Goal: Task Accomplishment & Management: Manage account settings

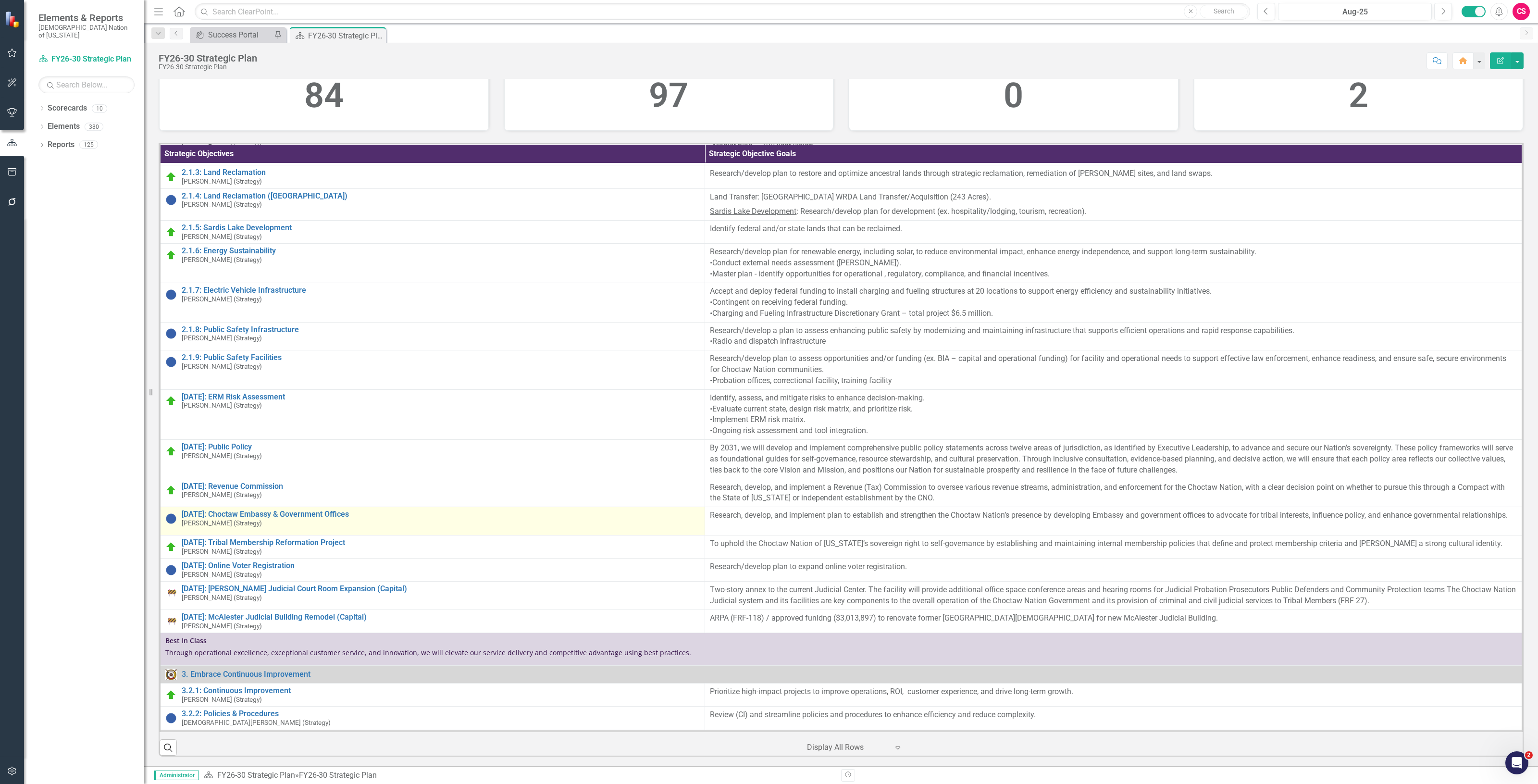
scroll to position [601, 0]
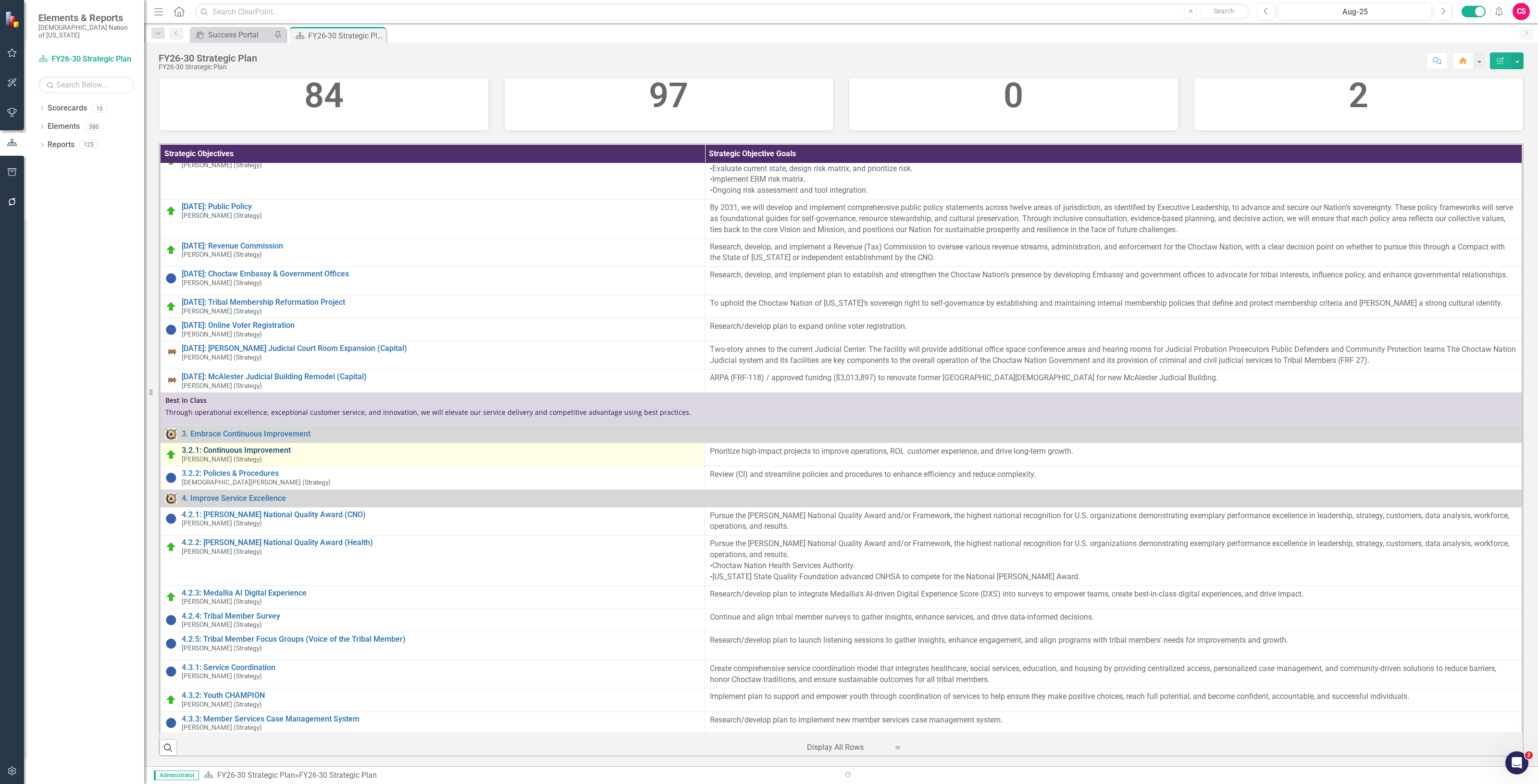
click at [221, 455] on link "3.2.1: Continuous Improvement" at bounding box center [440, 450] width 518 height 9
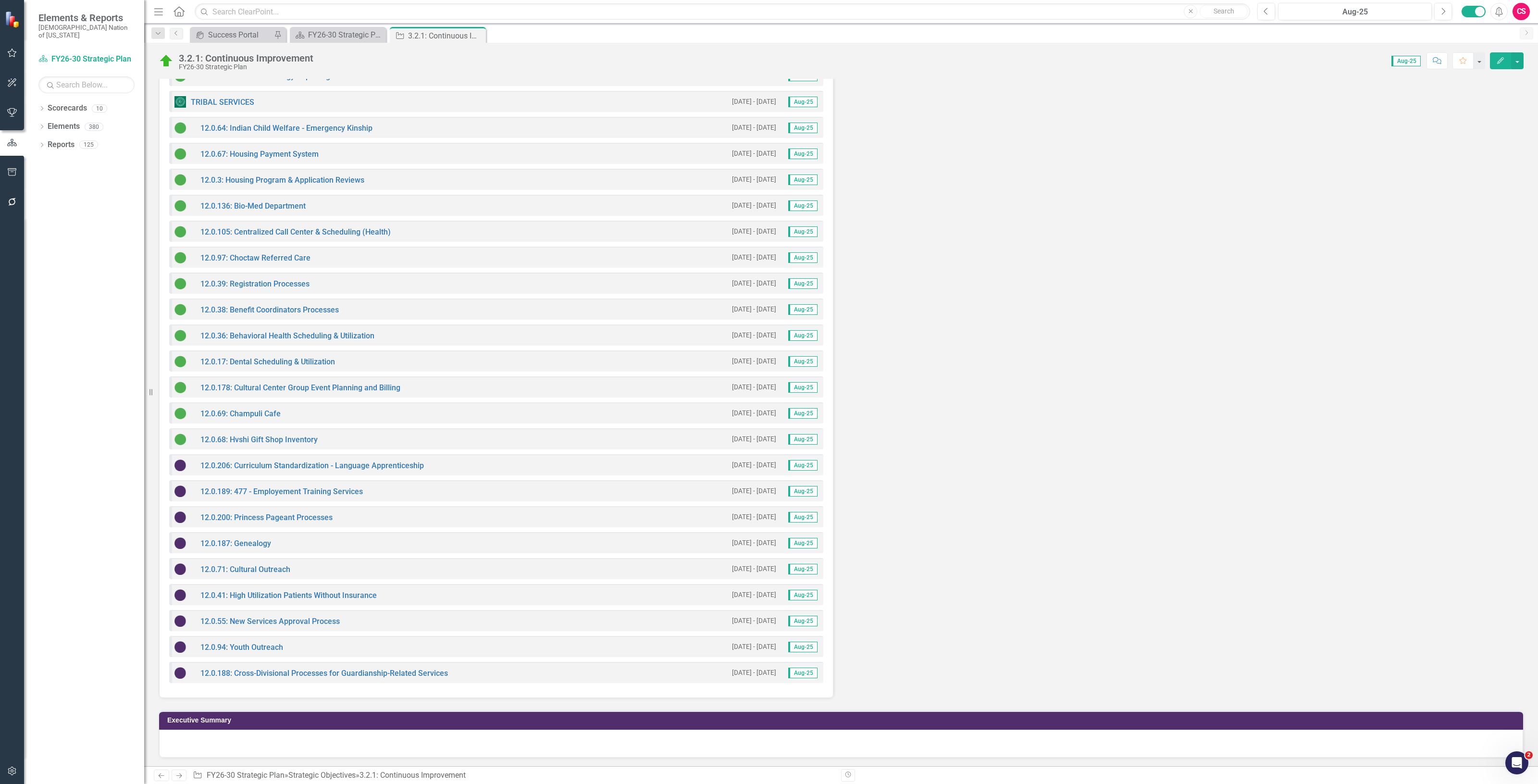
scroll to position [2385, 0]
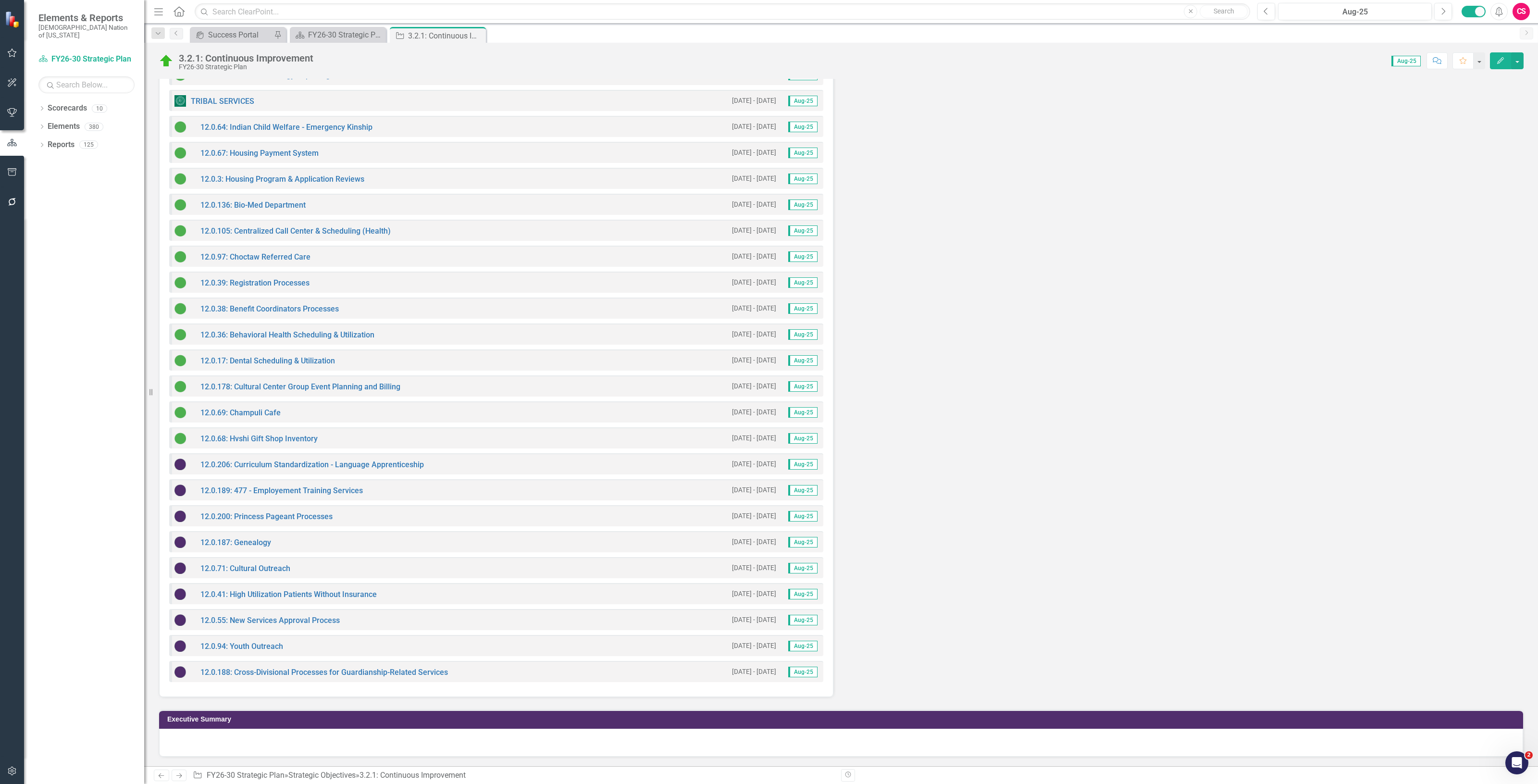
click at [176, 467] on img at bounding box center [180, 464] width 11 height 11
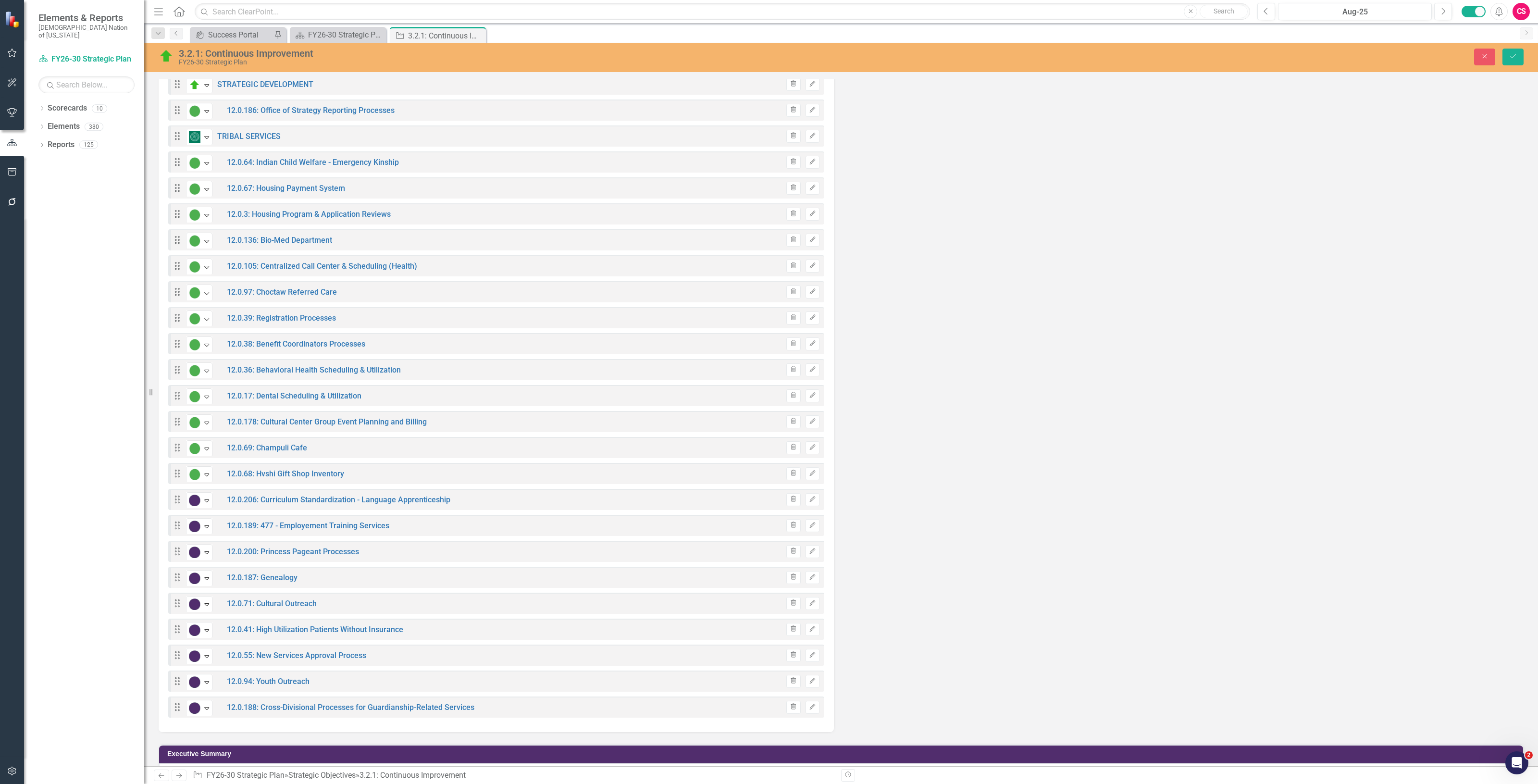
scroll to position [2389, 0]
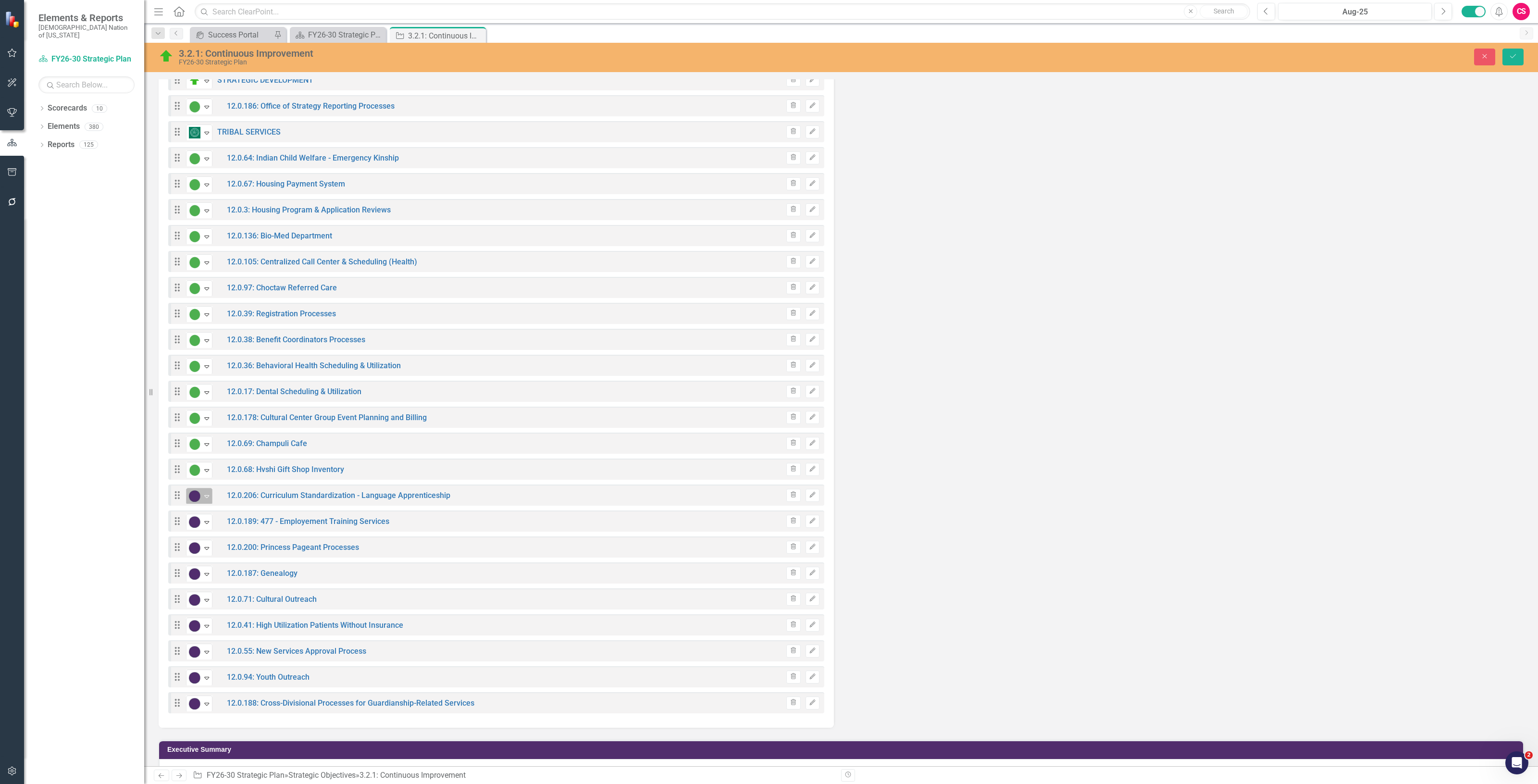
click at [196, 491] on img at bounding box center [194, 495] width 11 height 11
click at [215, 555] on div "Caution" at bounding box center [225, 559] width 27 height 11
click at [193, 523] on img at bounding box center [194, 521] width 11 height 11
click at [215, 586] on div "Caution" at bounding box center [225, 585] width 27 height 11
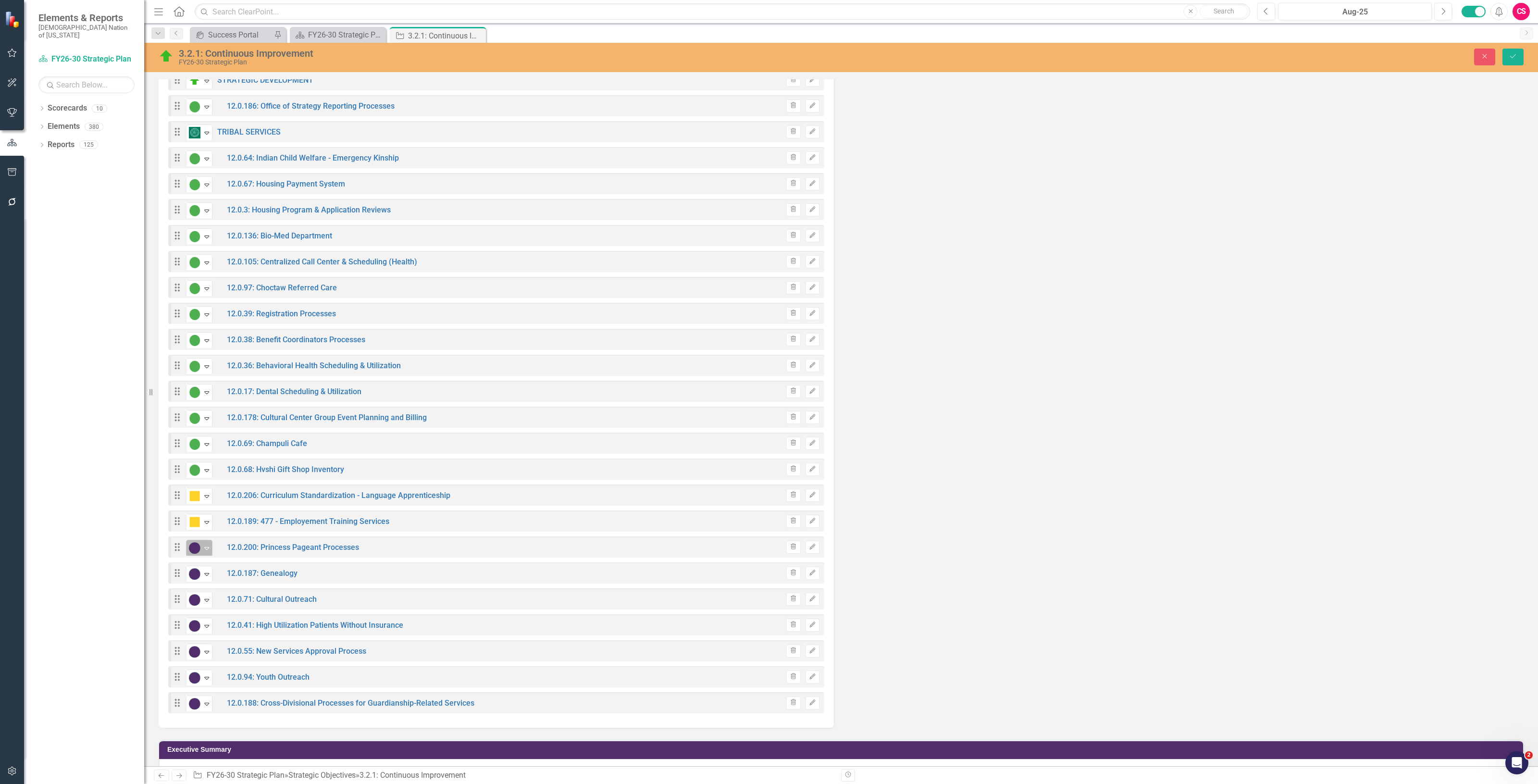
click at [201, 548] on div "CI In Progress" at bounding box center [195, 548] width 15 height 13
click at [209, 612] on div "Caution" at bounding box center [235, 609] width 81 height 11
click at [197, 577] on img at bounding box center [194, 573] width 11 height 11
click at [224, 640] on div "Caution" at bounding box center [225, 636] width 27 height 11
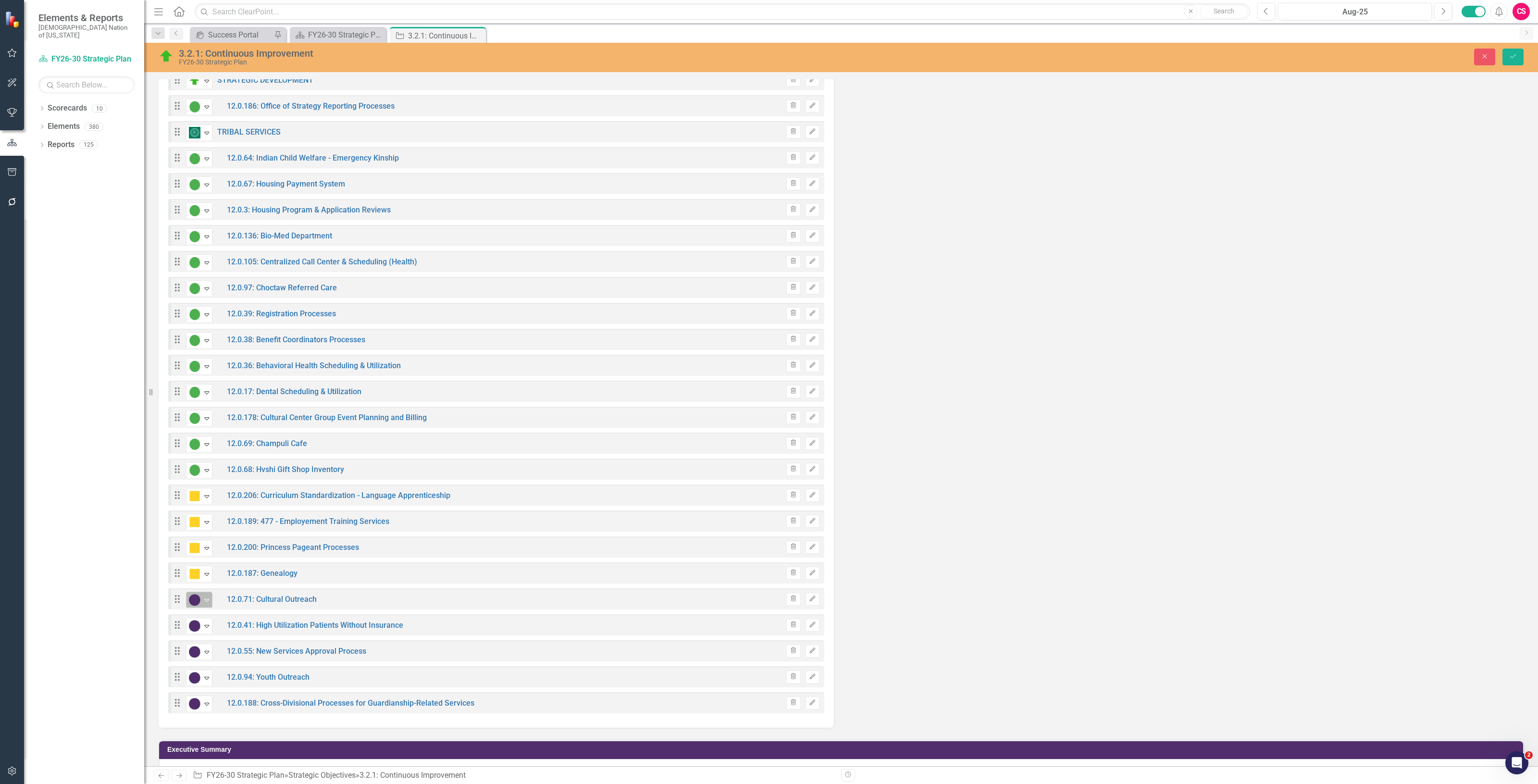
click at [203, 598] on icon "Expand" at bounding box center [207, 600] width 9 height 8
click at [227, 664] on div "Caution" at bounding box center [225, 662] width 27 height 11
click at [207, 626] on icon "Expand" at bounding box center [207, 626] width 9 height 8
click at [219, 683] on div "Caution" at bounding box center [225, 688] width 27 height 11
click at [204, 653] on icon "Expand" at bounding box center [207, 652] width 9 height 8
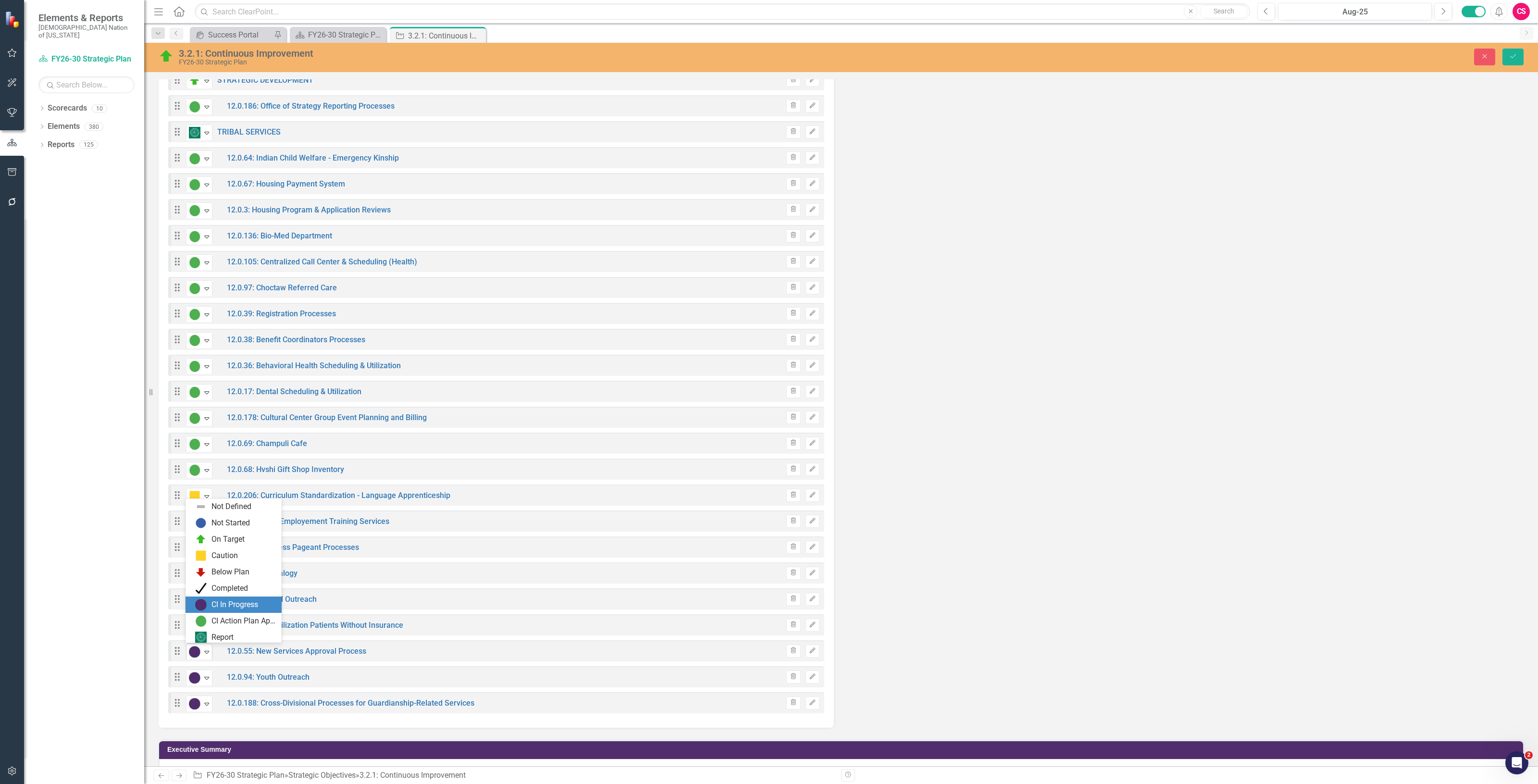
scroll to position [3, 0]
click at [213, 541] on div "On Target" at bounding box center [228, 537] width 33 height 11
click at [203, 684] on div "Expand" at bounding box center [207, 678] width 9 height 16
click at [221, 572] on div "Caution" at bounding box center [233, 579] width 96 height 17
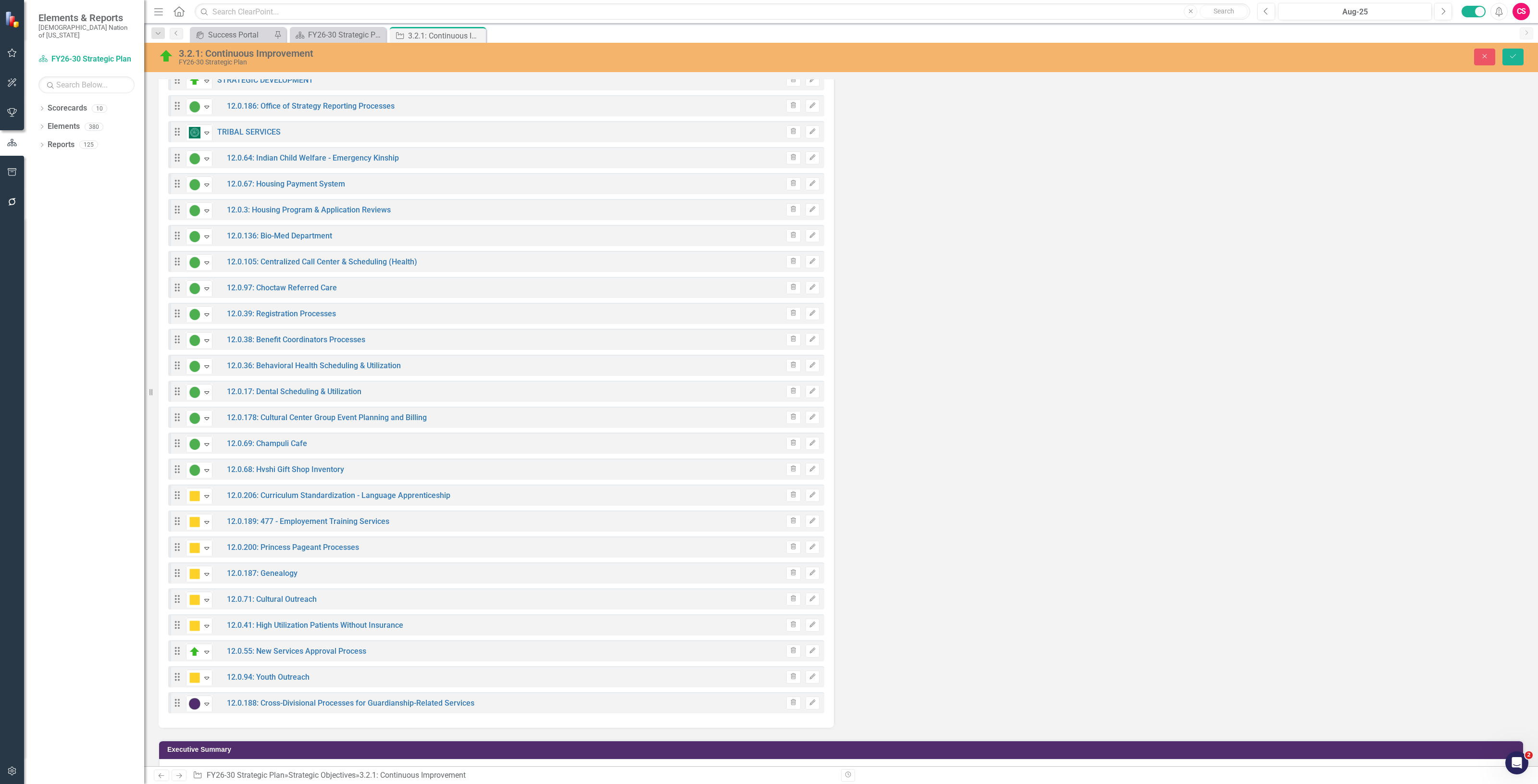
click at [1505, 65] on div "3.2.1: Continuous Improvement FY26-30 Strategic Plan Close Save" at bounding box center [841, 56] width 1394 height 18
click at [1511, 54] on icon "Save" at bounding box center [1513, 56] width 9 height 7
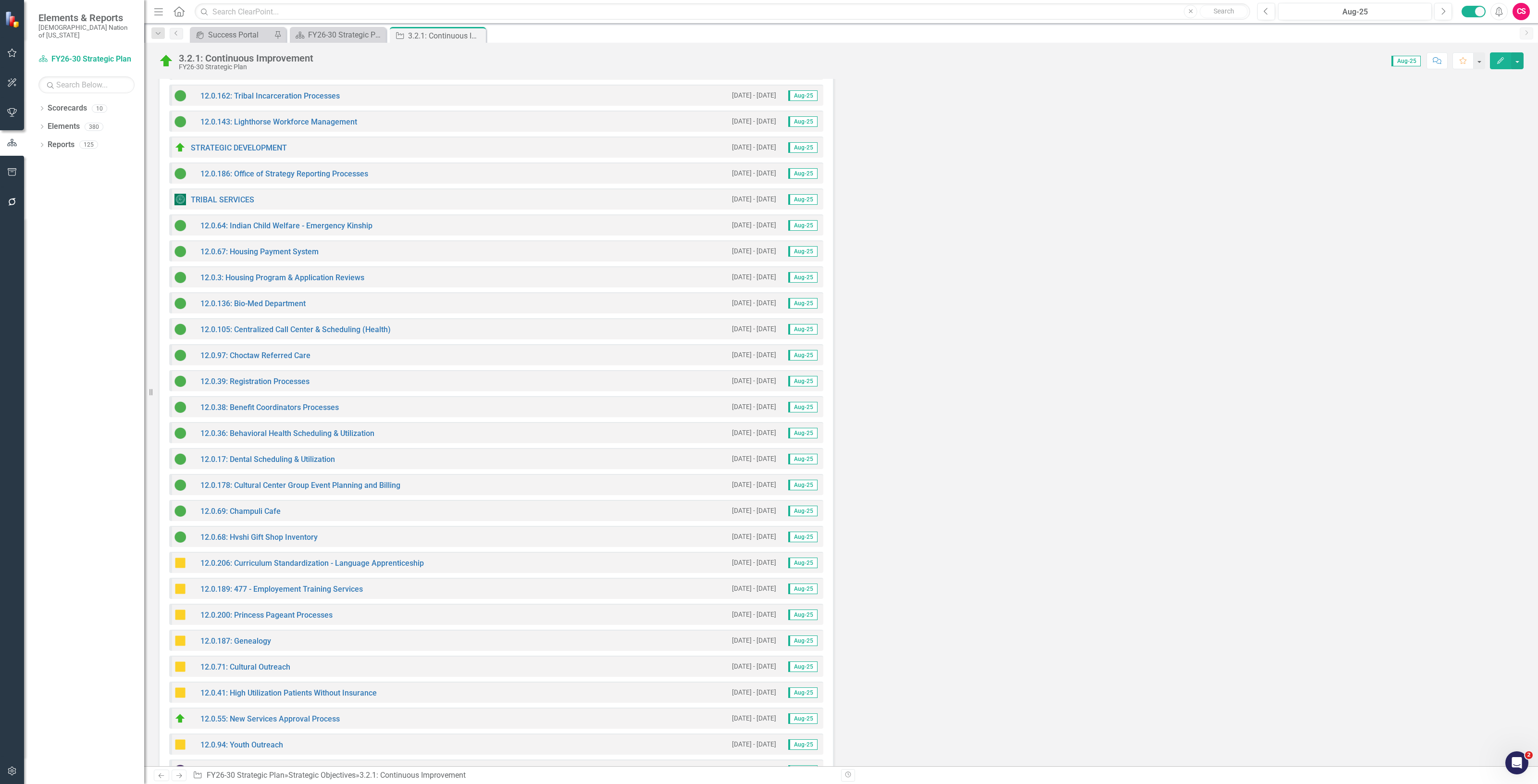
scroll to position [2385, 0]
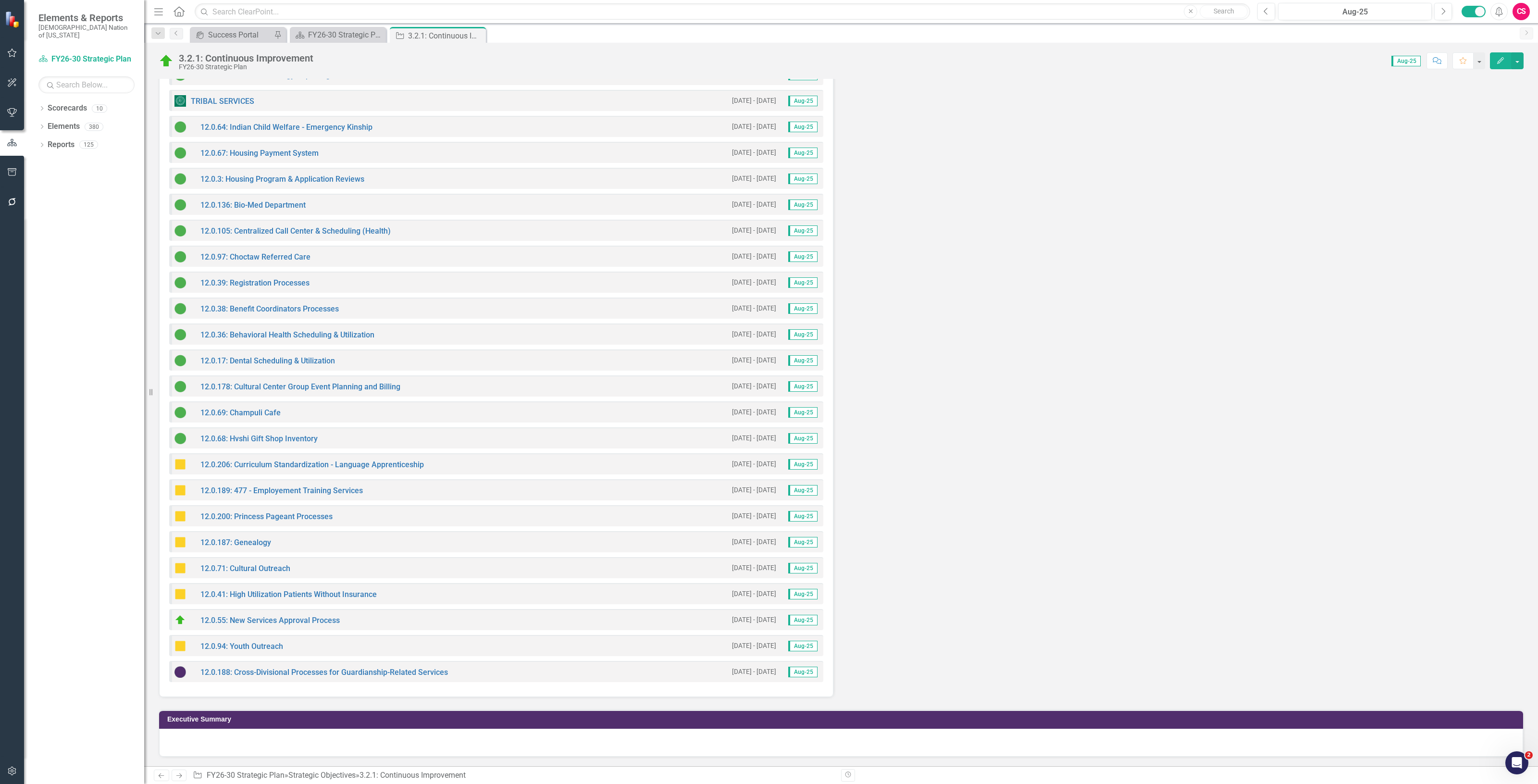
click at [181, 462] on img at bounding box center [180, 464] width 11 height 11
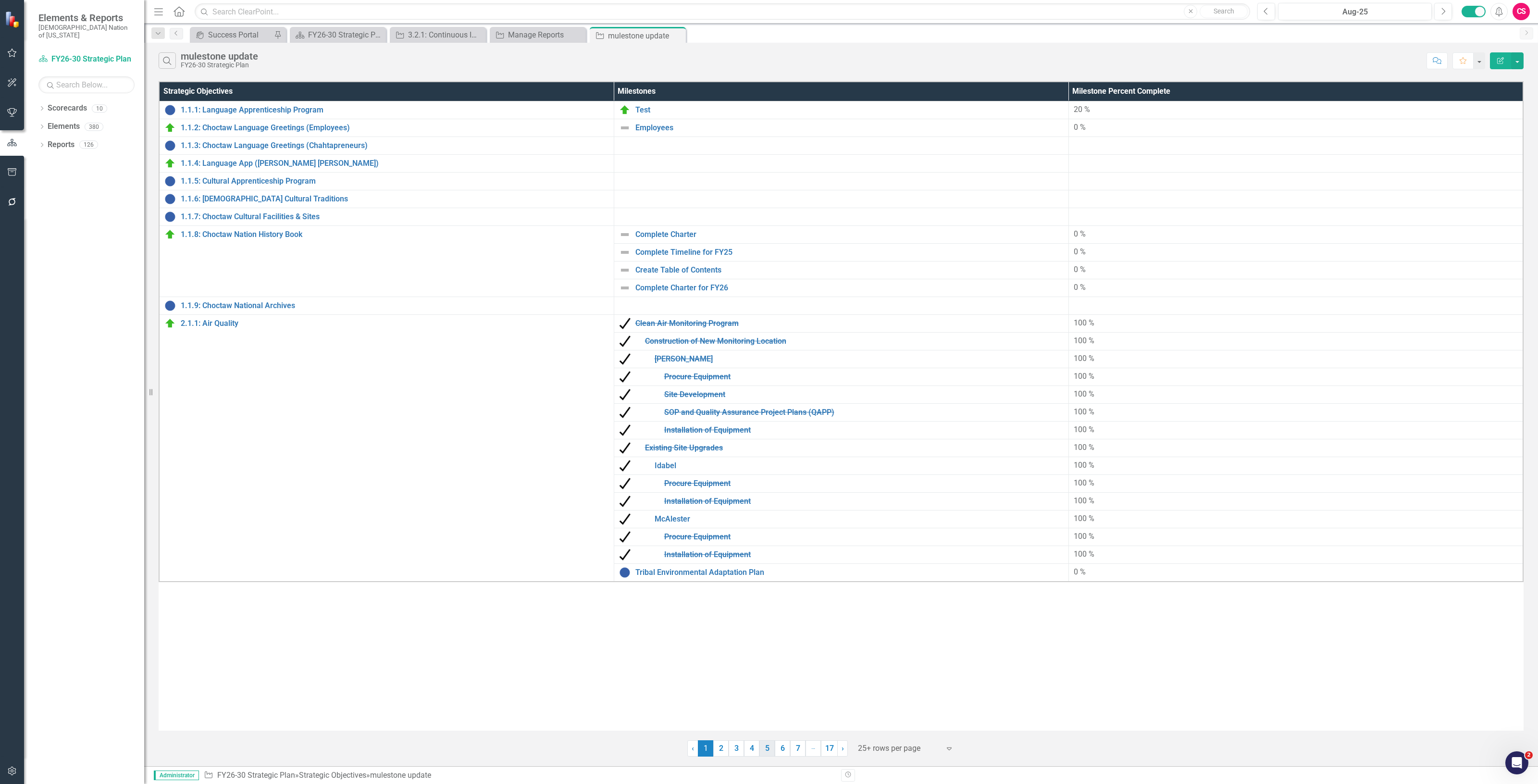
click at [764, 750] on link "5" at bounding box center [767, 748] width 15 height 17
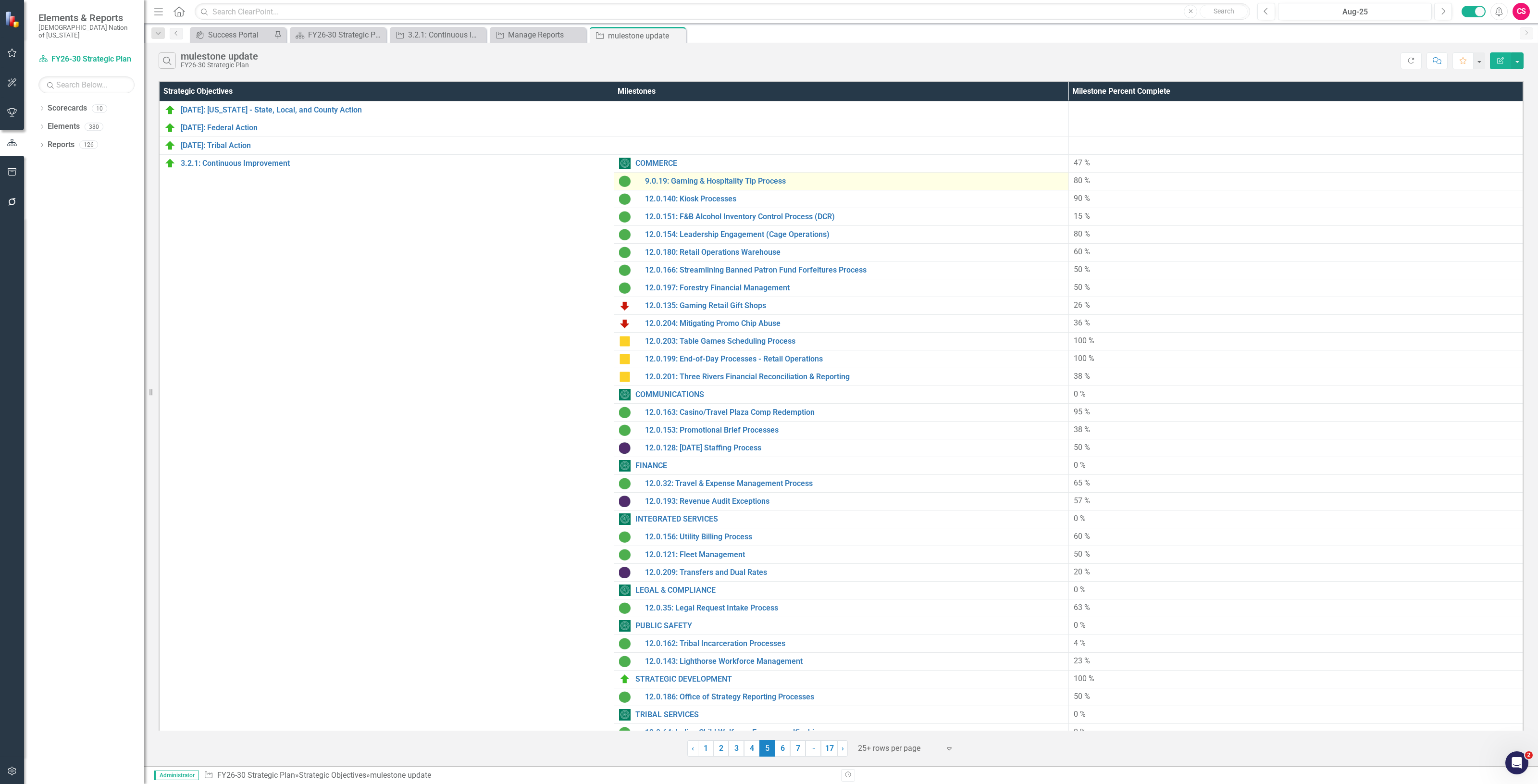
click at [626, 180] on img at bounding box center [624, 181] width 11 height 11
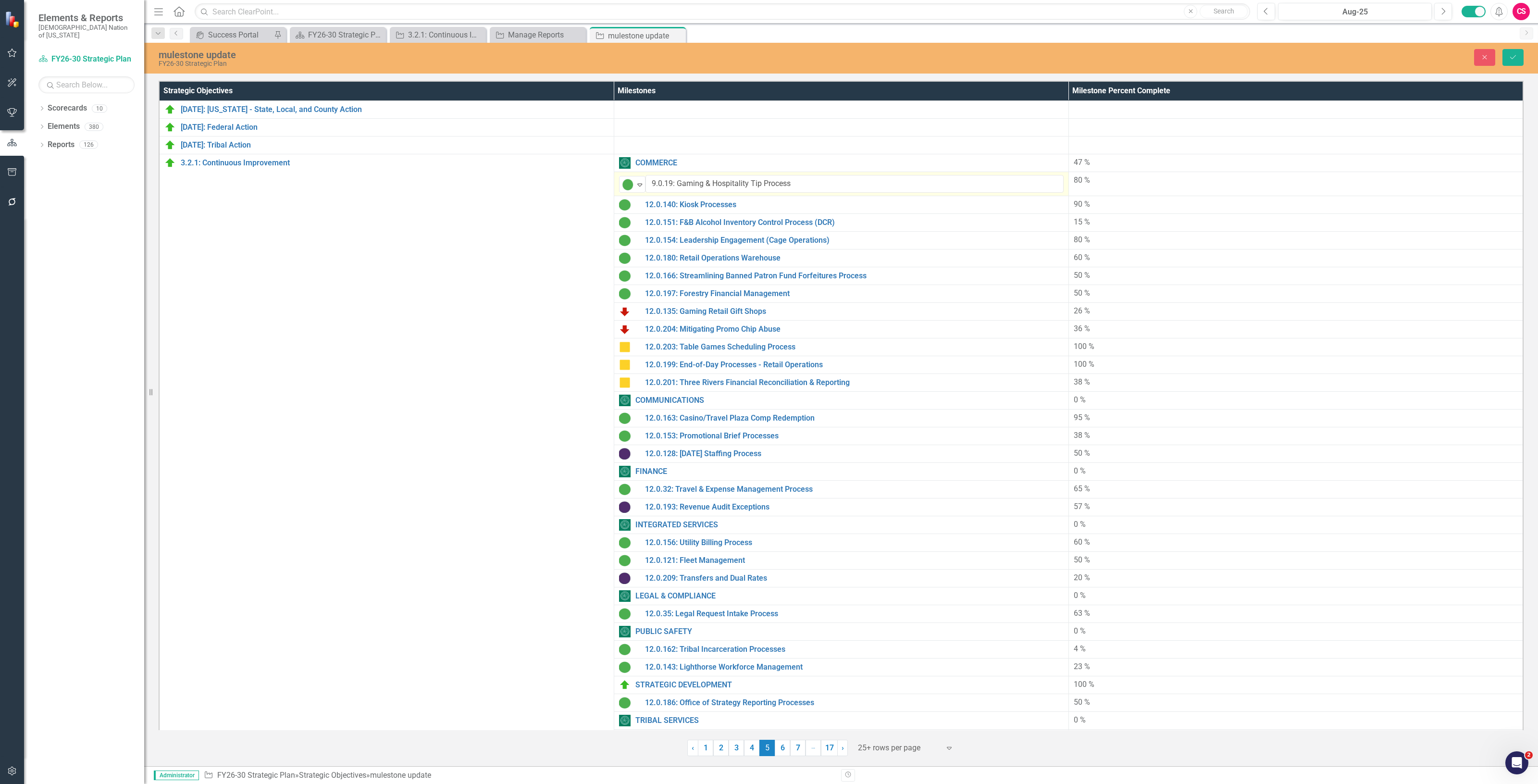
click at [626, 180] on img at bounding box center [627, 184] width 11 height 11
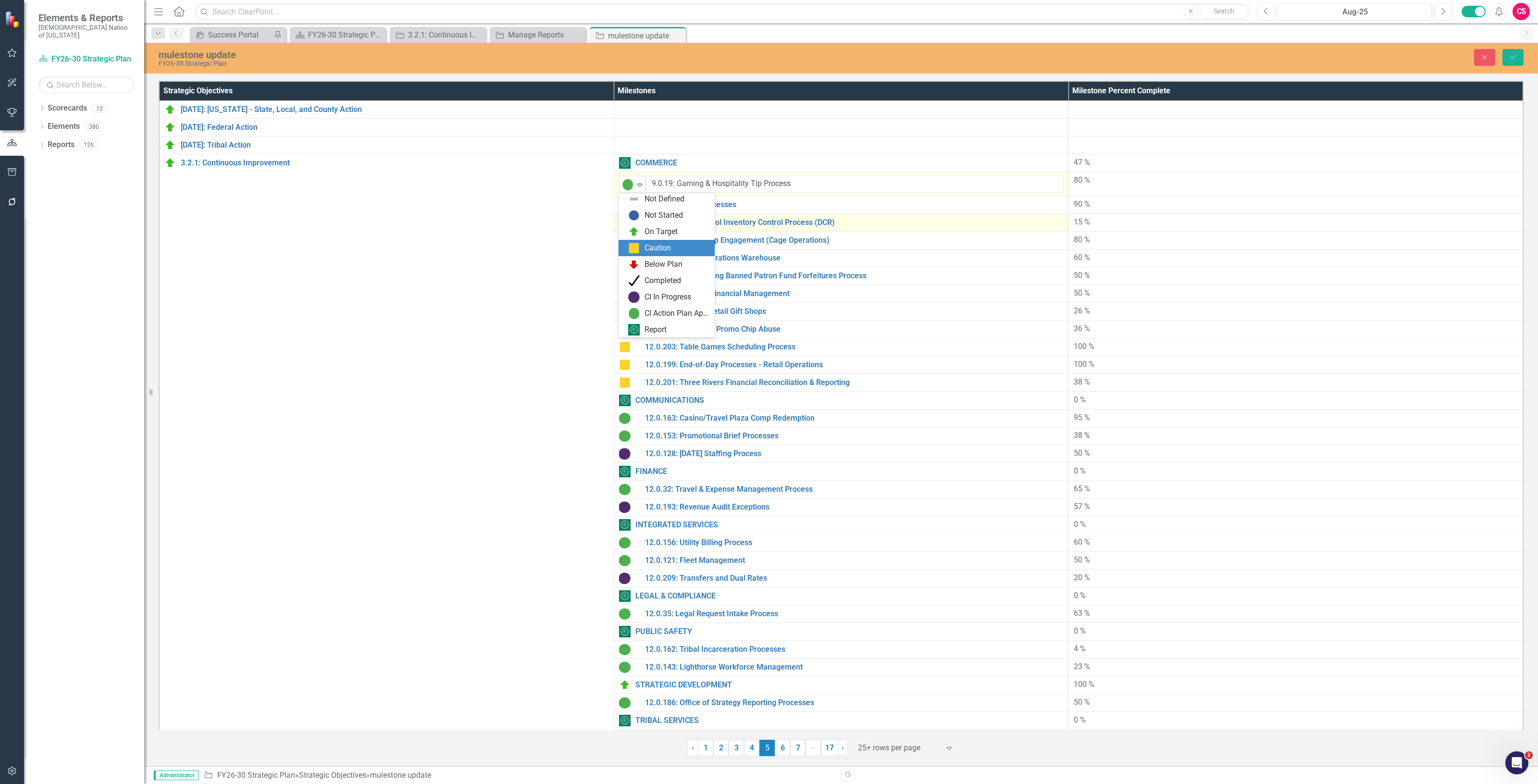
drag, startPoint x: 649, startPoint y: 244, endPoint x: 636, endPoint y: 222, distance: 25.6
click at [649, 243] on div "Caution" at bounding box center [658, 248] width 27 height 11
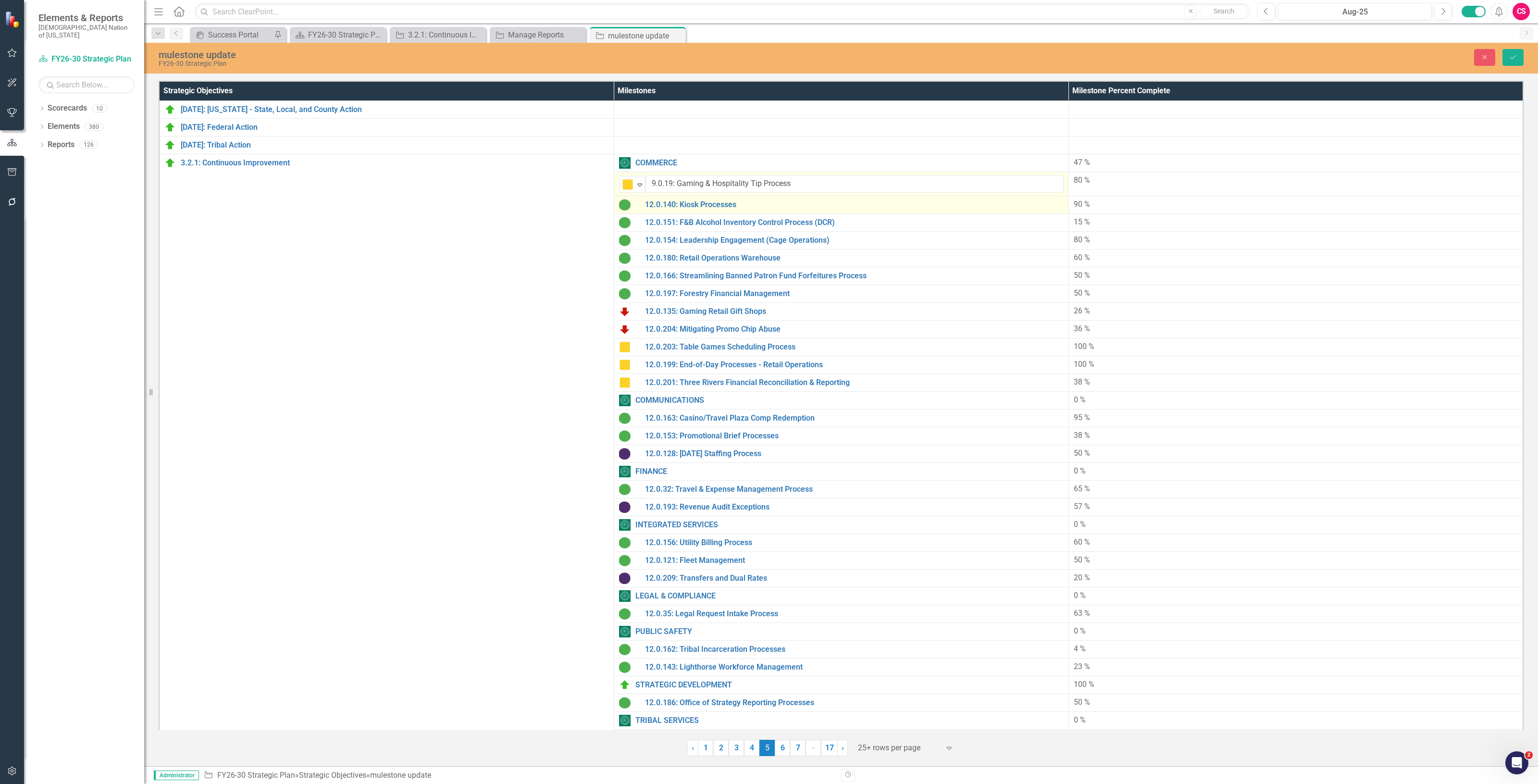
click at [627, 206] on img at bounding box center [624, 204] width 11 height 11
click at [626, 206] on img at bounding box center [624, 204] width 11 height 11
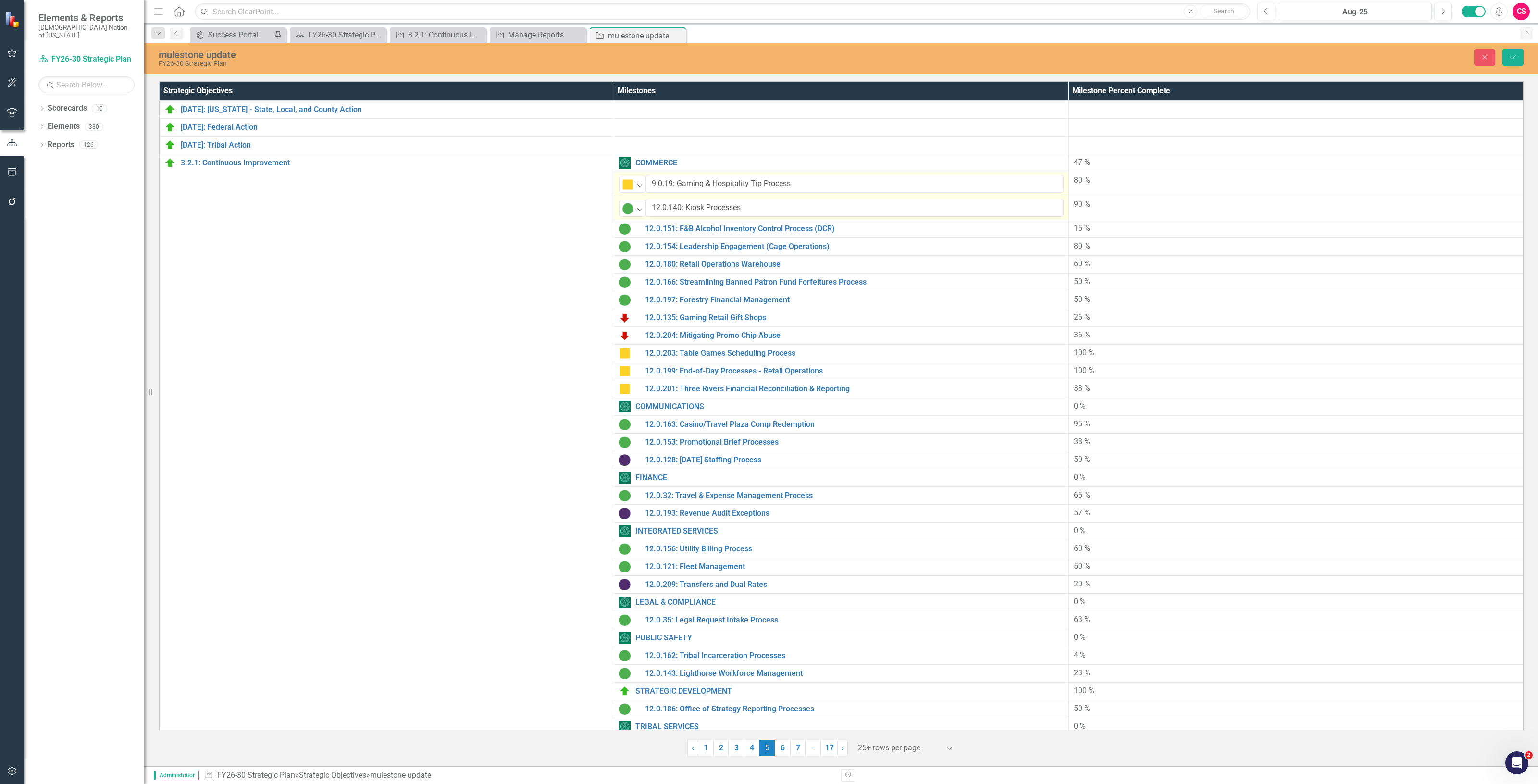
click at [624, 207] on img at bounding box center [627, 208] width 11 height 11
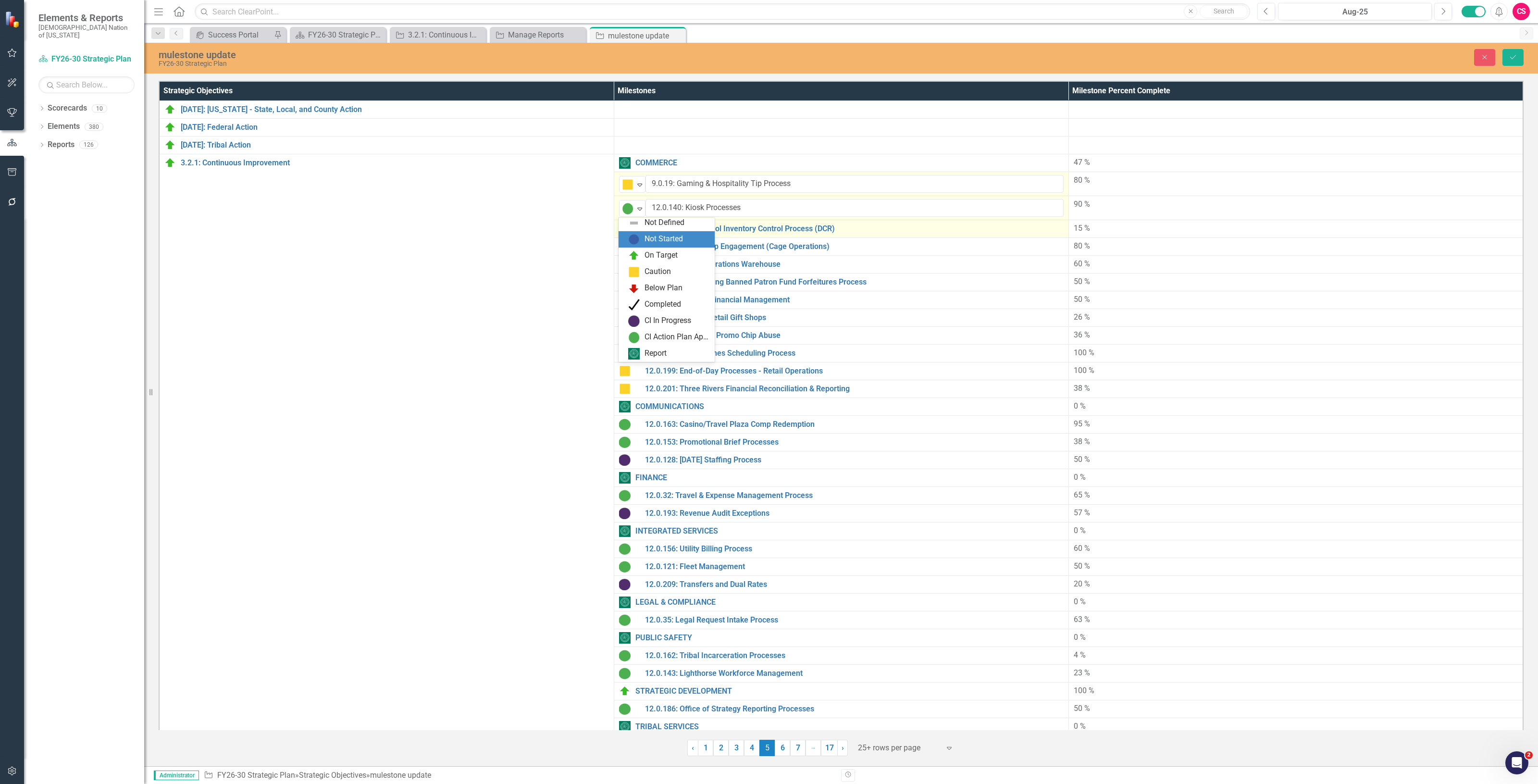
drag, startPoint x: 635, startPoint y: 239, endPoint x: 629, endPoint y: 233, distance: 8.5
click at [635, 239] on img at bounding box center [633, 239] width 11 height 11
click at [624, 226] on img at bounding box center [624, 228] width 11 height 11
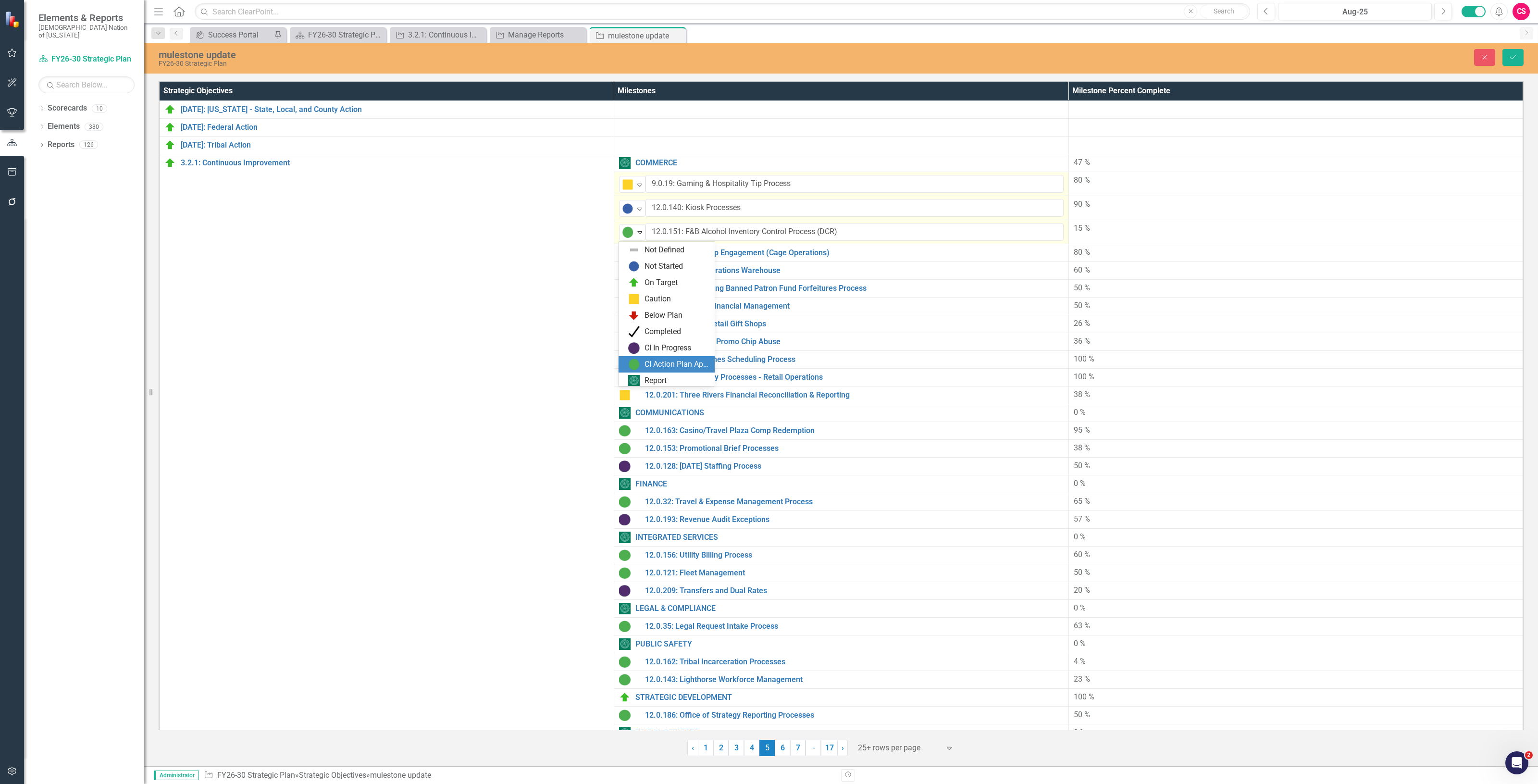
click at [623, 228] on img at bounding box center [627, 232] width 11 height 11
click at [651, 319] on div "Below Plan" at bounding box center [667, 313] width 96 height 17
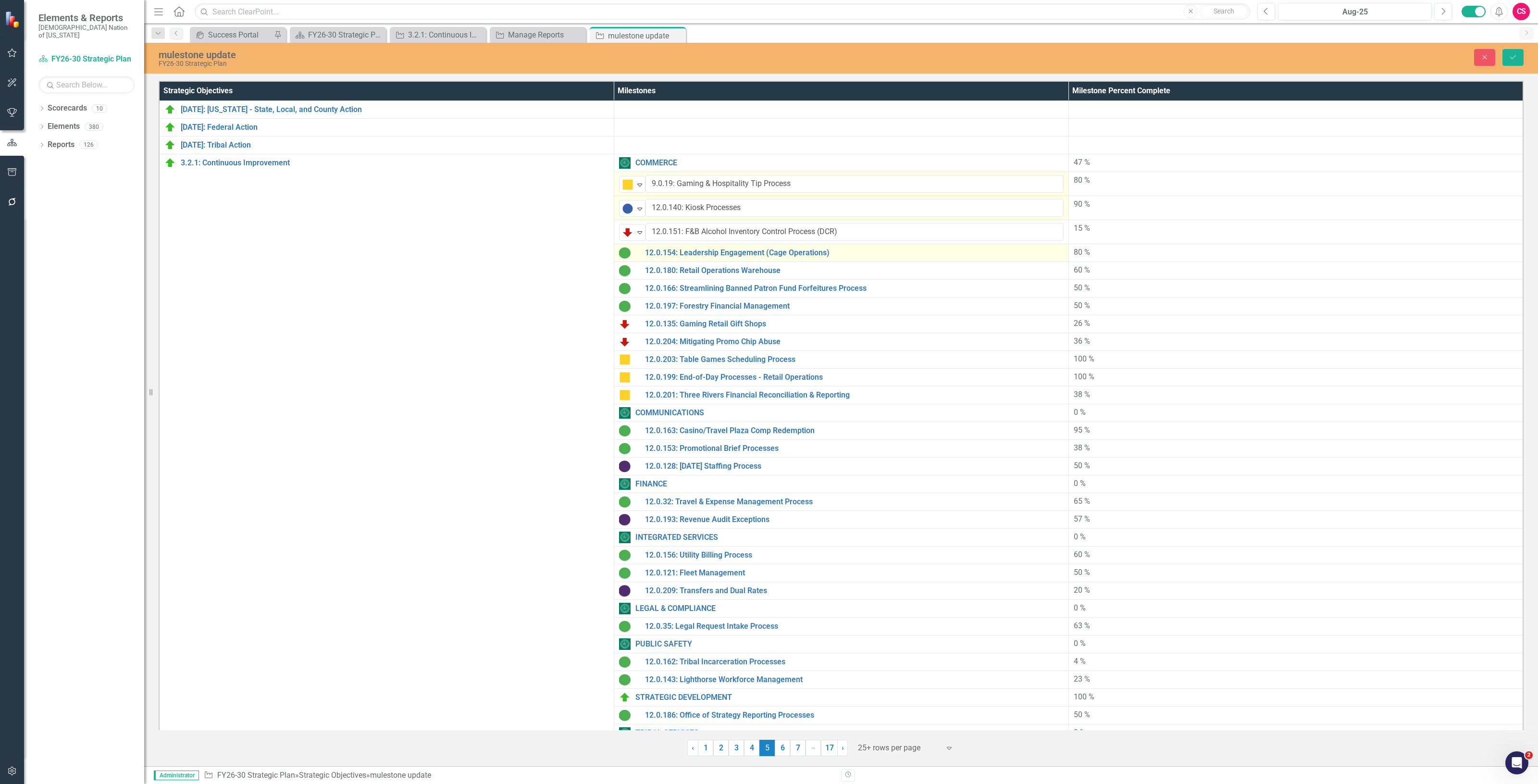
click at [624, 254] on img at bounding box center [624, 253] width 11 height 11
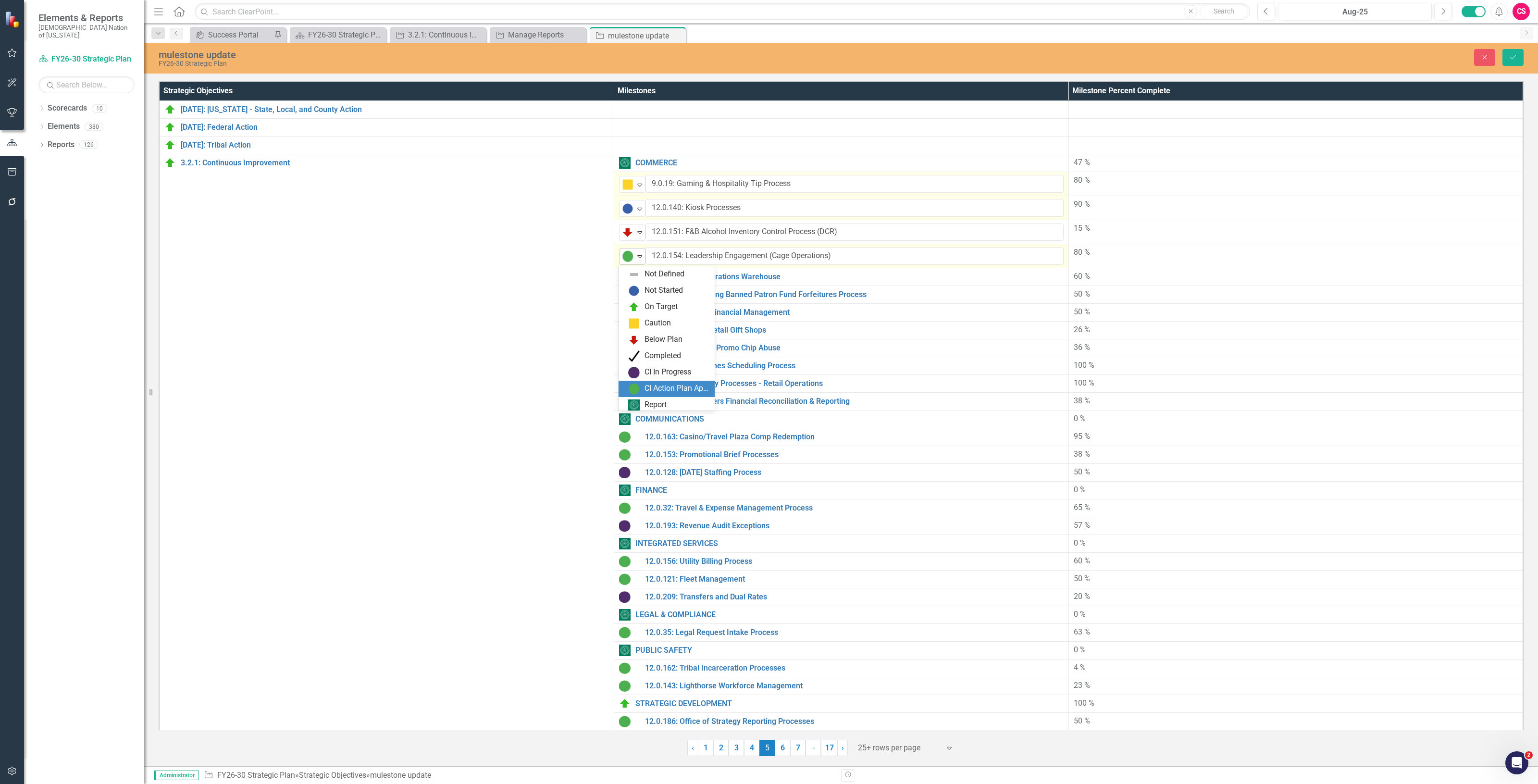
click at [624, 254] on img at bounding box center [627, 256] width 11 height 11
click at [645, 315] on div "Caution" at bounding box center [668, 320] width 81 height 11
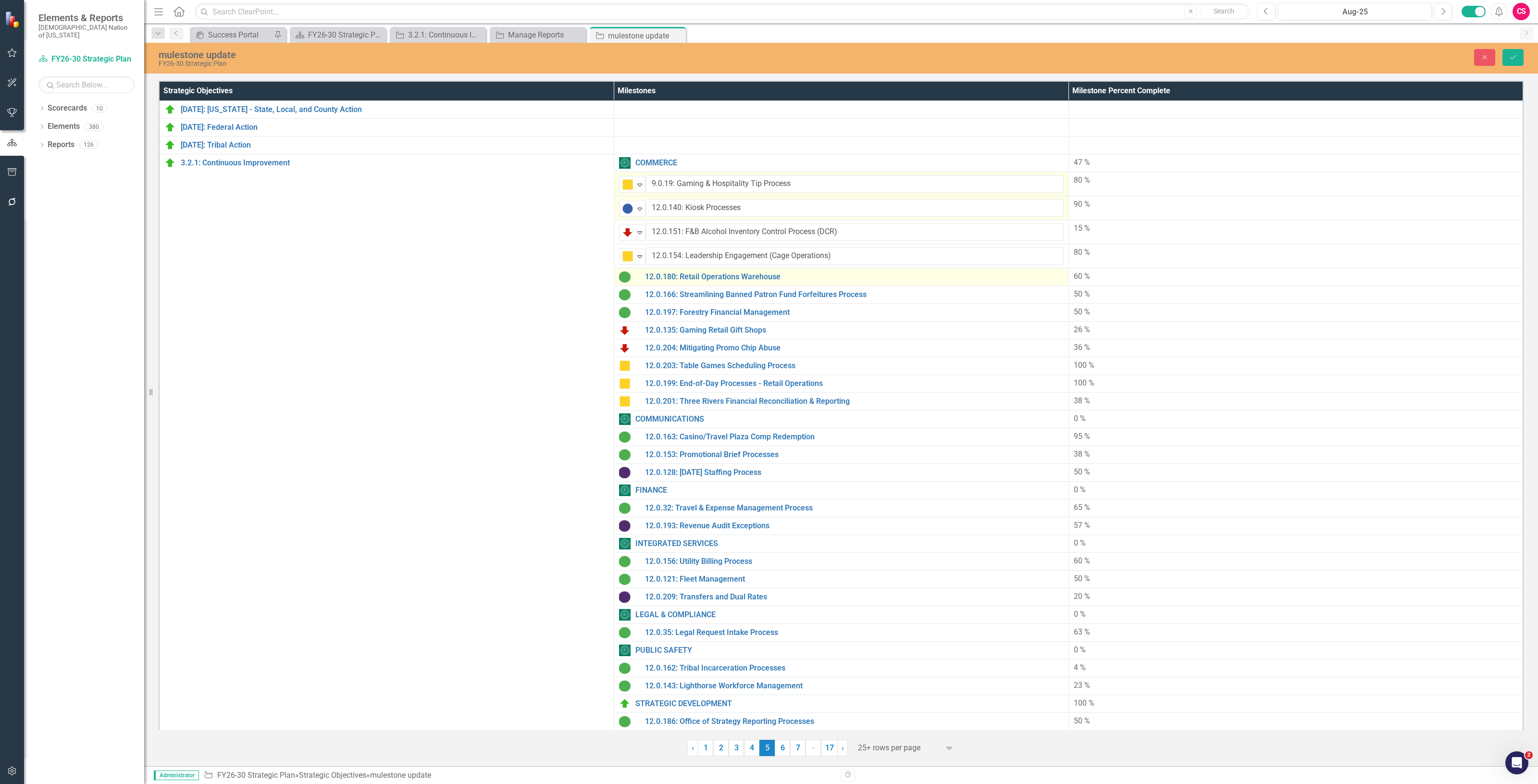
click at [625, 280] on img at bounding box center [624, 277] width 11 height 11
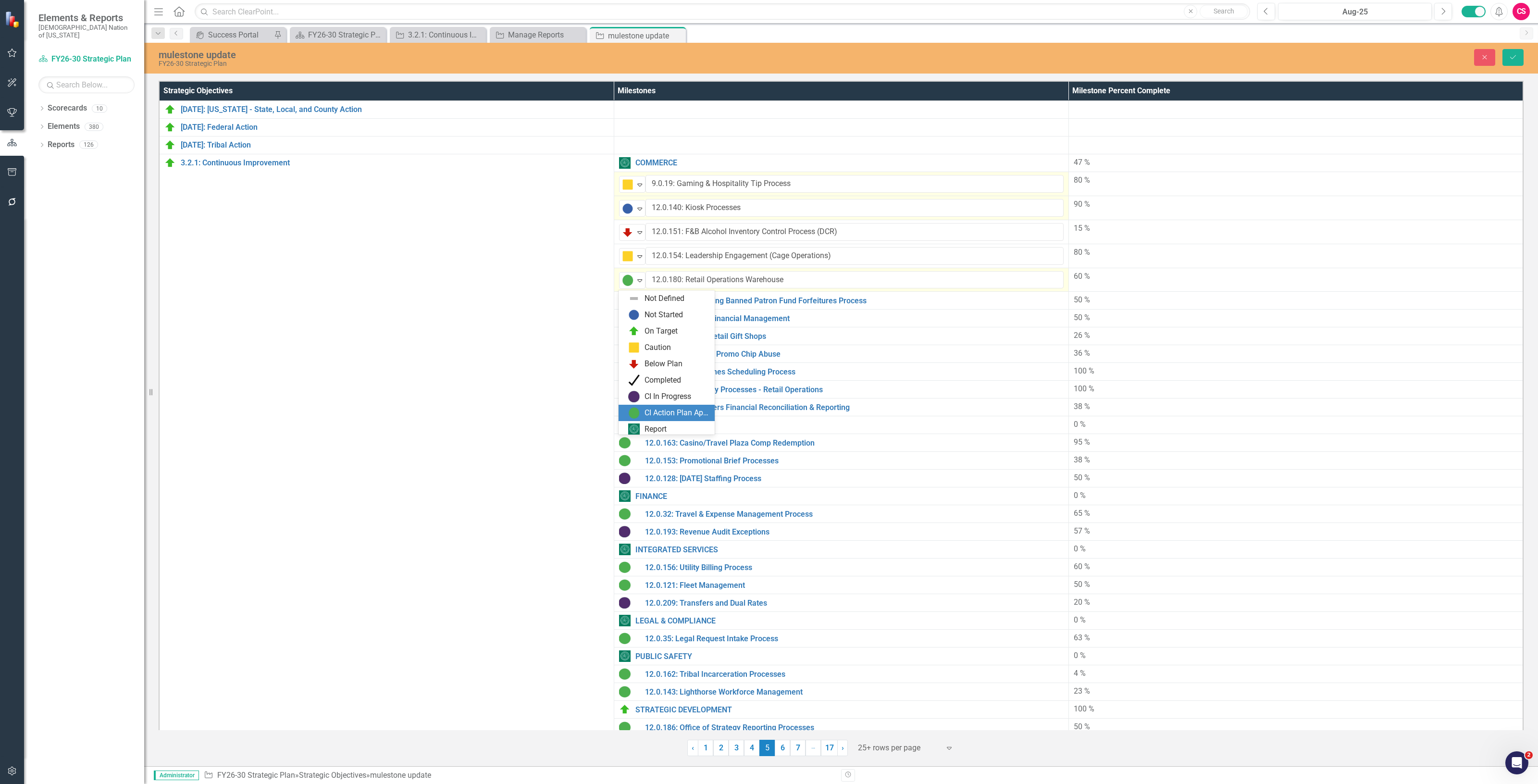
click at [625, 280] on img at bounding box center [627, 280] width 11 height 11
click at [635, 317] on div "Not Started" at bounding box center [667, 312] width 96 height 17
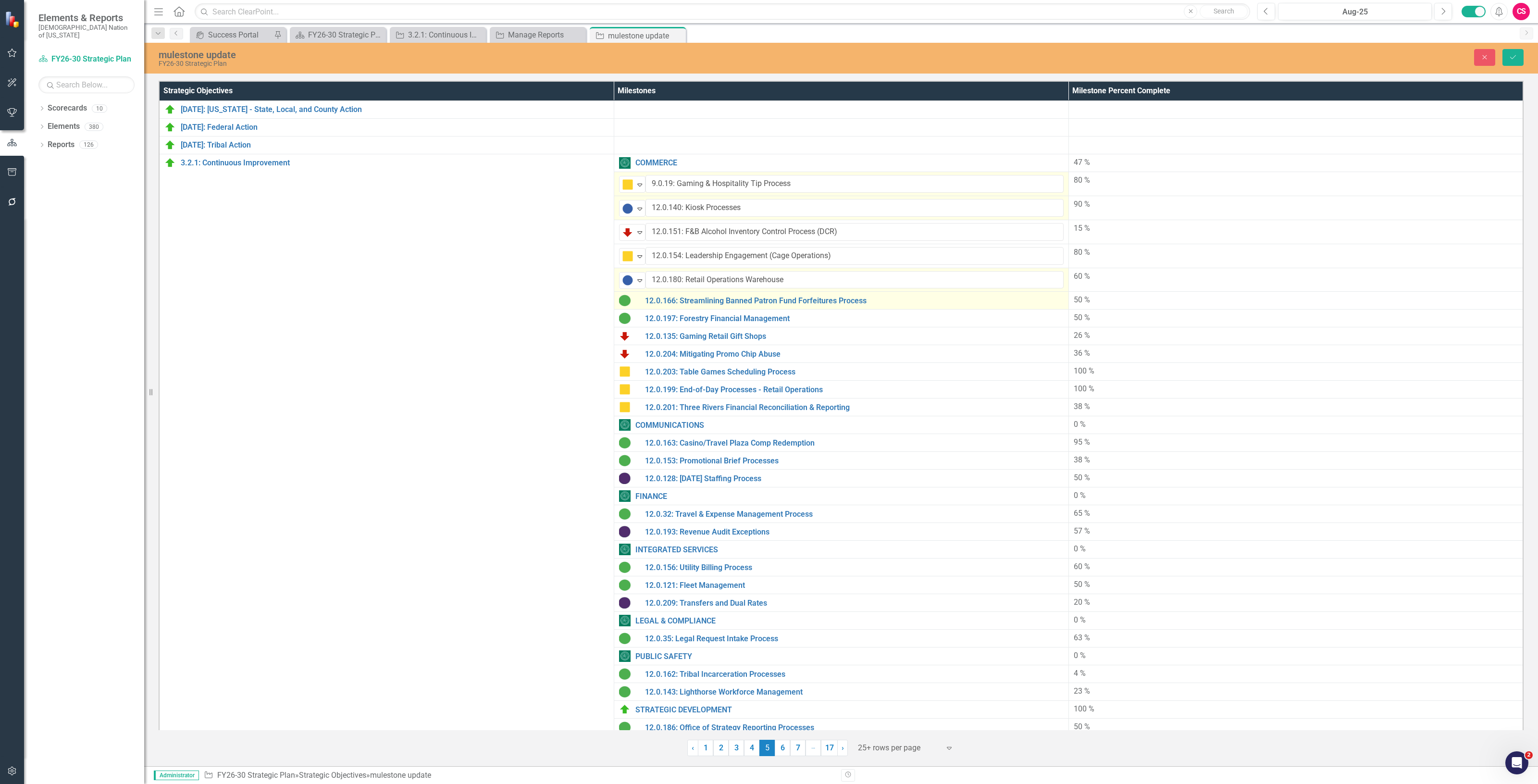
click at [625, 303] on img at bounding box center [624, 300] width 11 height 11
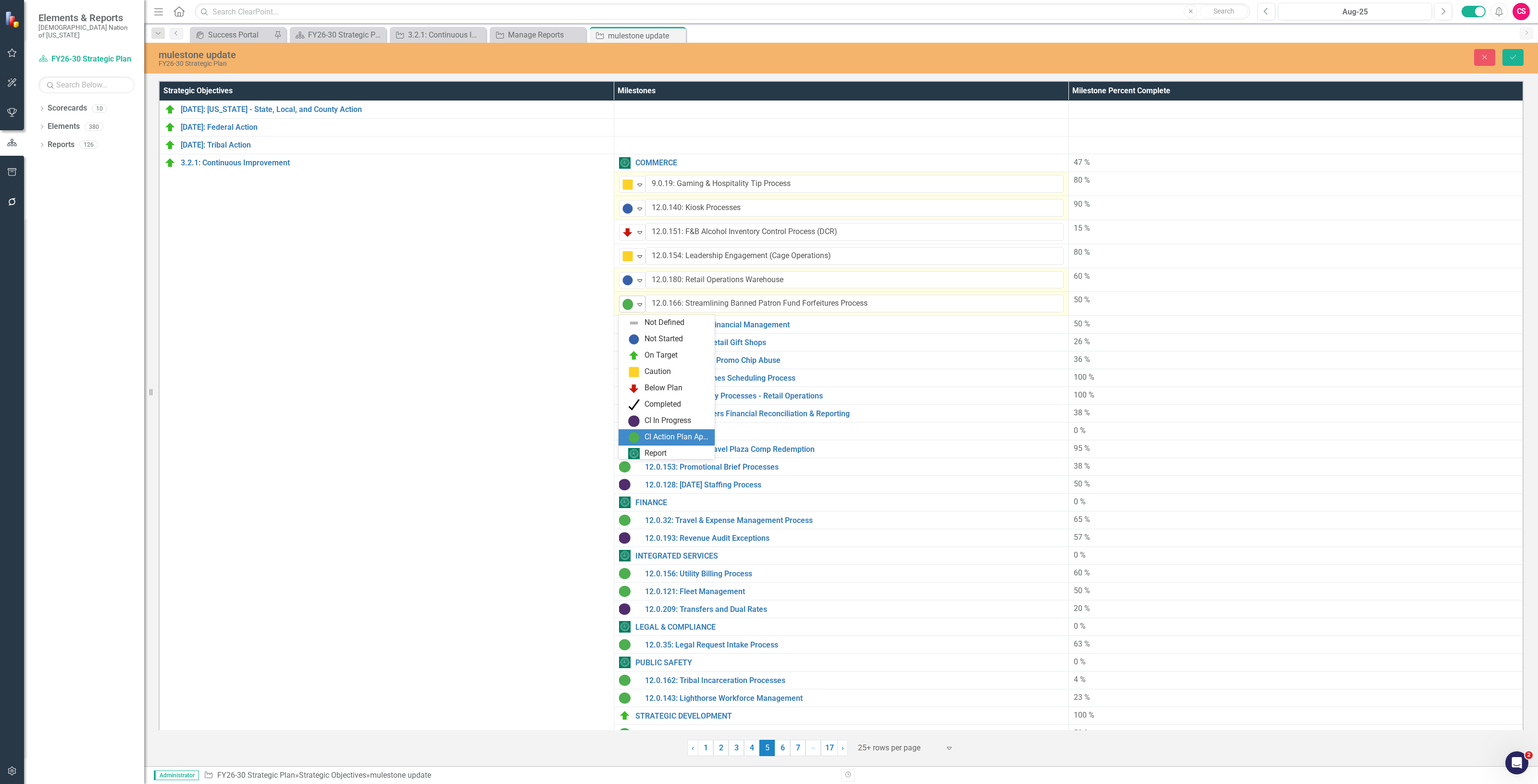
click at [626, 303] on img at bounding box center [627, 304] width 11 height 11
click at [641, 378] on div "Below Plan" at bounding box center [667, 385] width 96 height 17
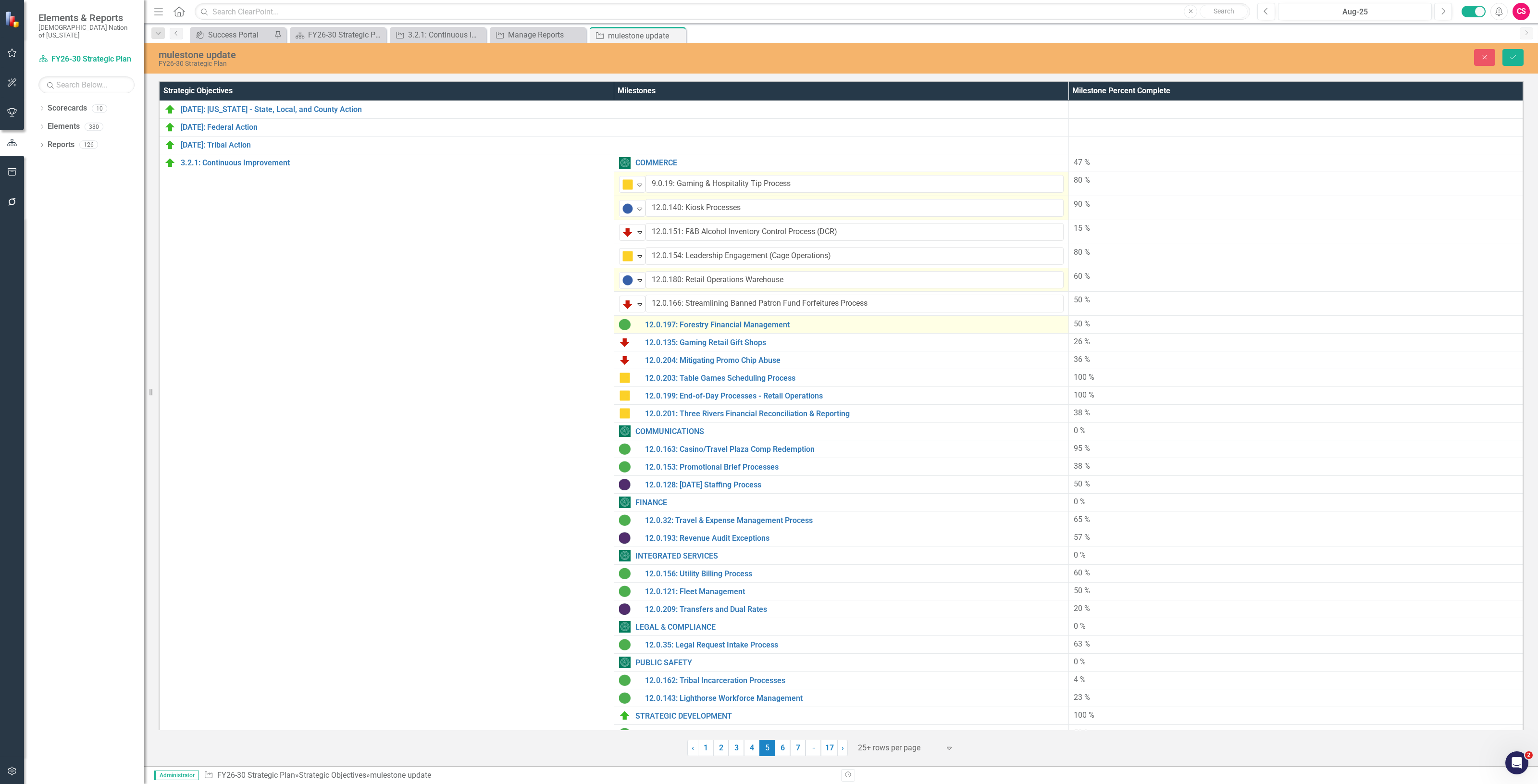
click at [623, 327] on img at bounding box center [624, 324] width 11 height 11
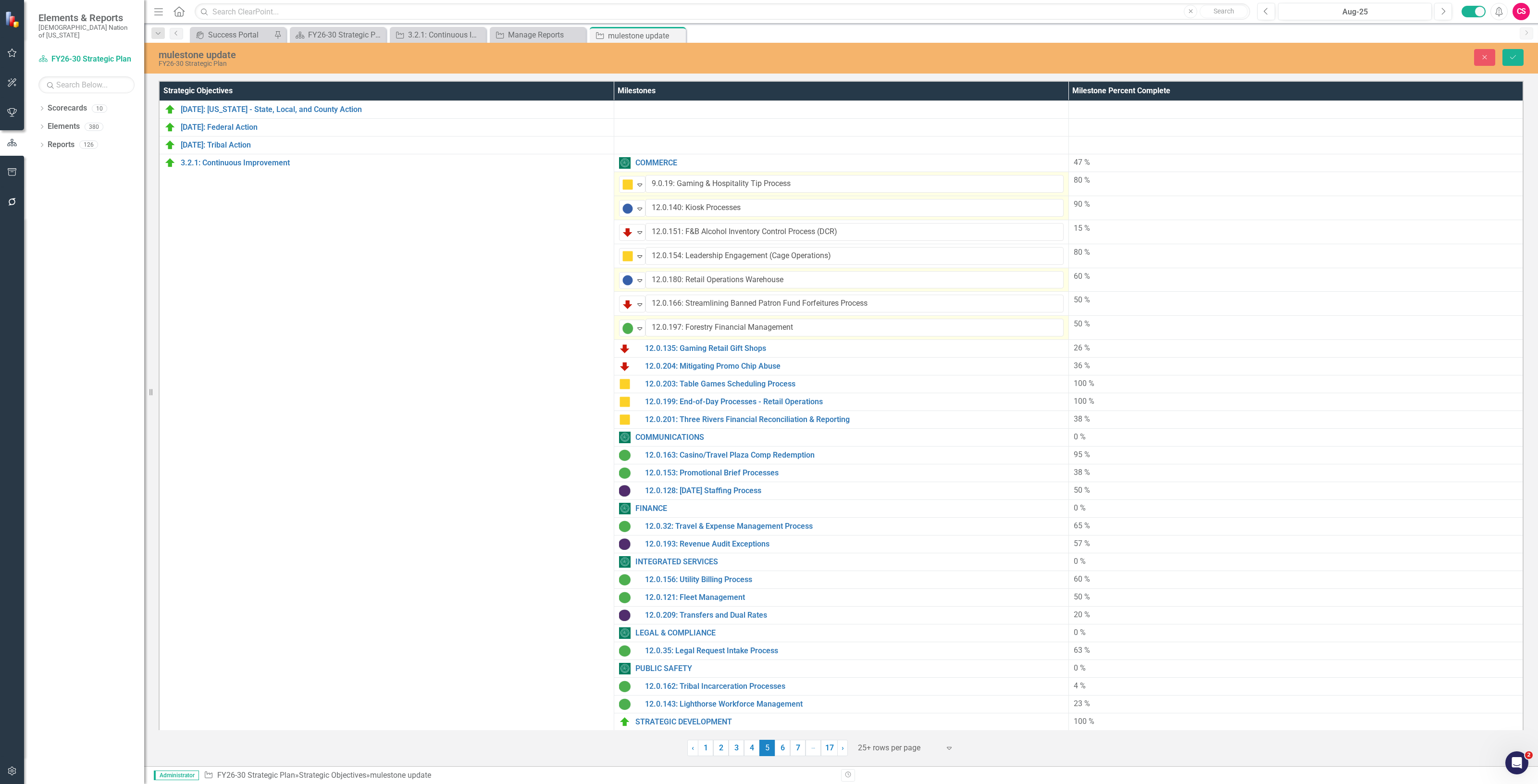
click at [623, 327] on img at bounding box center [627, 328] width 11 height 11
click at [650, 388] on div "Caution" at bounding box center [658, 393] width 27 height 11
click at [637, 351] on div "12.0.135: Gaming Retail Gift Shops" at bounding box center [841, 348] width 445 height 11
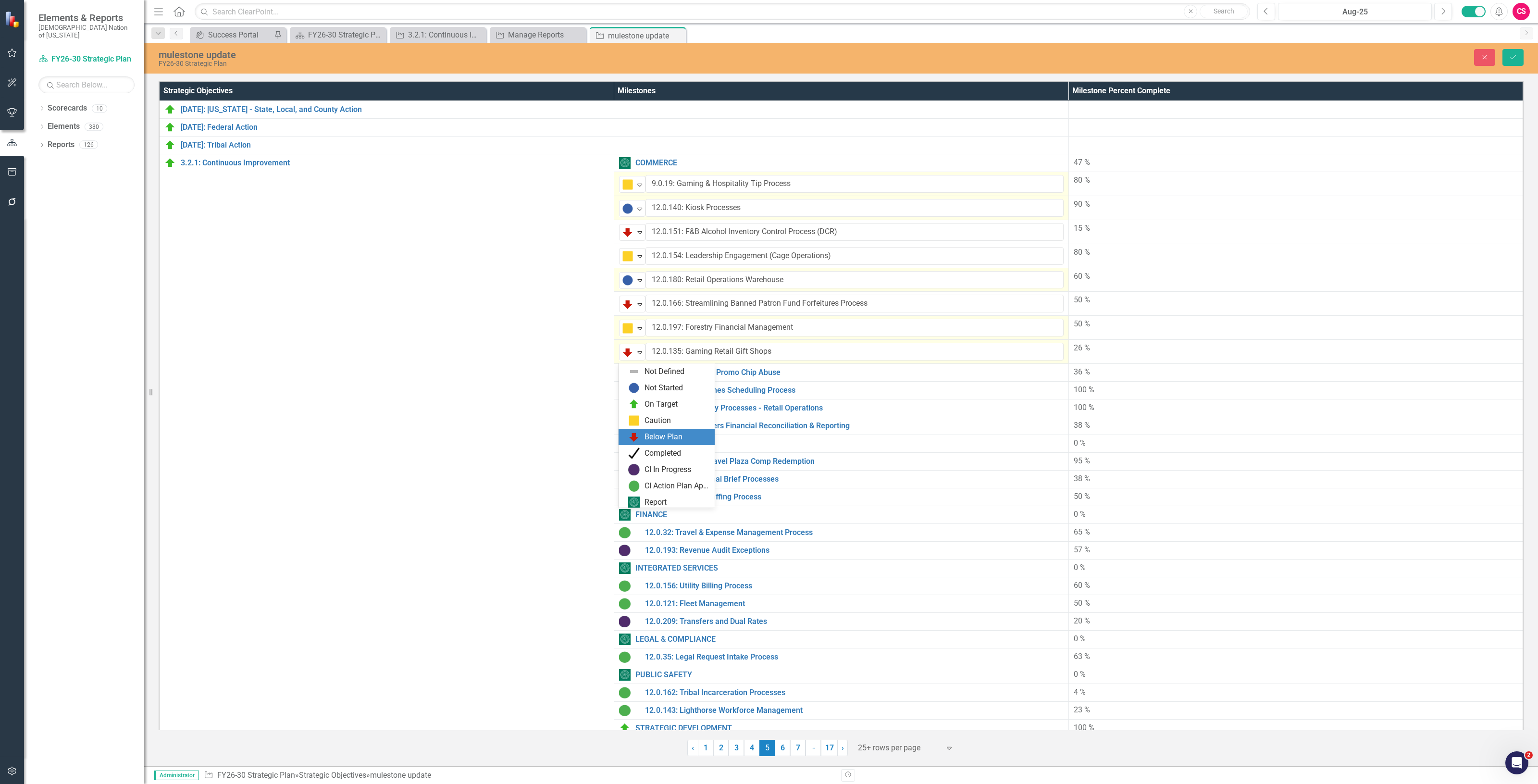
click at [637, 351] on icon "Expand" at bounding box center [639, 353] width 9 height 8
click at [645, 396] on div "On Target" at bounding box center [661, 401] width 33 height 11
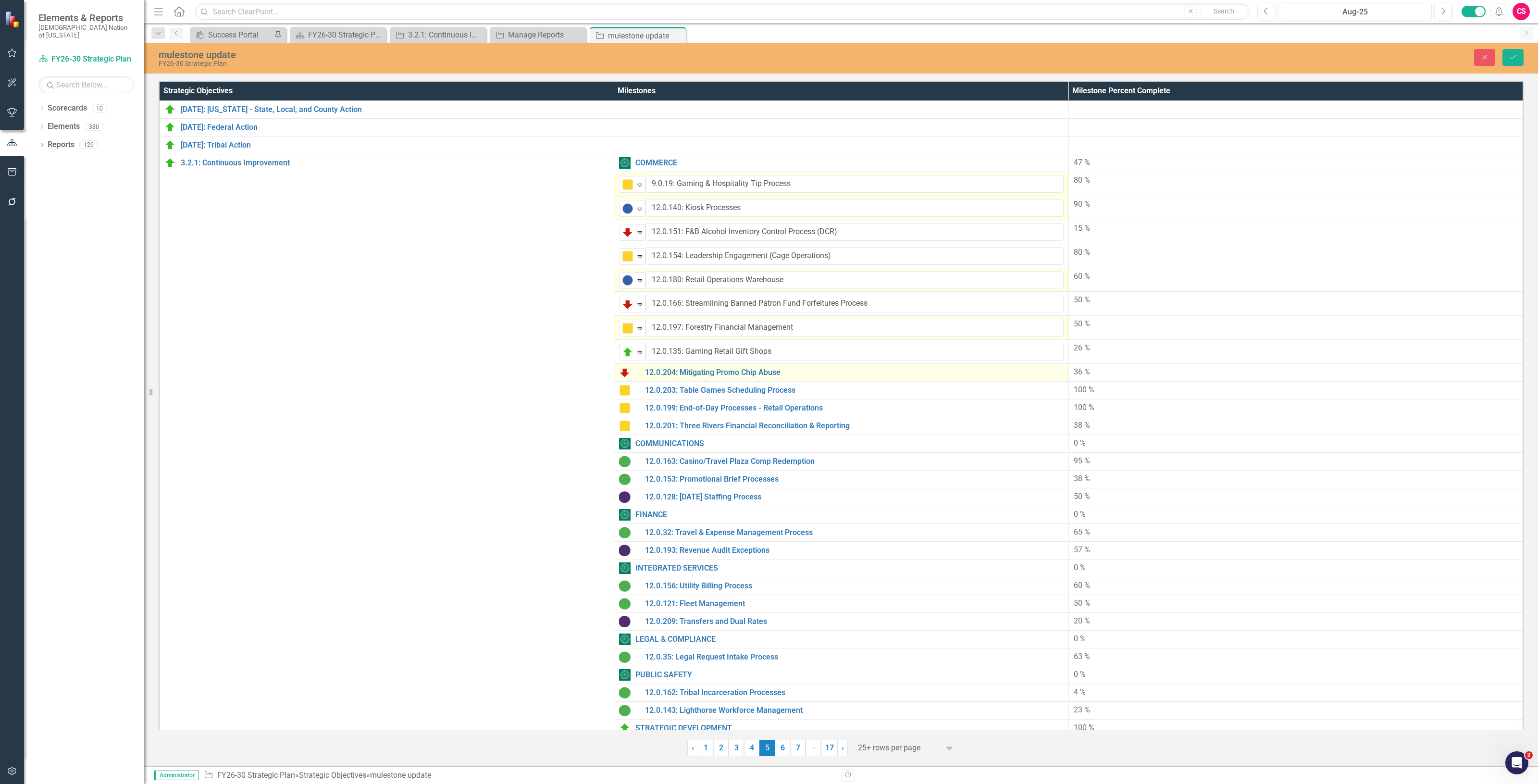
click at [631, 378] on div "12.0.204: Mitigating Promo Chip Abuse" at bounding box center [841, 372] width 445 height 11
click at [631, 374] on div "12.0.204: Mitigating Promo Chip Abuse" at bounding box center [841, 372] width 445 height 11
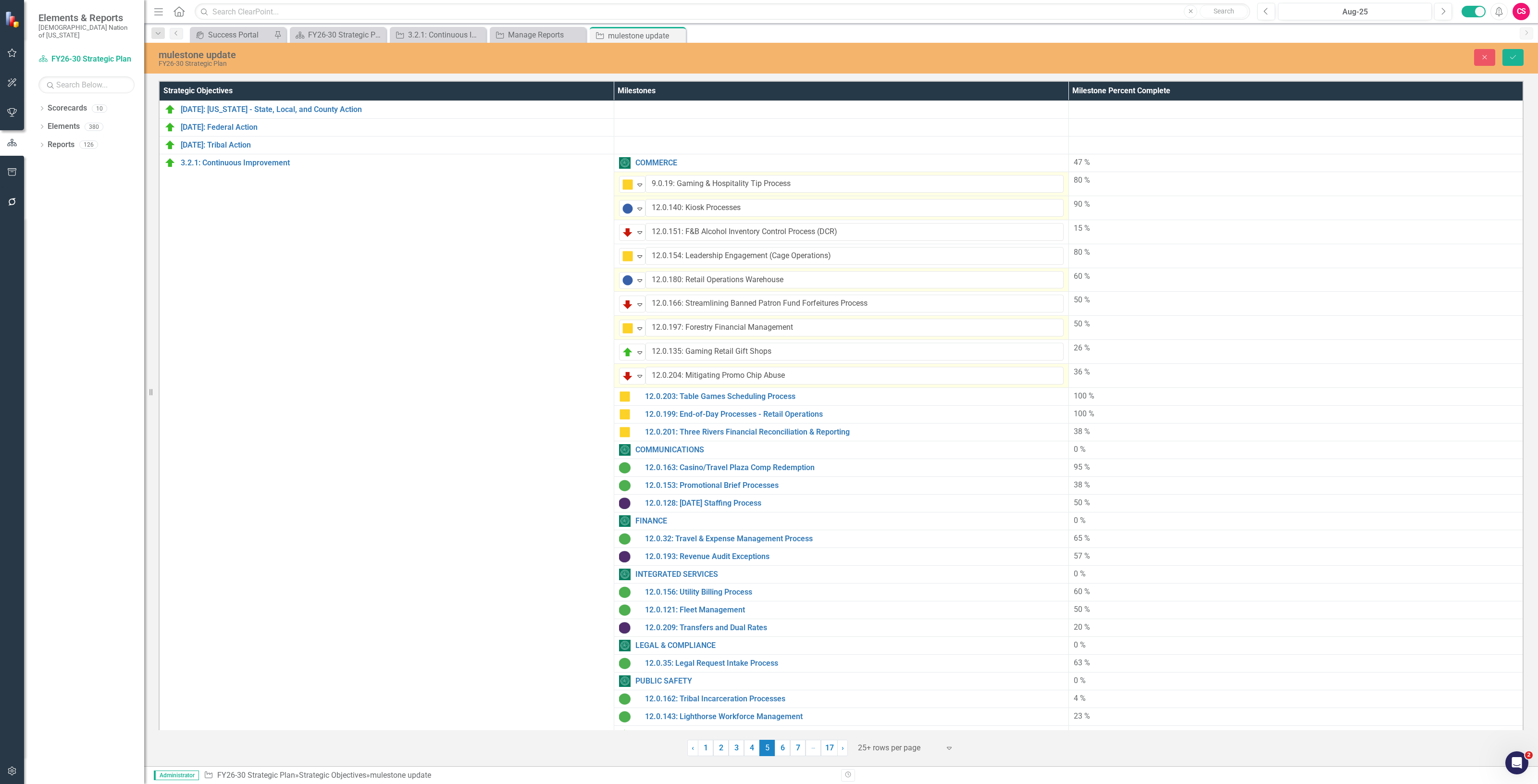
click at [631, 374] on img at bounding box center [627, 375] width 11 height 11
drag, startPoint x: 640, startPoint y: 428, endPoint x: 741, endPoint y: 335, distance: 137.3
click at [640, 427] on div "On Target" at bounding box center [668, 425] width 81 height 11
click at [1093, 181] on div "80 %" at bounding box center [1295, 180] width 445 height 11
click at [1092, 181] on div "80 %" at bounding box center [1295, 180] width 445 height 11
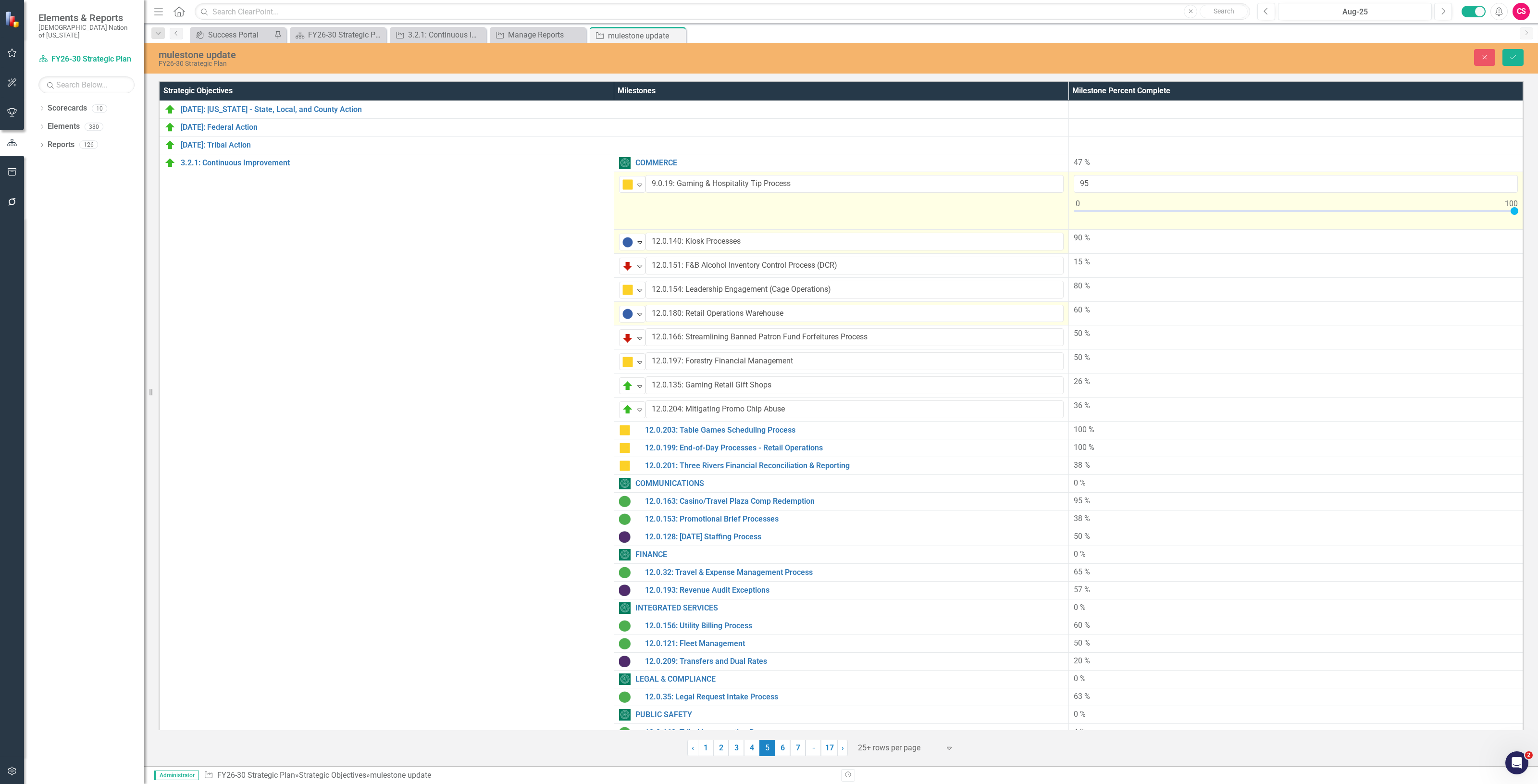
drag, startPoint x: 1423, startPoint y: 212, endPoint x: 1147, endPoint y: 228, distance: 276.5
click at [1536, 212] on div "Strategic Objectives Milestones Milestone Percent Complete 2.1.20: Arkansas - S…" at bounding box center [841, 417] width 1394 height 677
type input "100"
click at [1147, 228] on td "100" at bounding box center [1295, 201] width 455 height 58
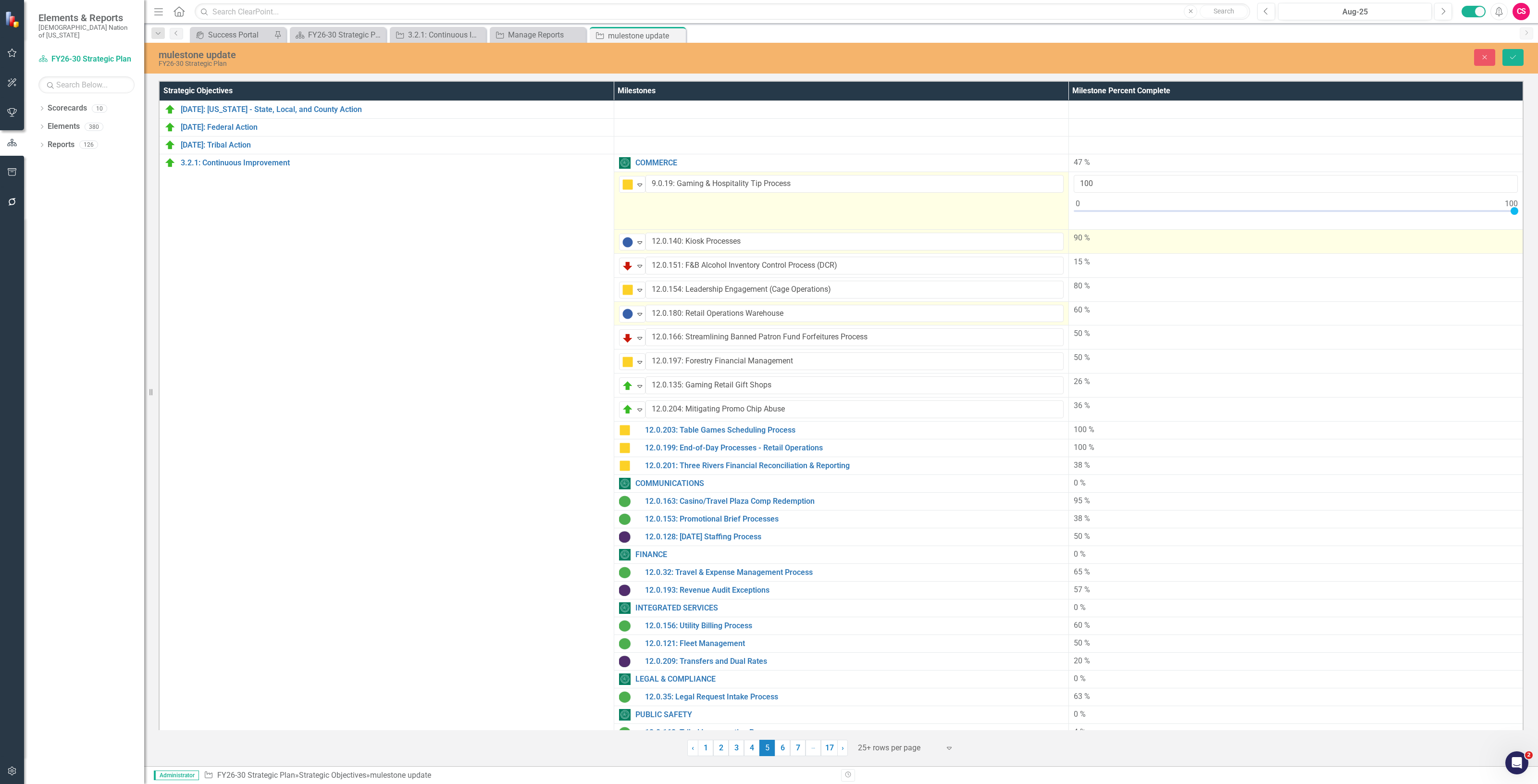
click at [1146, 234] on div "90 %" at bounding box center [1295, 238] width 445 height 11
click at [1146, 233] on div "90 %" at bounding box center [1295, 238] width 445 height 11
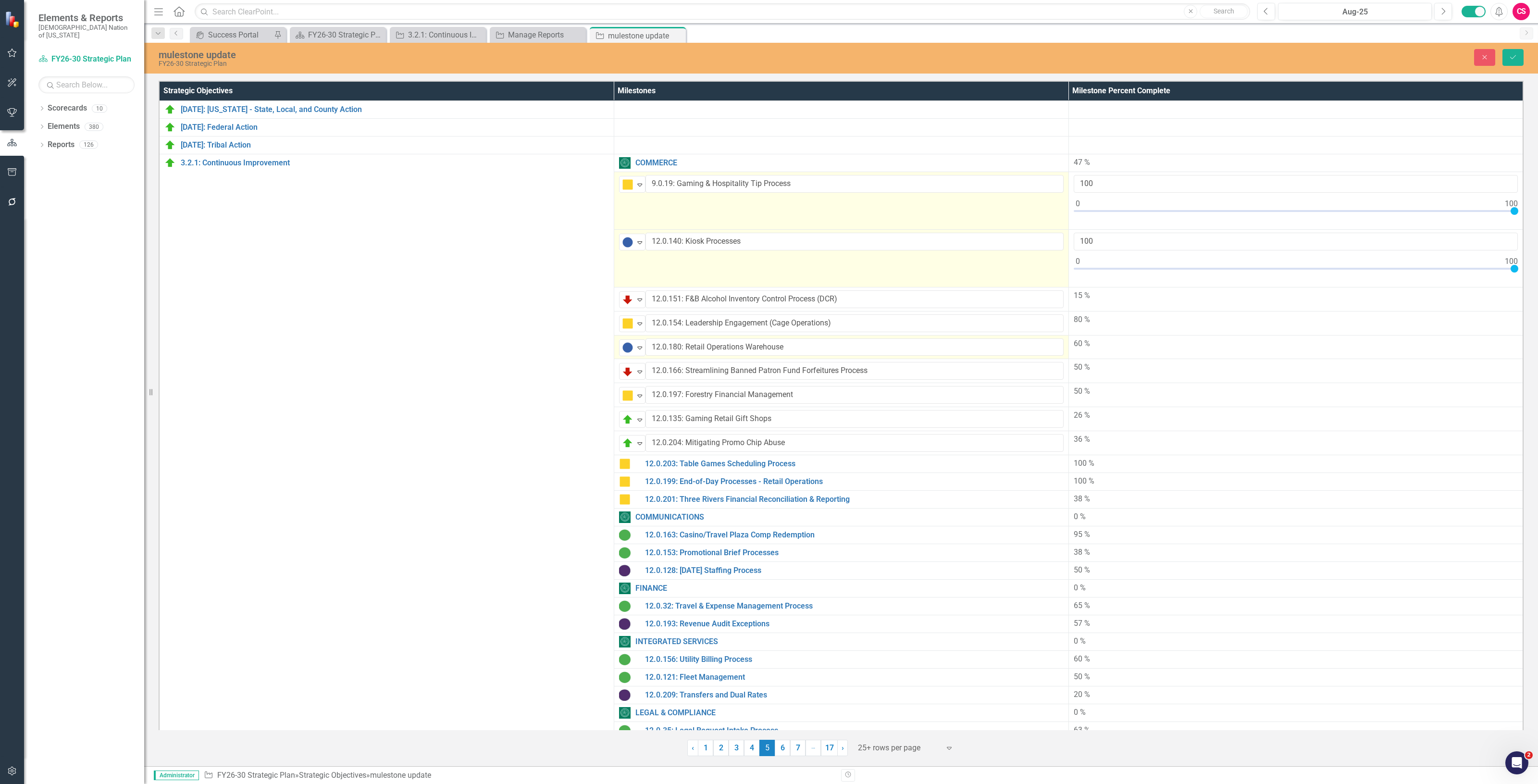
type input "100"
drag, startPoint x: 1471, startPoint y: 269, endPoint x: 1537, endPoint y: 263, distance: 66.3
click at [1537, 263] on div "Strategic Objectives Milestones Milestone Percent Complete 2.1.20: Arkansas - S…" at bounding box center [841, 417] width 1394 height 677
click at [1250, 297] on div "15 %" at bounding box center [1295, 295] width 445 height 11
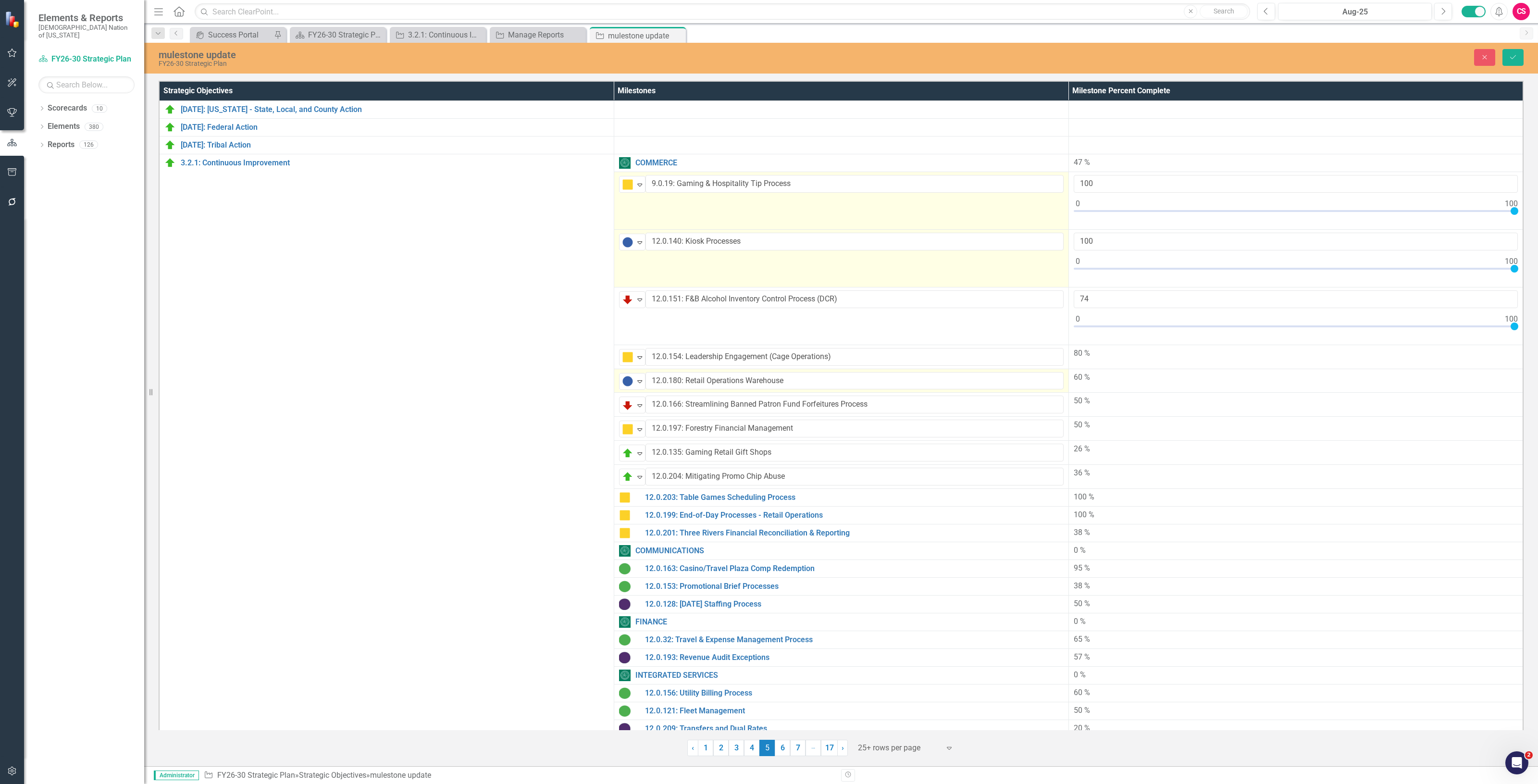
type input "100"
drag, startPoint x: 1169, startPoint y: 326, endPoint x: 1155, endPoint y: 378, distance: 53.9
click at [1536, 321] on div "Strategic Objectives Milestones Milestone Percent Complete 2.1.20: Arkansas - S…" at bounding box center [841, 417] width 1394 height 677
click at [1103, 362] on td "80 %" at bounding box center [1295, 357] width 455 height 24
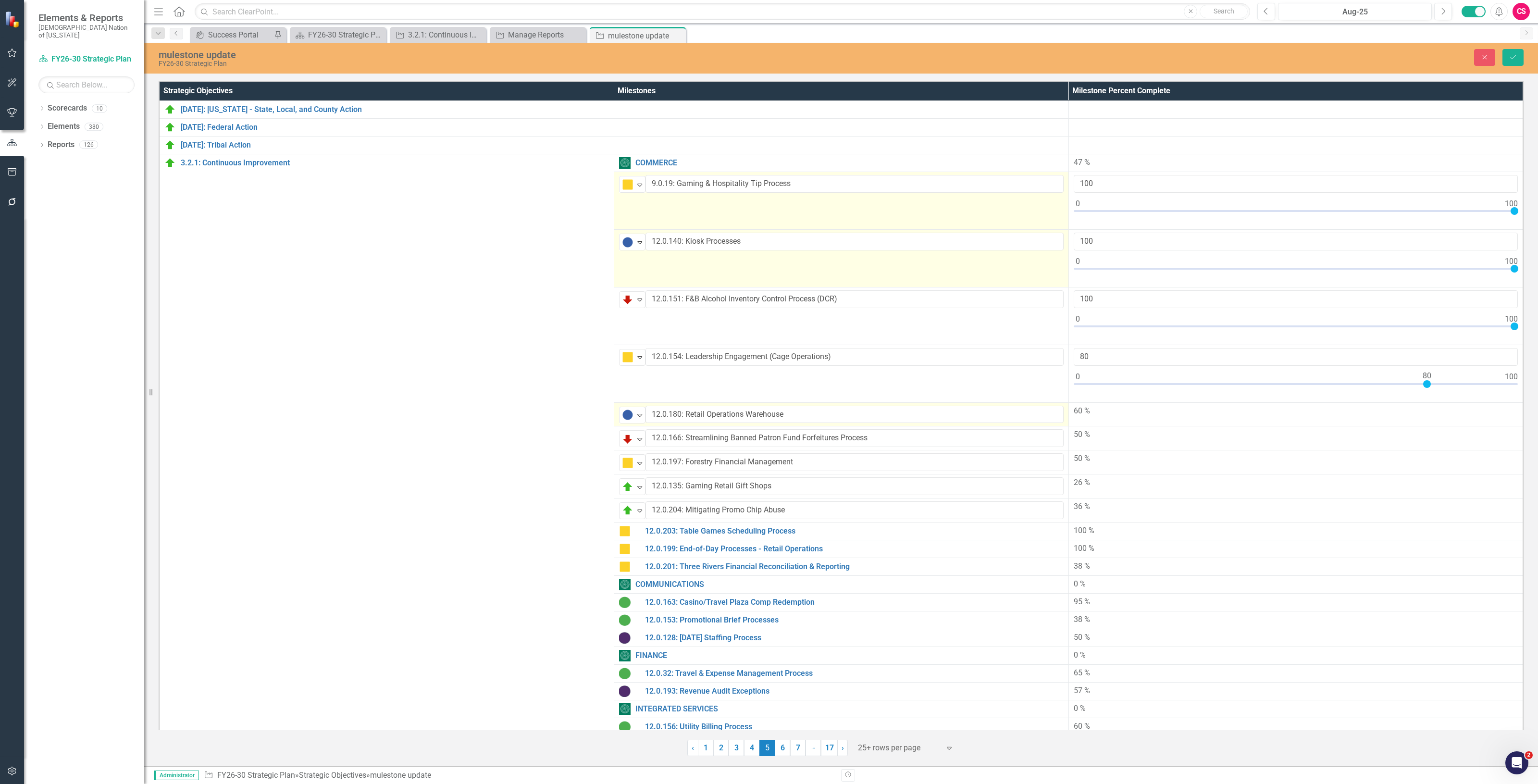
type input "100"
drag, startPoint x: 1427, startPoint y: 382, endPoint x: 1537, endPoint y: 381, distance: 110.0
click at [1537, 381] on div "Strategic Objectives Milestones Milestone Percent Complete 2.1.20: Arkansas - S…" at bounding box center [841, 417] width 1394 height 677
click at [1107, 423] on td "60 %" at bounding box center [1295, 414] width 455 height 24
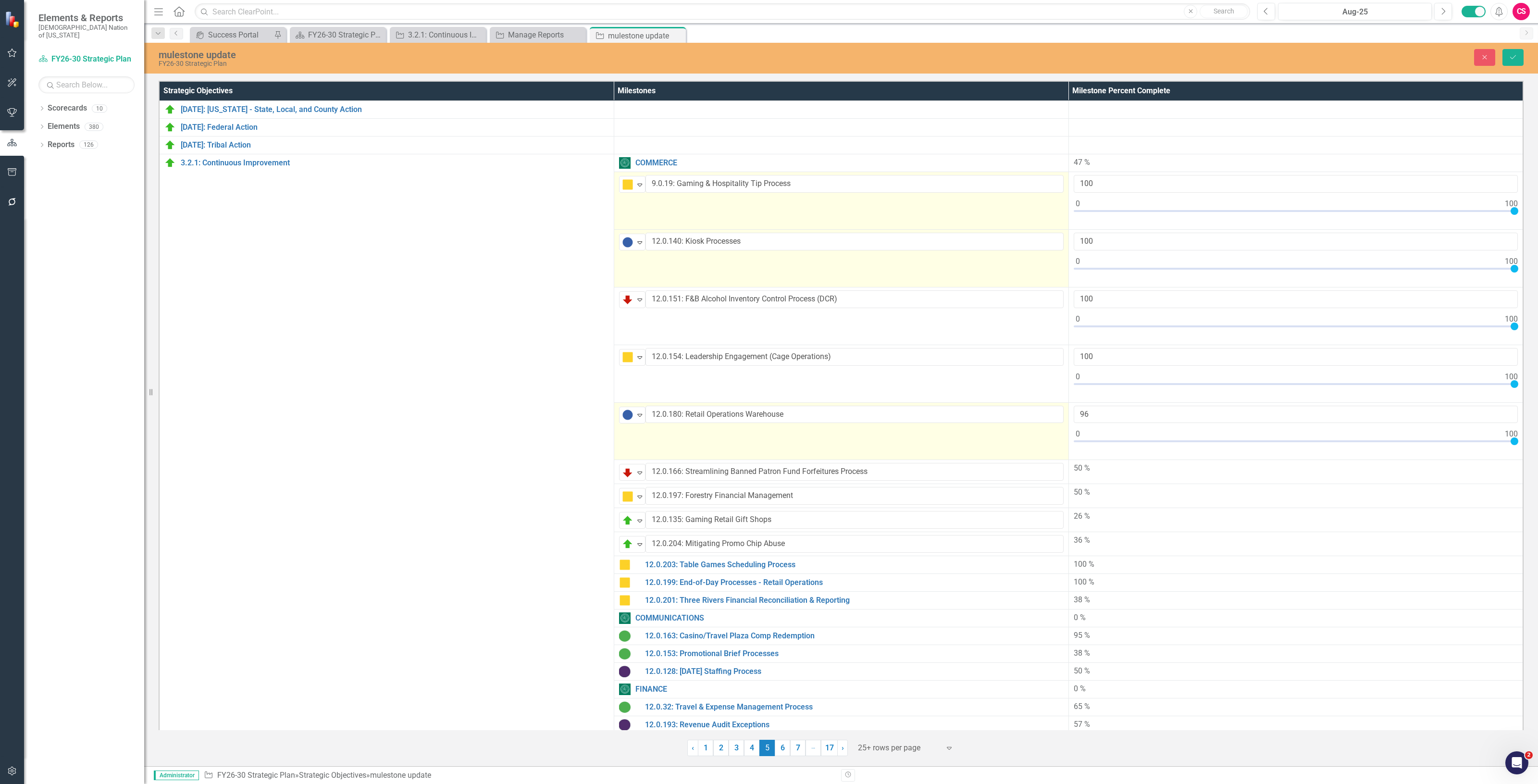
type input "100"
drag, startPoint x: 1341, startPoint y: 443, endPoint x: 1513, endPoint y: 368, distance: 187.6
click at [1537, 435] on div "Strategic Objectives Milestones Milestone Percent Complete 2.1.20: Arkansas - S…" at bounding box center [841, 417] width 1394 height 677
click at [1509, 56] on icon "Save" at bounding box center [1513, 57] width 9 height 7
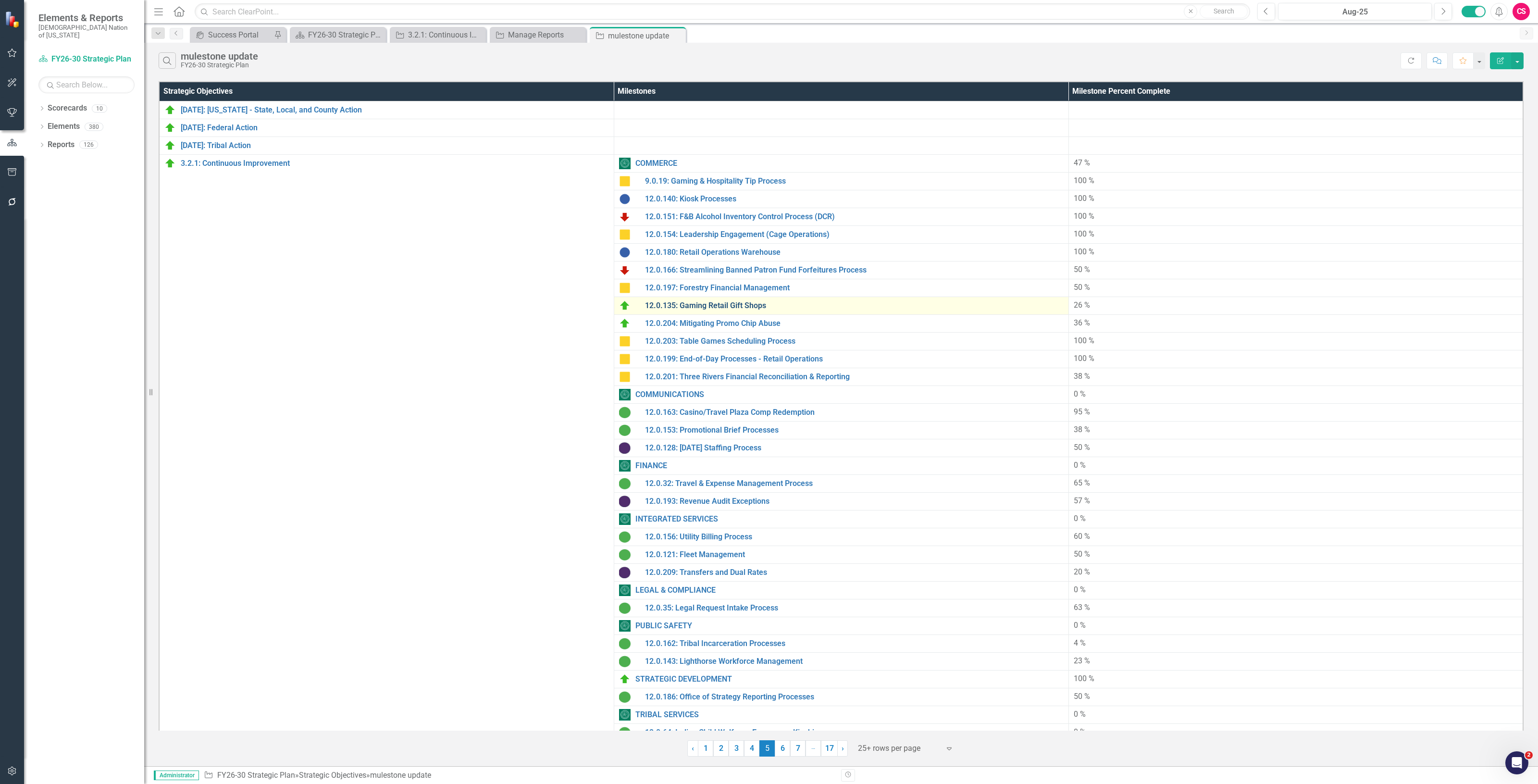
scroll to position [0, 0]
click at [1402, 59] on button "Refresh" at bounding box center [1411, 61] width 21 height 17
click at [1091, 153] on td at bounding box center [1295, 145] width 455 height 18
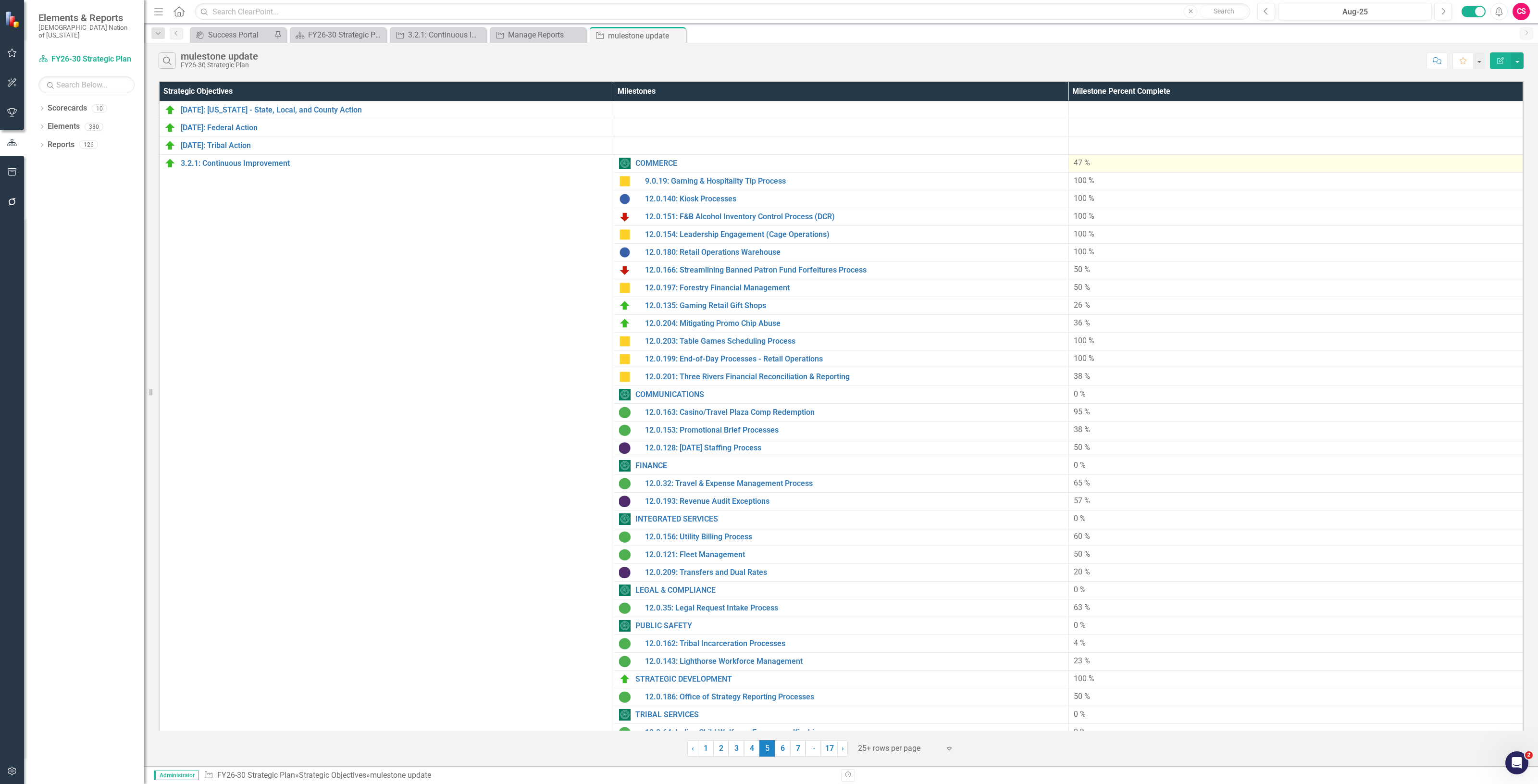
click at [1106, 165] on div "47 %" at bounding box center [1295, 163] width 445 height 11
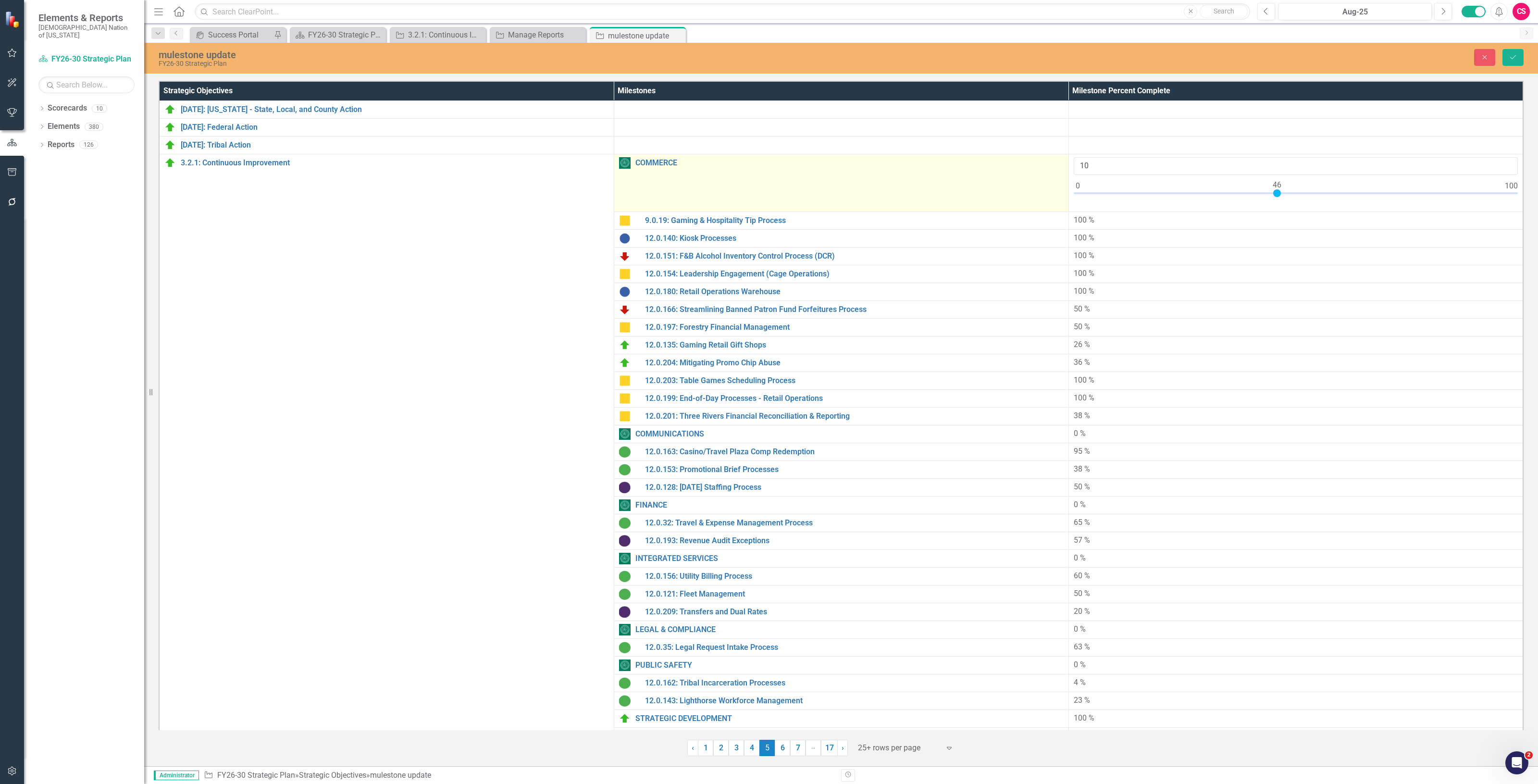
drag, startPoint x: 1277, startPoint y: 187, endPoint x: 1034, endPoint y: 207, distance: 243.8
click at [1034, 207] on tr "3.2.1: Continuous Improvement Link Map View Link Map Edit Edit Strategic Object…" at bounding box center [841, 183] width 1364 height 58
type input "0"
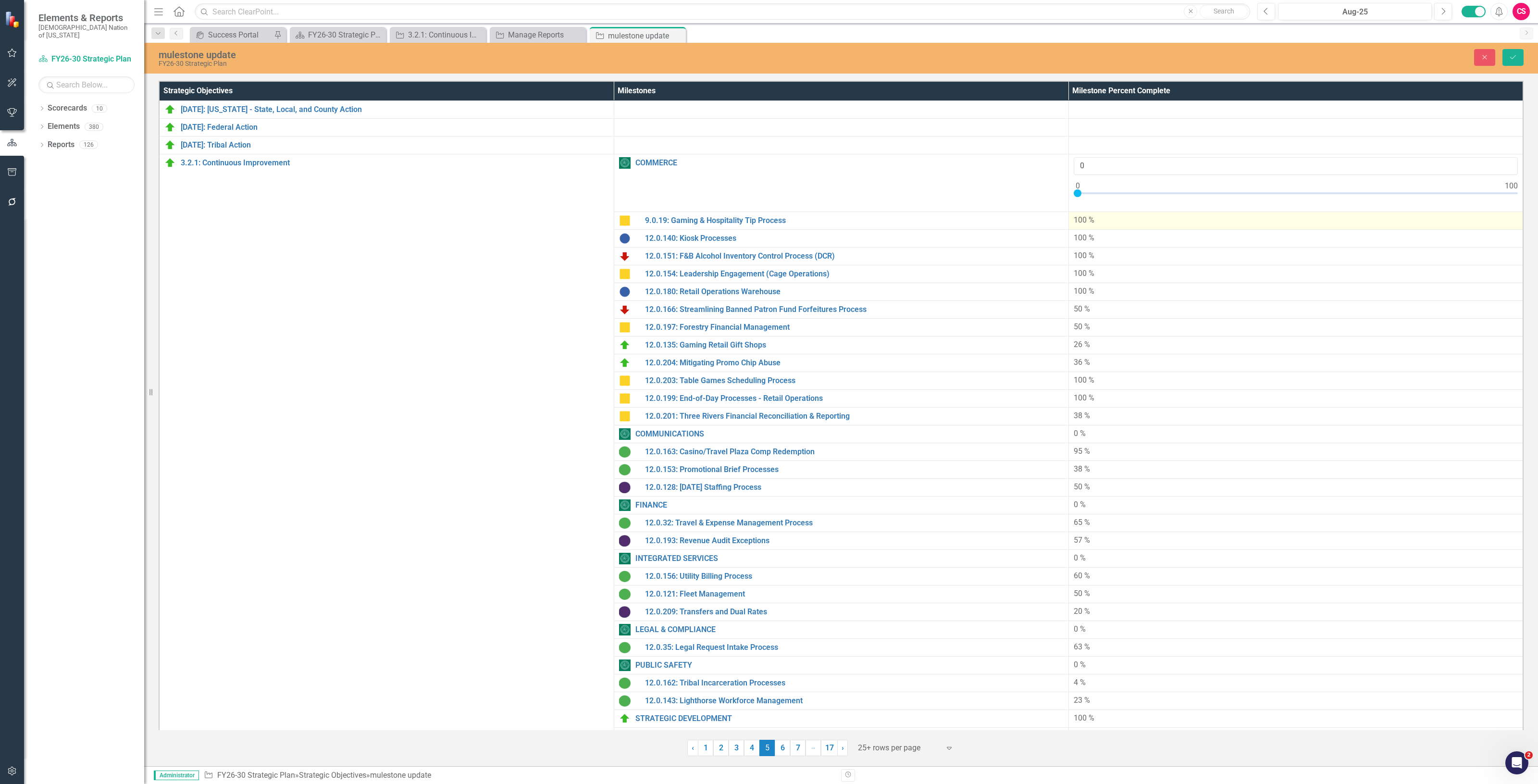
click at [1133, 218] on div "100 %" at bounding box center [1295, 220] width 445 height 11
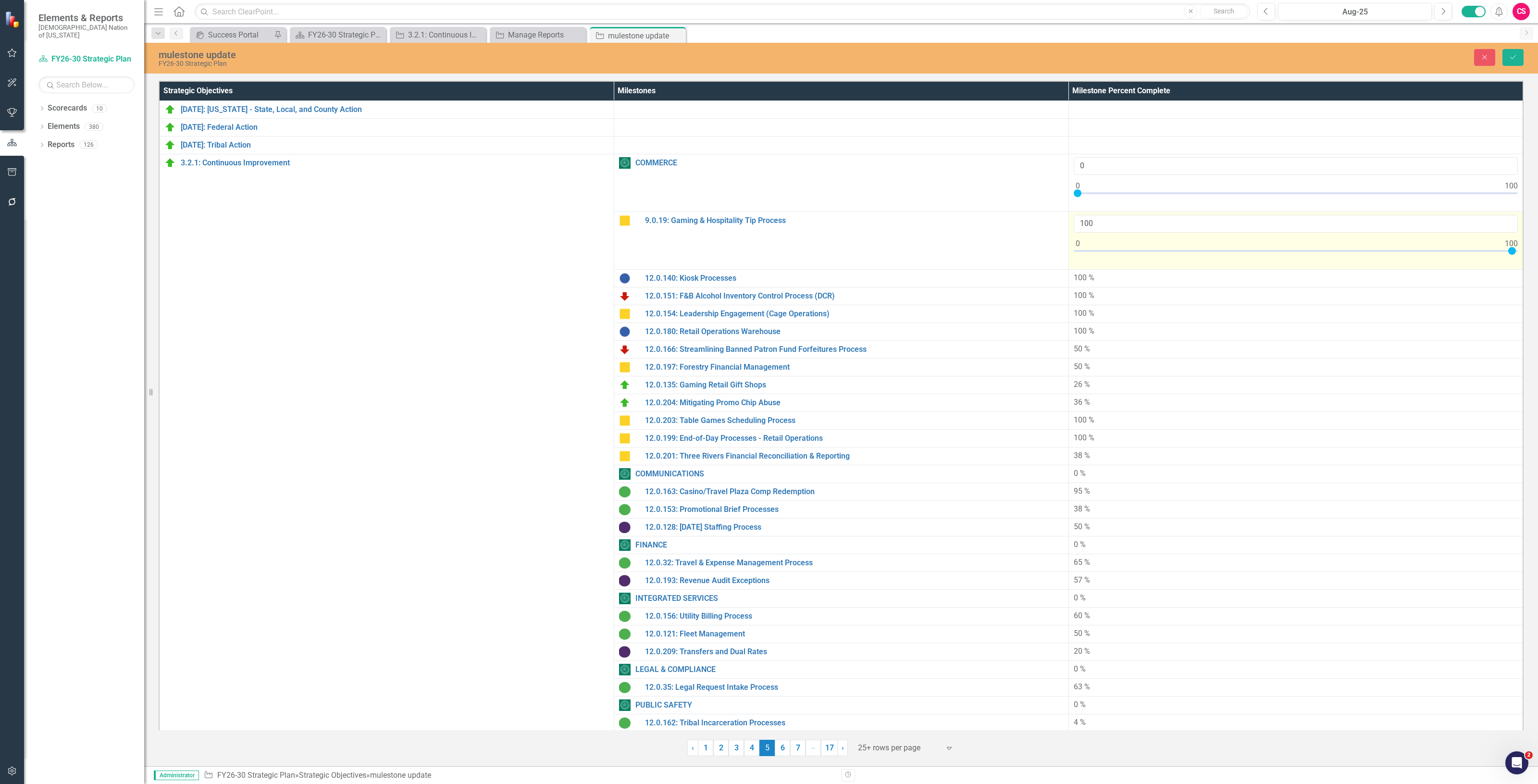
drag, startPoint x: 1505, startPoint y: 249, endPoint x: 1513, endPoint y: 259, distance: 12.8
click at [1053, 263] on tr "9.0.19: Gaming & Hospitality Tip Process Link Map View Link Map Edit Edit Miles…" at bounding box center [841, 241] width 1364 height 58
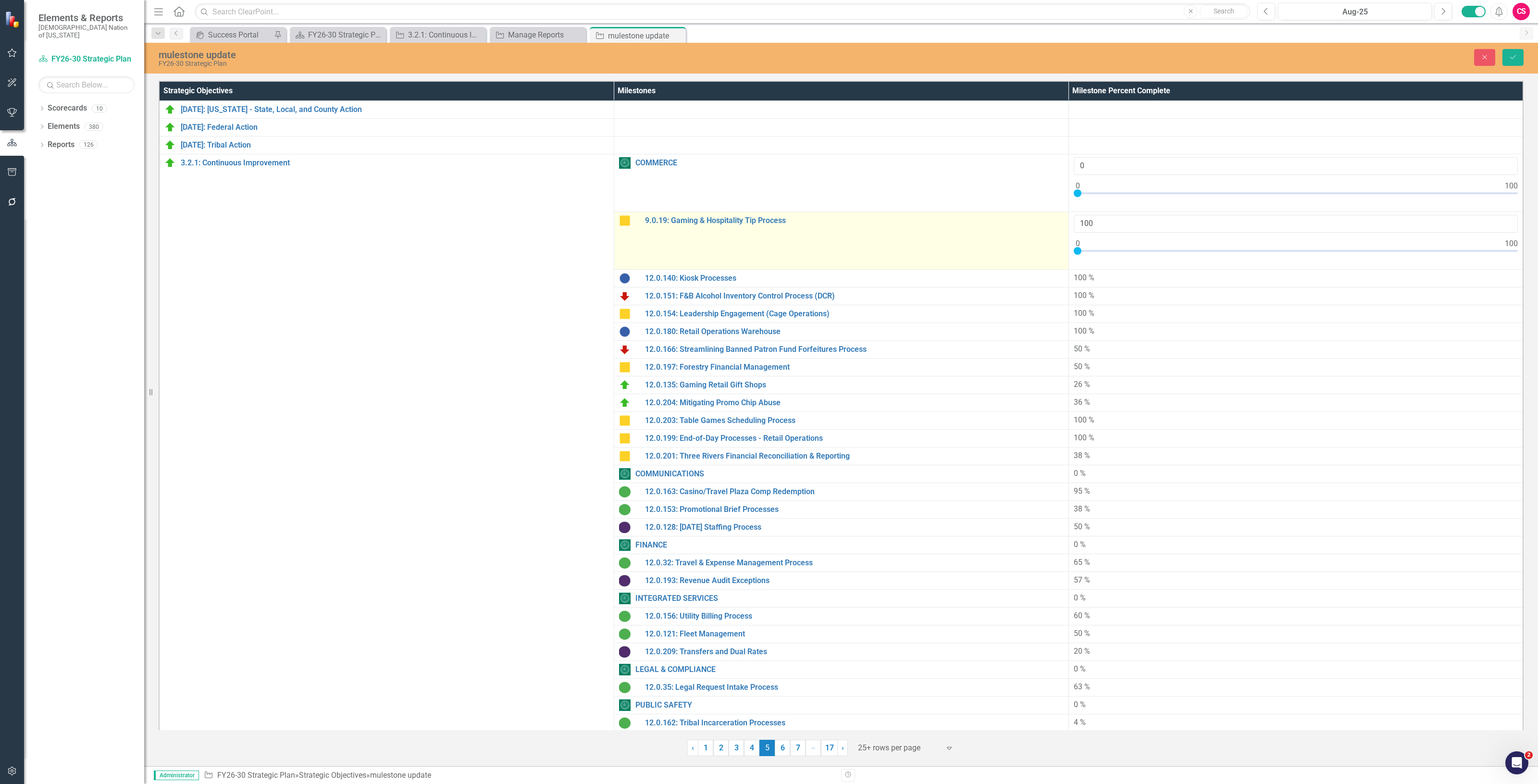
type input "0"
drag, startPoint x: 1185, startPoint y: 250, endPoint x: 1011, endPoint y: 253, distance: 174.0
click at [1003, 250] on tr "9.0.19: Gaming & Hospitality Tip Process Link Map View Link Map Edit Edit Miles…" at bounding box center [841, 241] width 1364 height 58
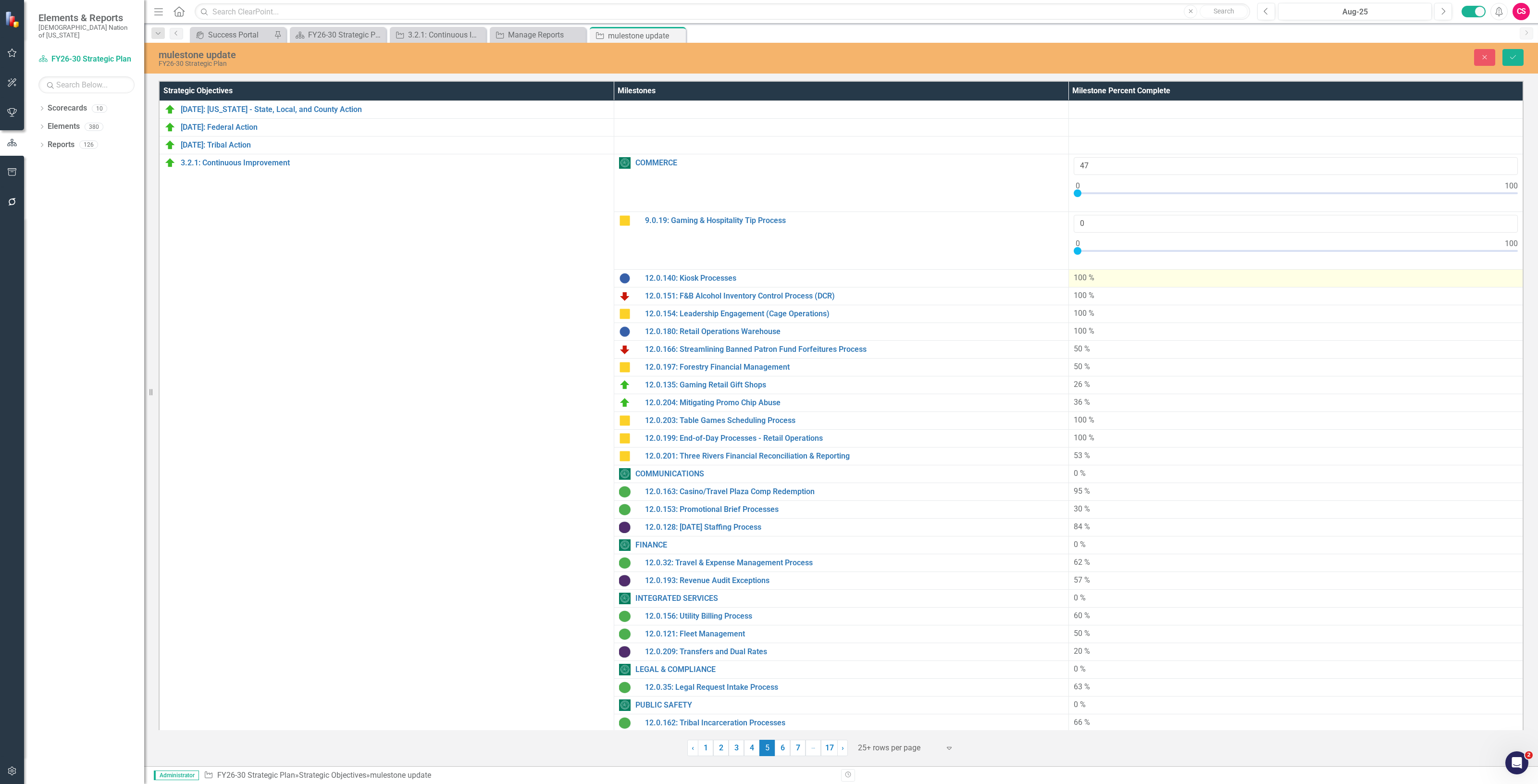
click at [1145, 278] on div "100 %" at bounding box center [1295, 278] width 445 height 11
click at [1143, 278] on div "100 %" at bounding box center [1295, 278] width 445 height 11
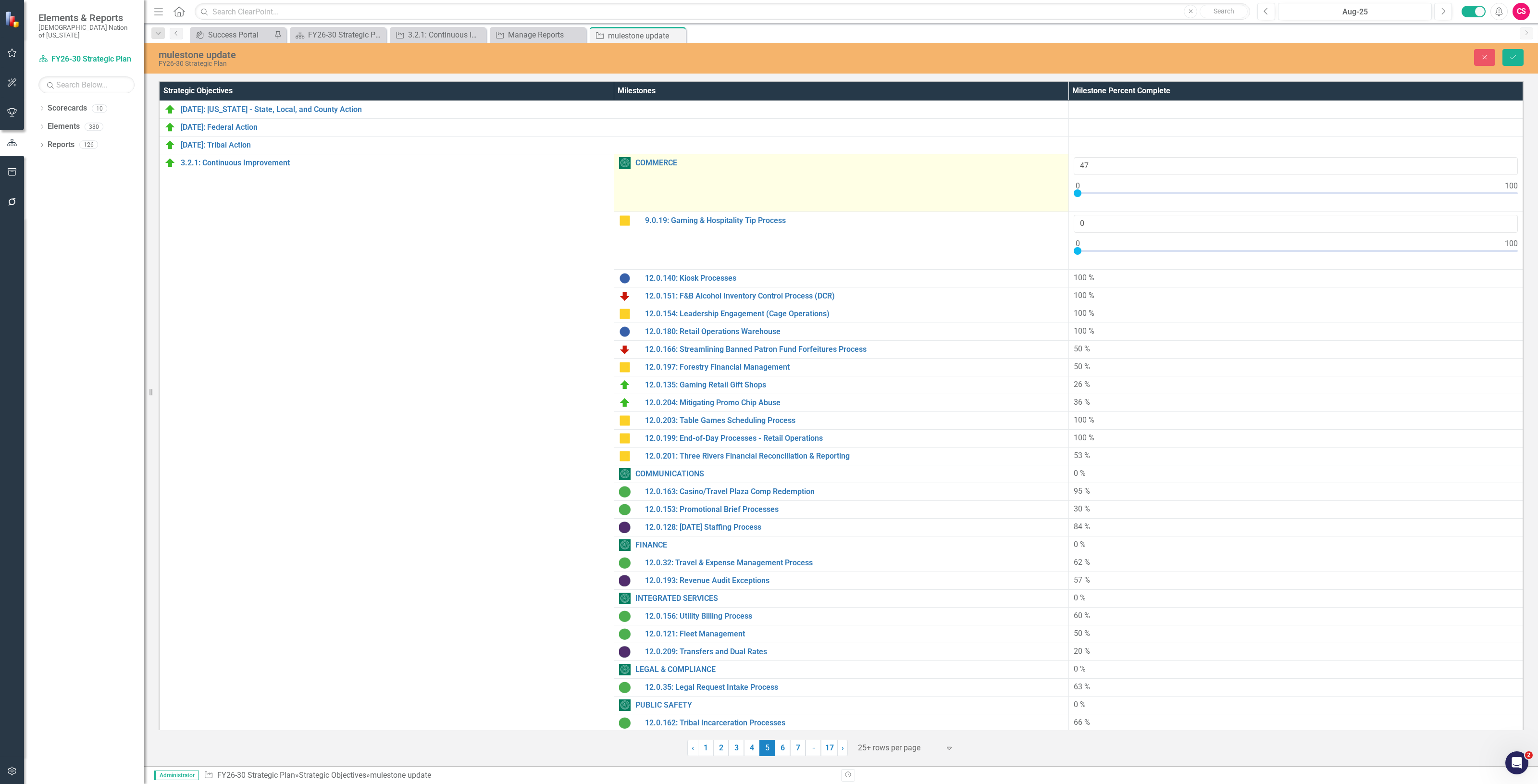
drag, startPoint x: 1072, startPoint y: 192, endPoint x: 970, endPoint y: 198, distance: 102.2
click at [970, 198] on tr "3.2.1: Continuous Improvement Link Map View Link Map Edit Edit Strategic Object…" at bounding box center [841, 183] width 1364 height 58
drag, startPoint x: 1093, startPoint y: 163, endPoint x: 1006, endPoint y: 169, distance: 87.2
click at [1006, 169] on tr "3.2.1: Continuous Improvement Link Map View Link Map Edit Edit Strategic Object…" at bounding box center [841, 183] width 1364 height 58
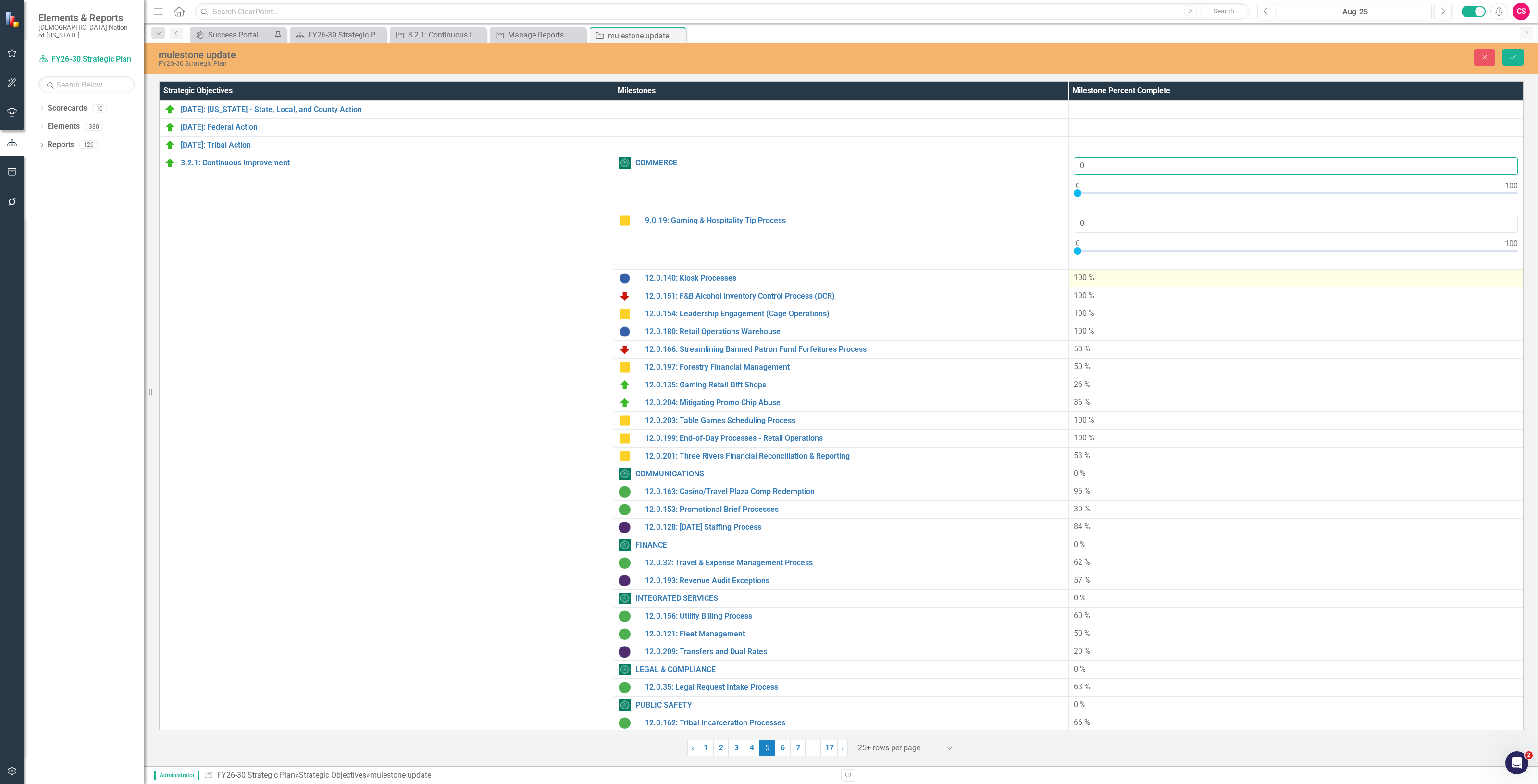
type input "0"
click at [1095, 275] on div "100 %" at bounding box center [1295, 278] width 445 height 11
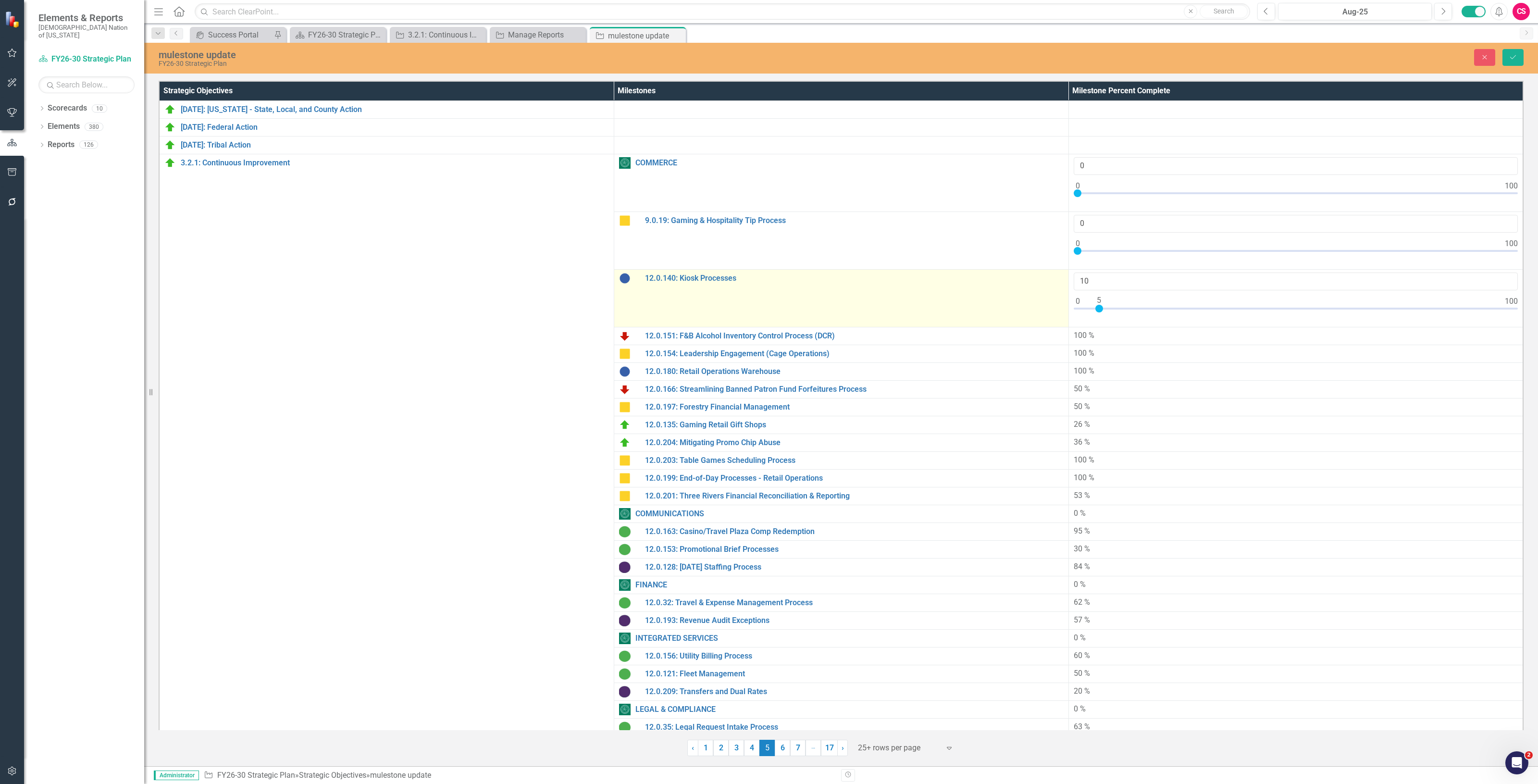
type input "0"
drag, startPoint x: 1503, startPoint y: 307, endPoint x: 999, endPoint y: 313, distance: 504.0
click at [999, 313] on tr "12.0.140: Kiosk Processes Link Map View Link Map Edit Edit Milestone Link Open …" at bounding box center [841, 298] width 1364 height 58
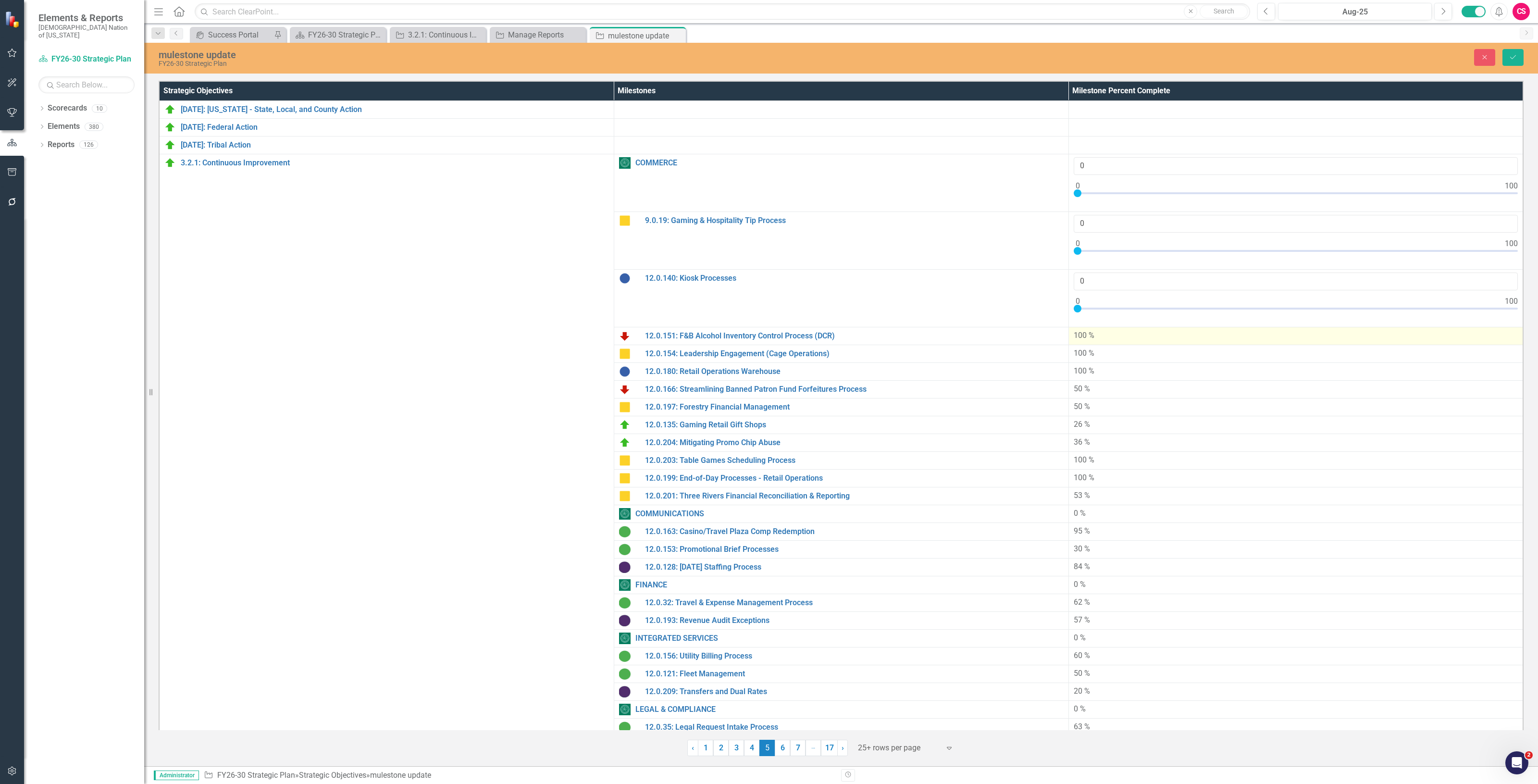
click at [1089, 333] on div "100 %" at bounding box center [1295, 335] width 445 height 11
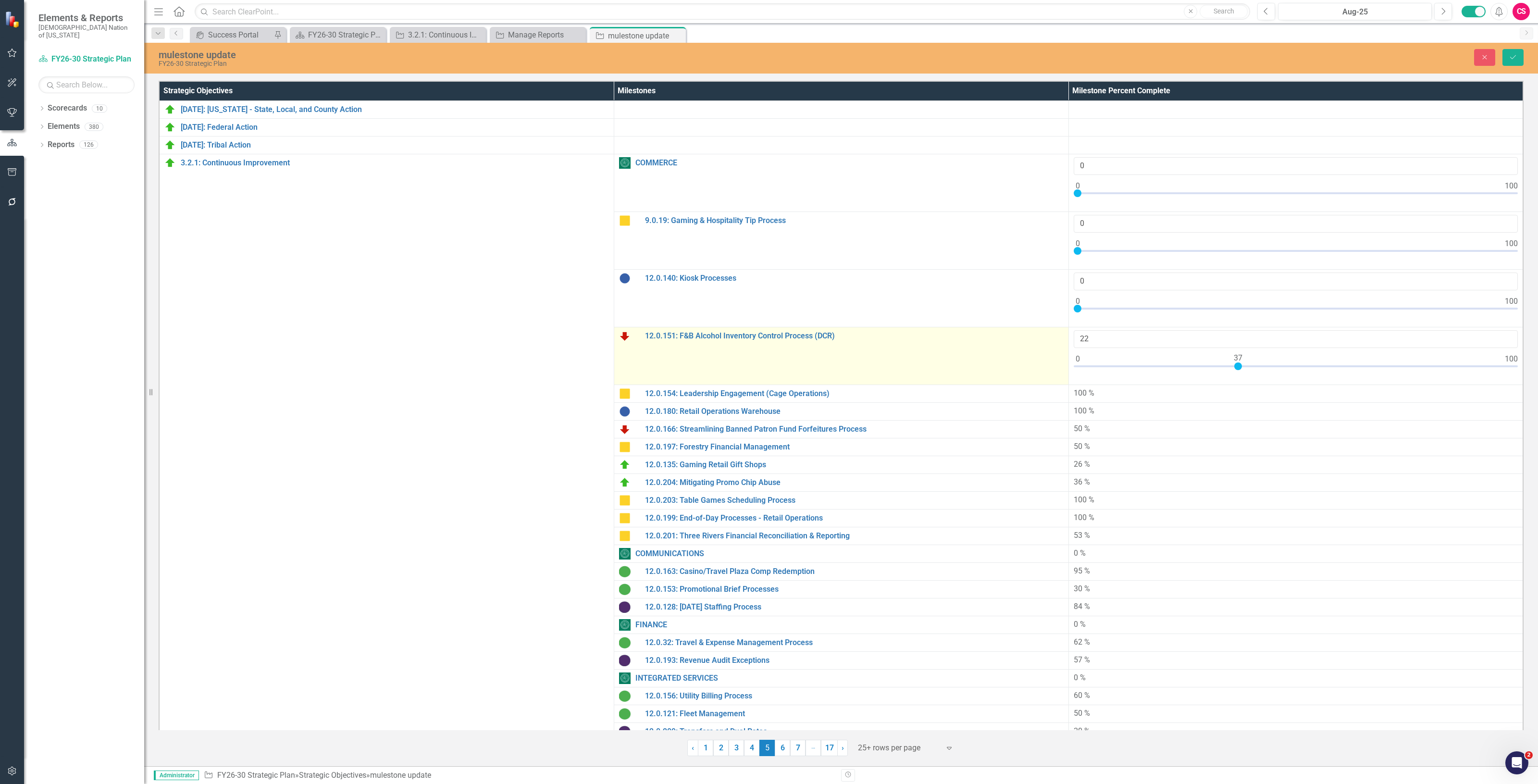
type input "0"
drag, startPoint x: 1505, startPoint y: 363, endPoint x: 1001, endPoint y: 368, distance: 504.0
click at [1001, 368] on tr "12.0.151: F&B Alcohol Inventory Control Process (DCR) Link Map View Link Map Ed…" at bounding box center [841, 355] width 1364 height 58
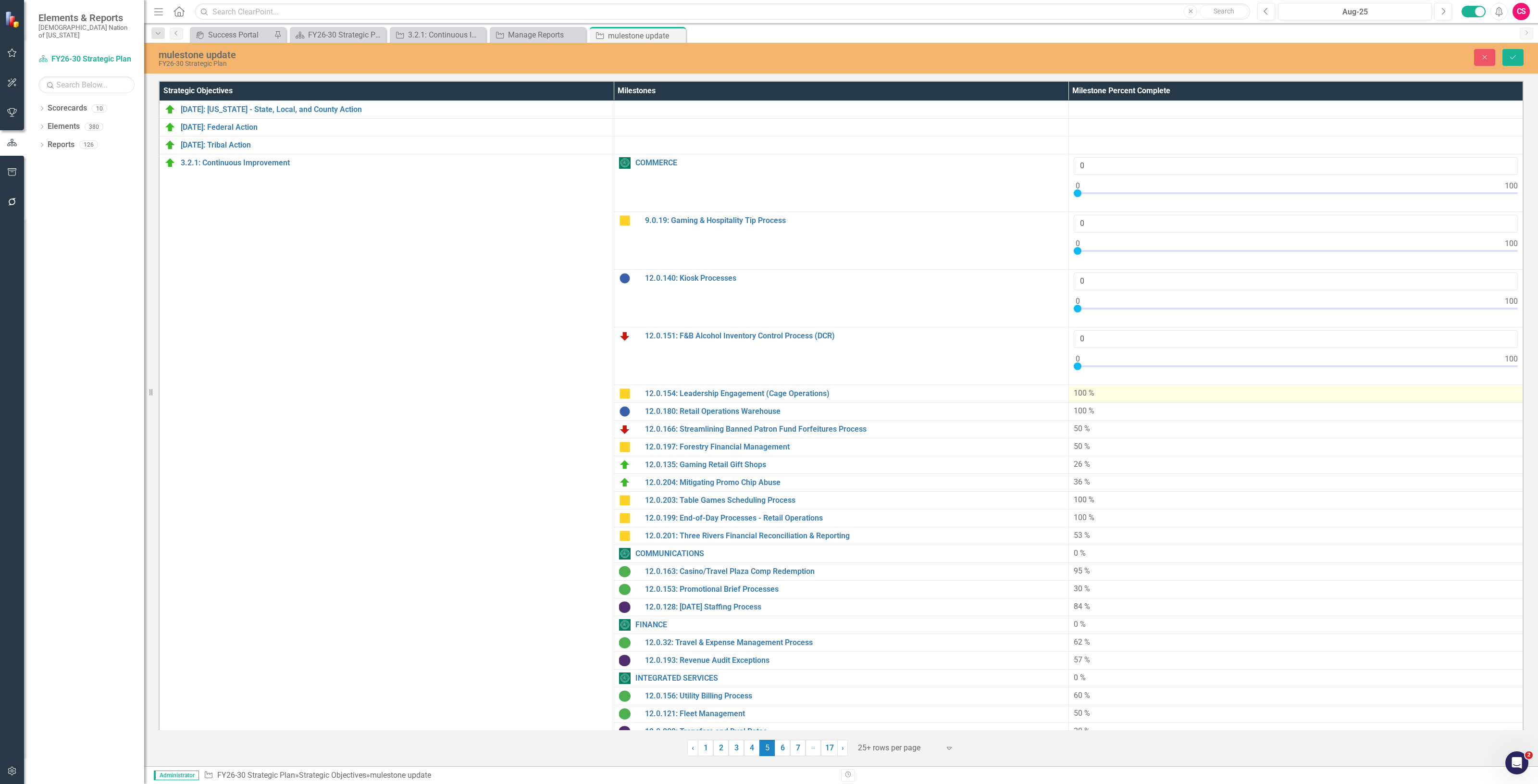
click at [1106, 394] on div "100 %" at bounding box center [1295, 393] width 445 height 11
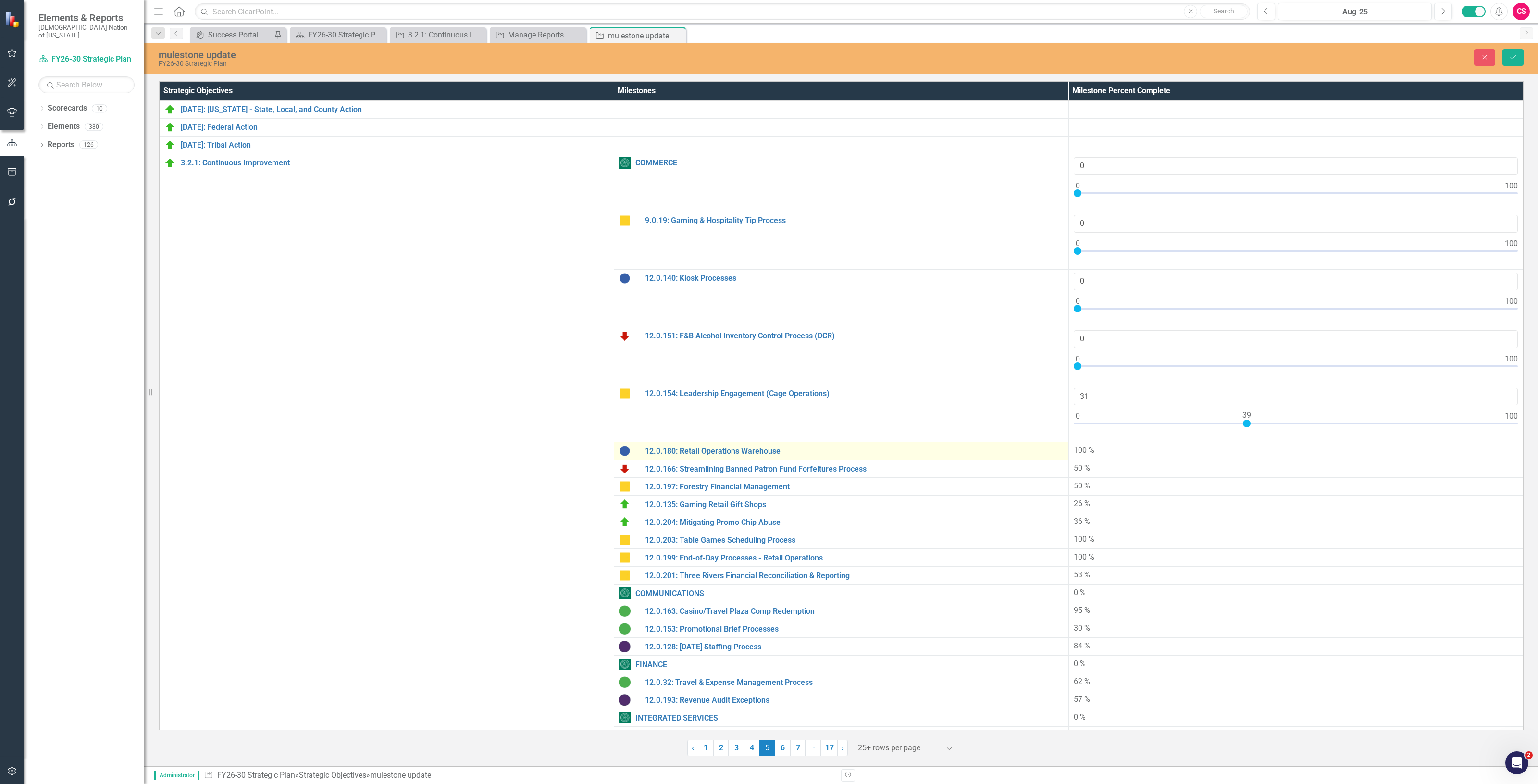
type input "0"
drag, startPoint x: 1502, startPoint y: 425, endPoint x: 921, endPoint y: 446, distance: 581.4
click at [912, 443] on tbody "2.1.20: Arkansas - State, Local, and County Action Link Map View Link Map Edit …" at bounding box center [841, 707] width 1364 height 1213
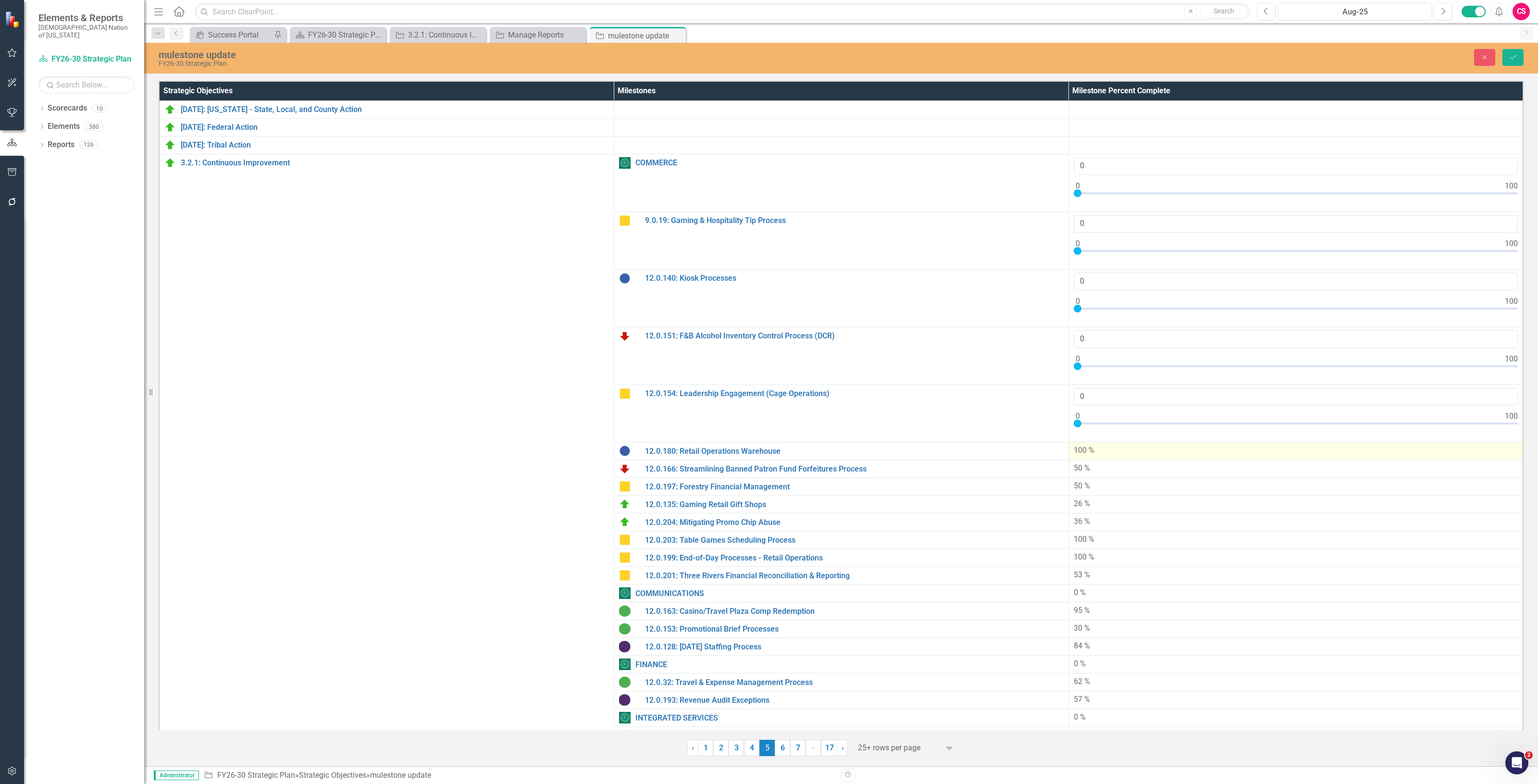
click at [1159, 446] on td "100 %" at bounding box center [1295, 451] width 455 height 18
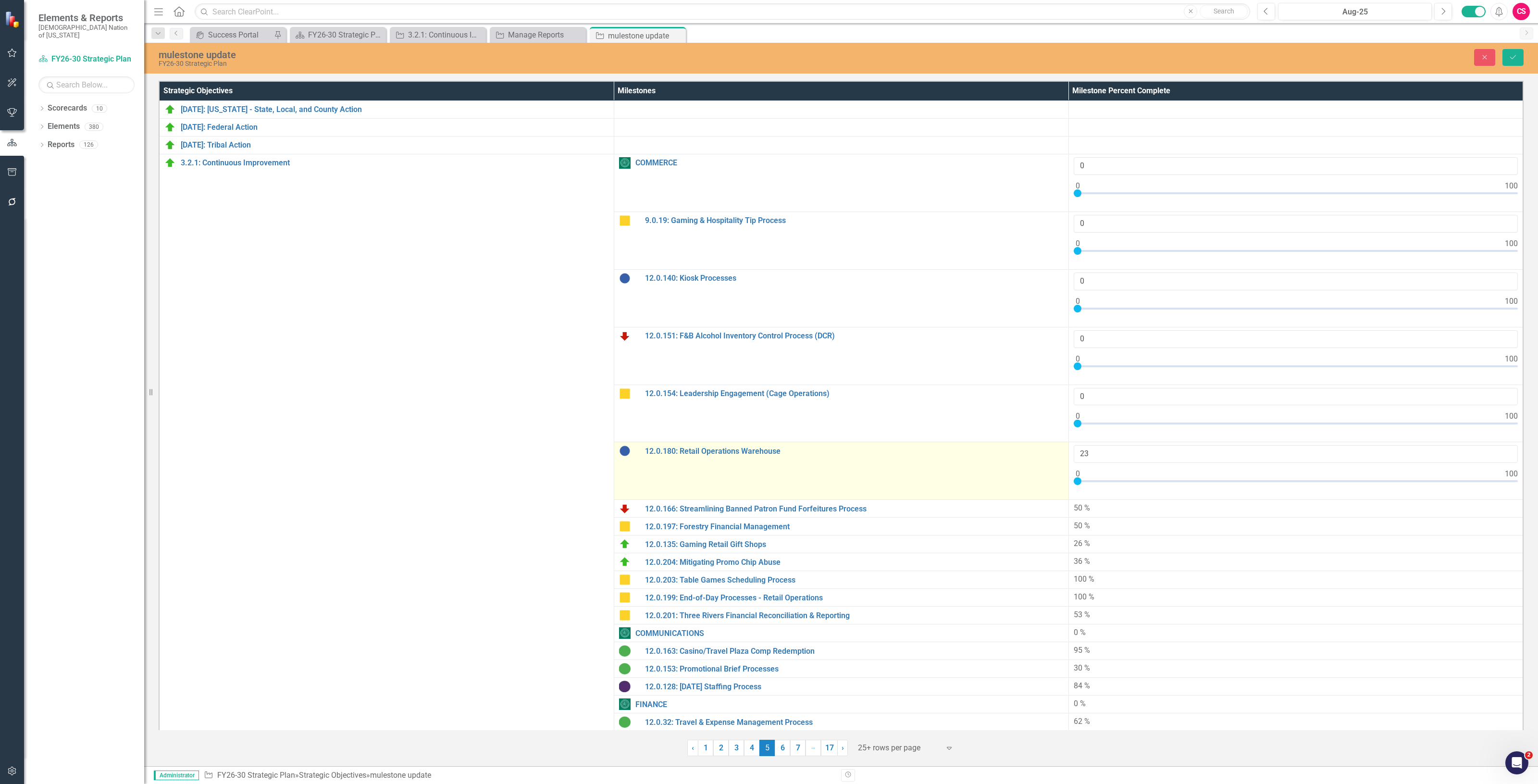
type input "0"
drag, startPoint x: 1452, startPoint y: 481, endPoint x: 839, endPoint y: 476, distance: 613.0
click at [839, 476] on tr "12.0.180: Retail Operations Warehouse Link Map View Link Map Edit Edit Mileston…" at bounding box center [841, 471] width 1364 height 58
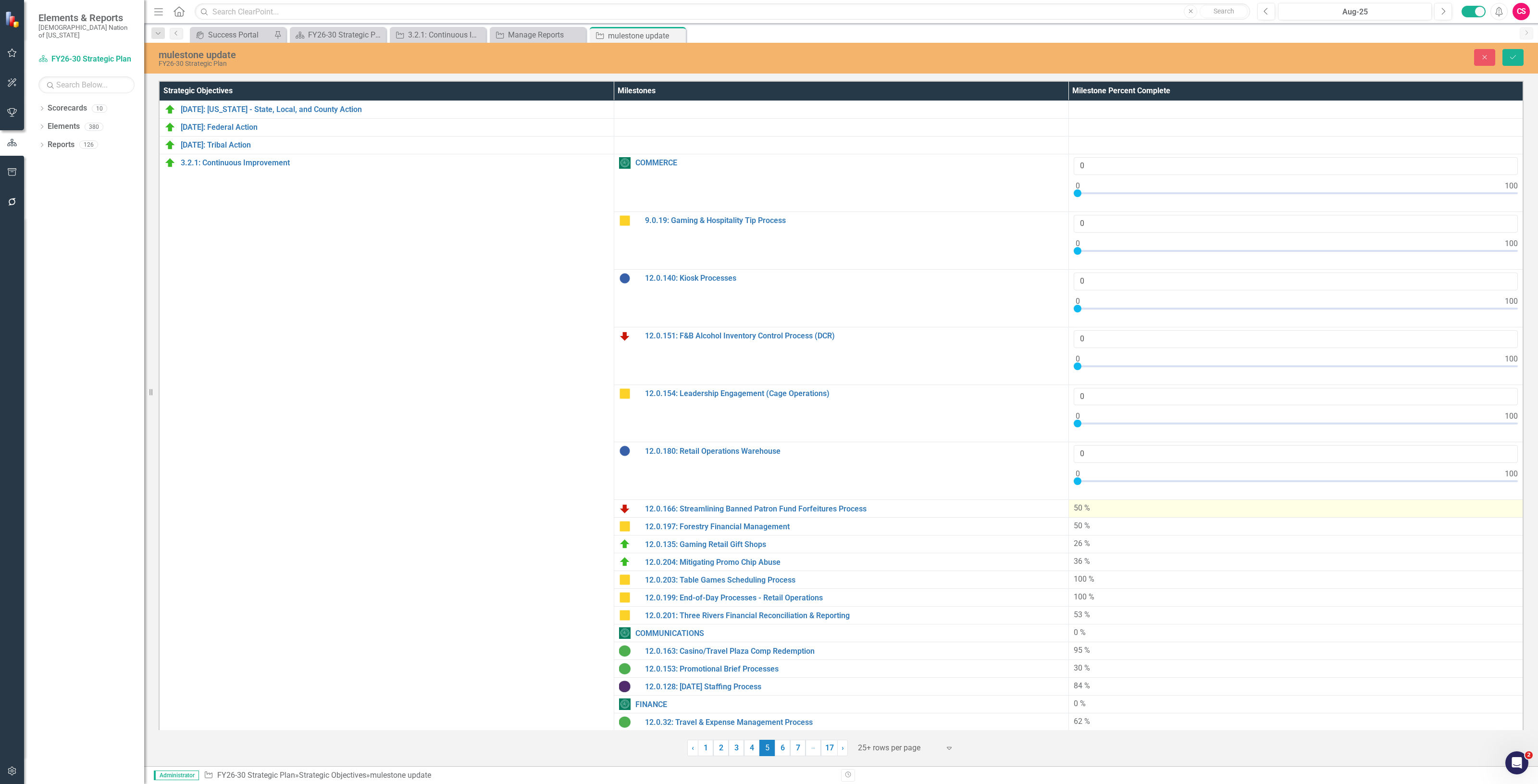
click at [1219, 502] on td "50 %" at bounding box center [1295, 509] width 455 height 18
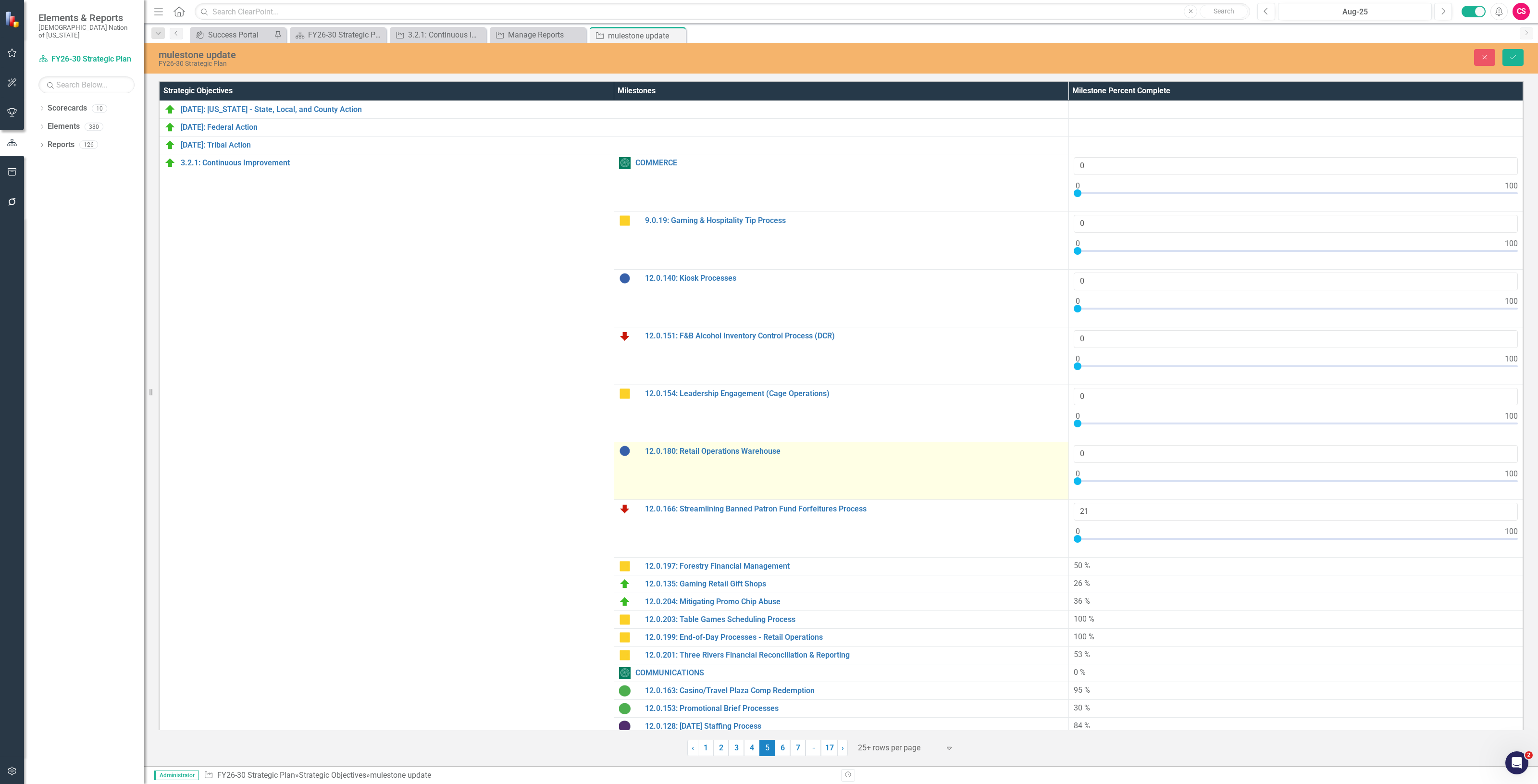
type input "0"
drag, startPoint x: 1287, startPoint y: 541, endPoint x: 818, endPoint y: 477, distance: 473.3
click at [855, 505] on tr "12.0.166: Streamlining Banned Patron Fund Forfeitures Process Link Map View Lin…" at bounding box center [841, 529] width 1364 height 58
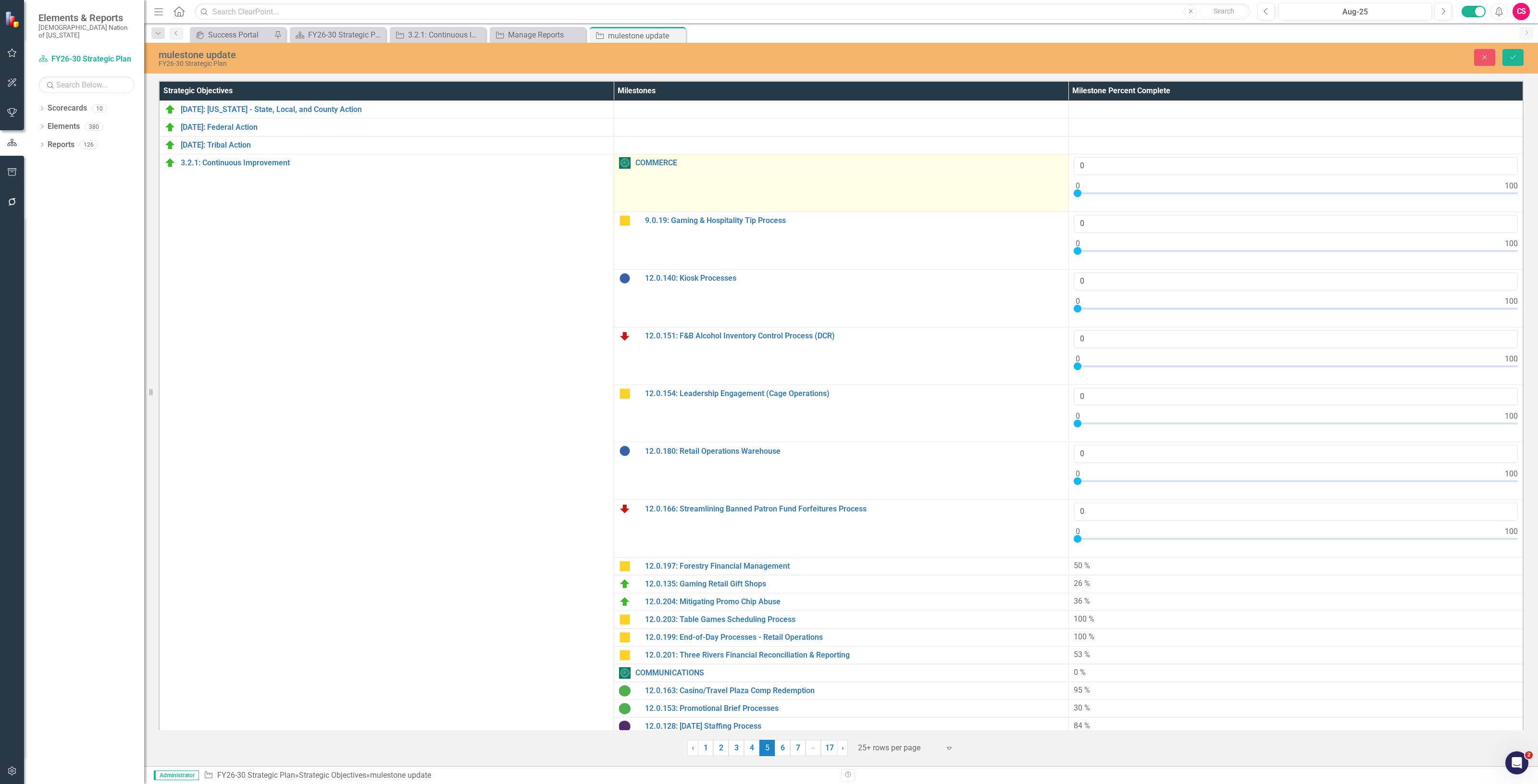
click at [619, 167] on img at bounding box center [624, 163] width 11 height 11
click at [621, 167] on div "Report" at bounding box center [628, 167] width 15 height 13
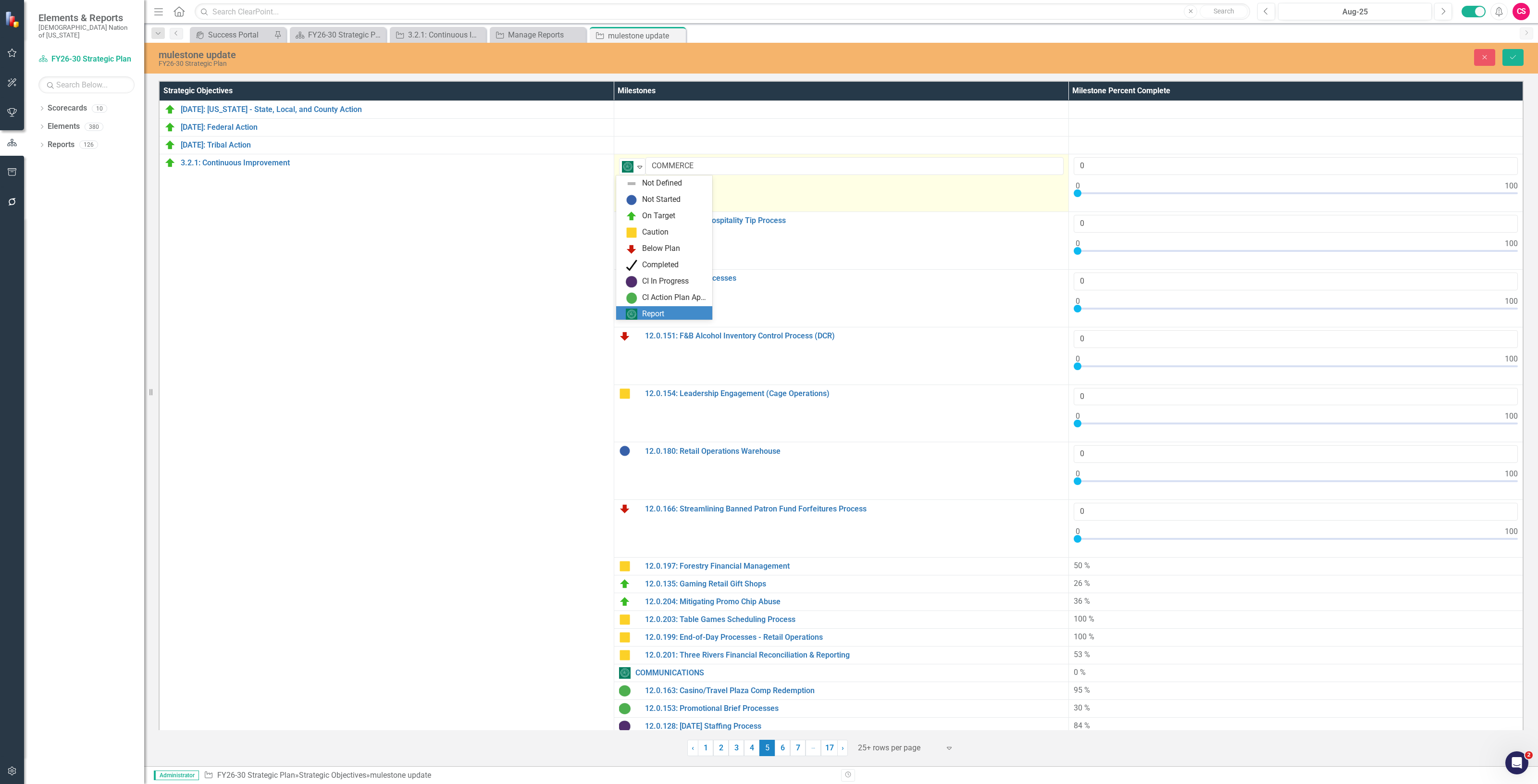
scroll to position [3, 0]
click at [649, 200] on div "Not Started" at bounding box center [661, 197] width 39 height 11
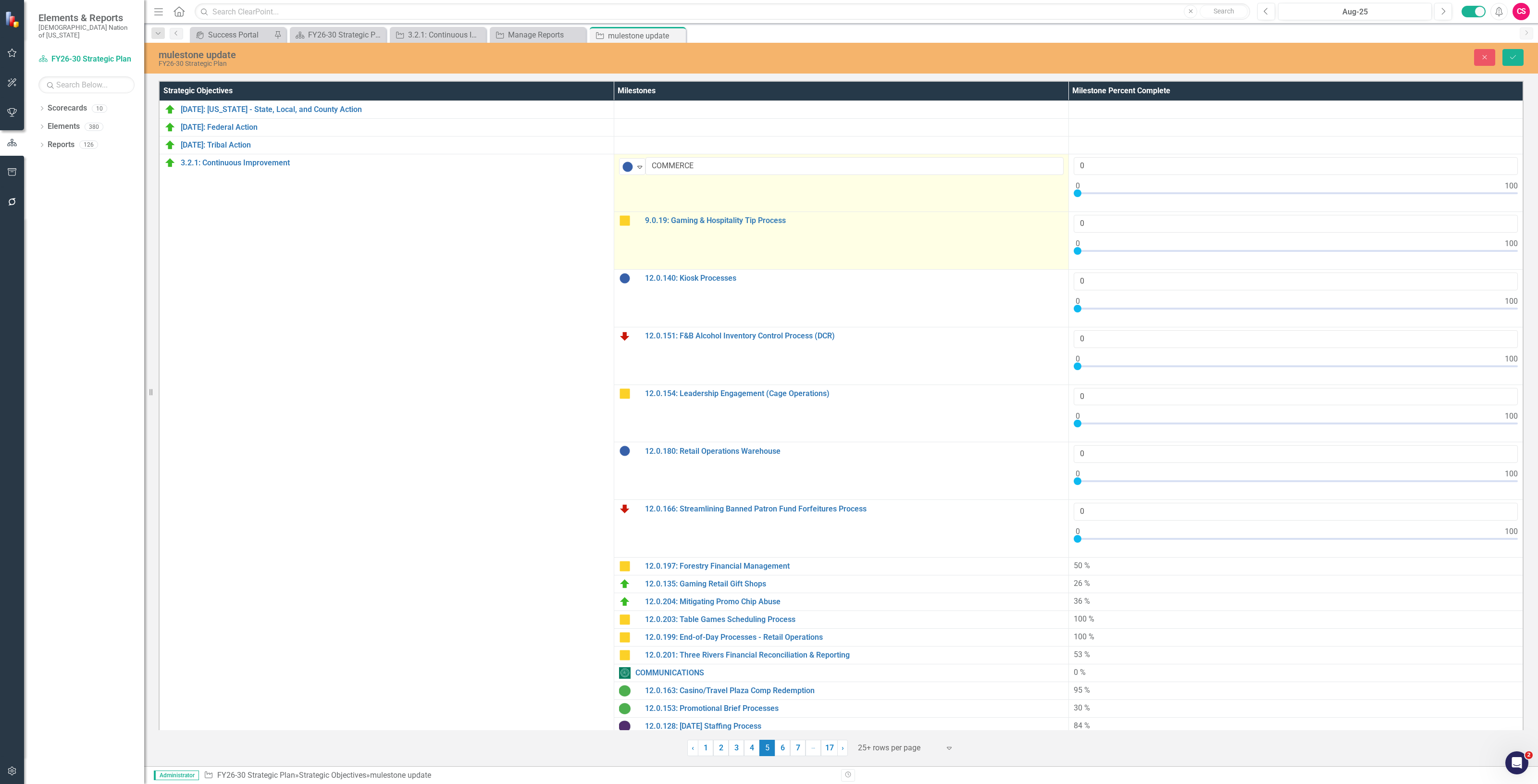
click at [625, 225] on img at bounding box center [624, 220] width 11 height 11
click at [625, 224] on img at bounding box center [627, 224] width 11 height 11
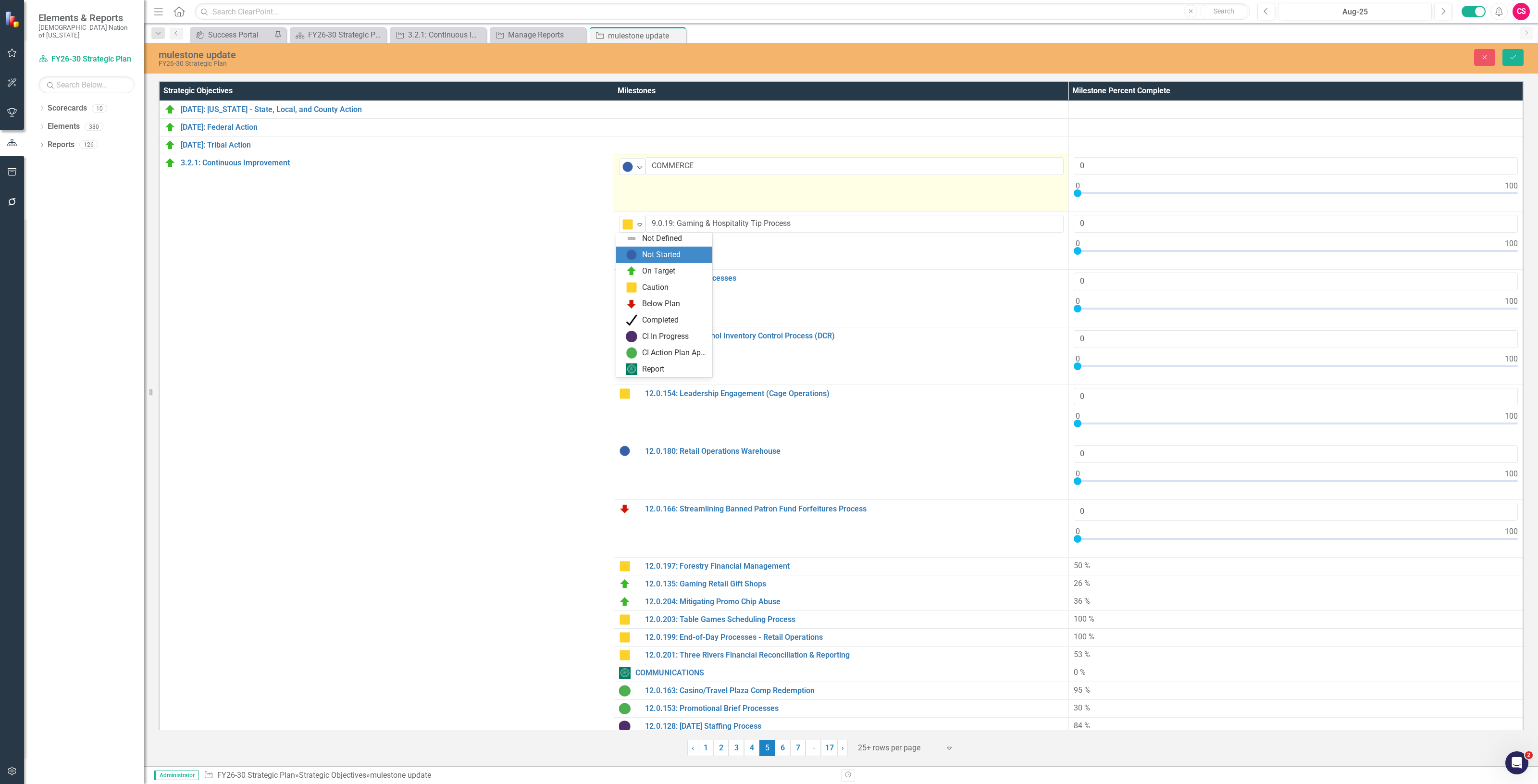
click at [639, 257] on div "Not Started" at bounding box center [666, 254] width 81 height 11
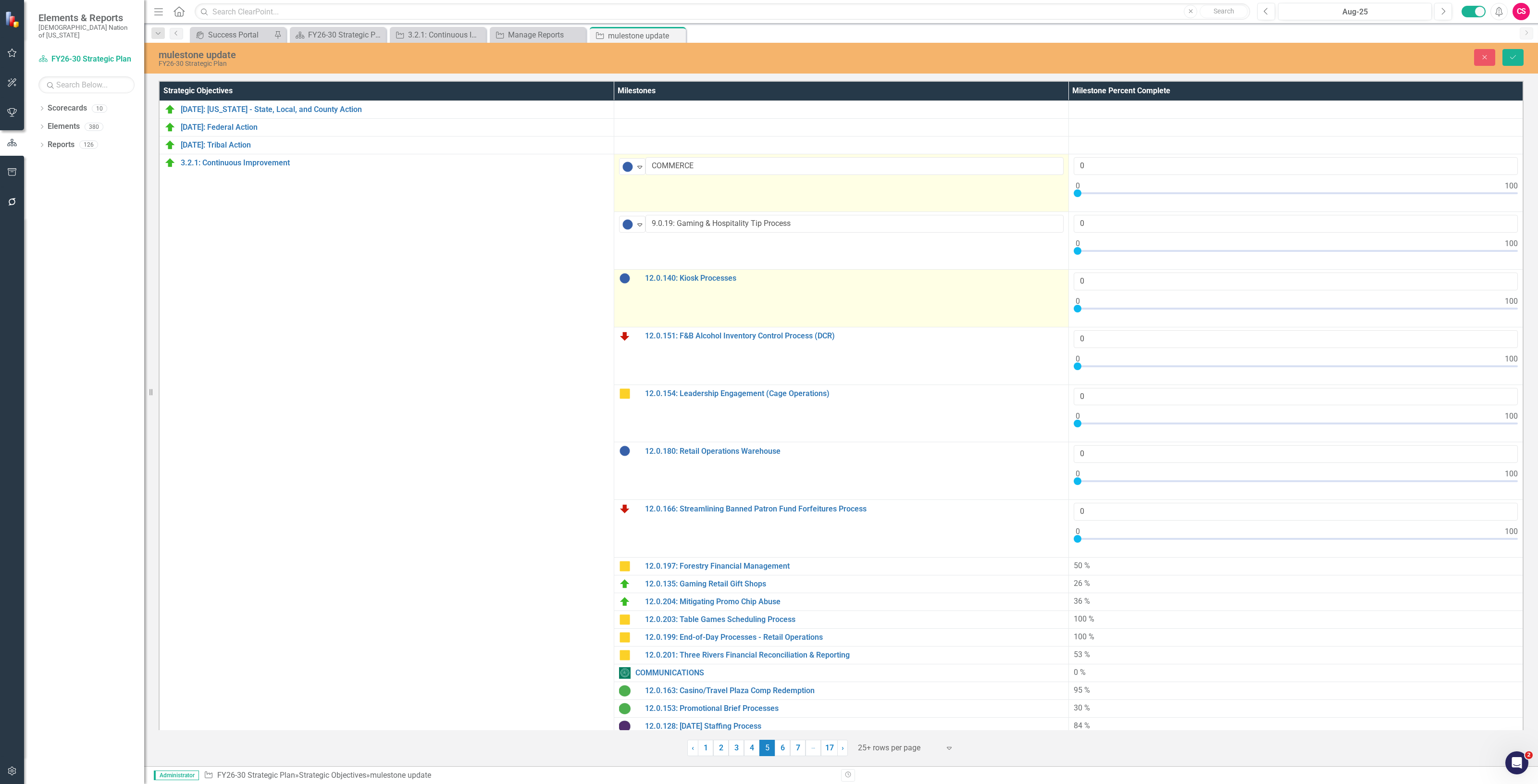
click at [626, 277] on img at bounding box center [624, 278] width 11 height 11
click at [626, 277] on img at bounding box center [627, 281] width 11 height 11
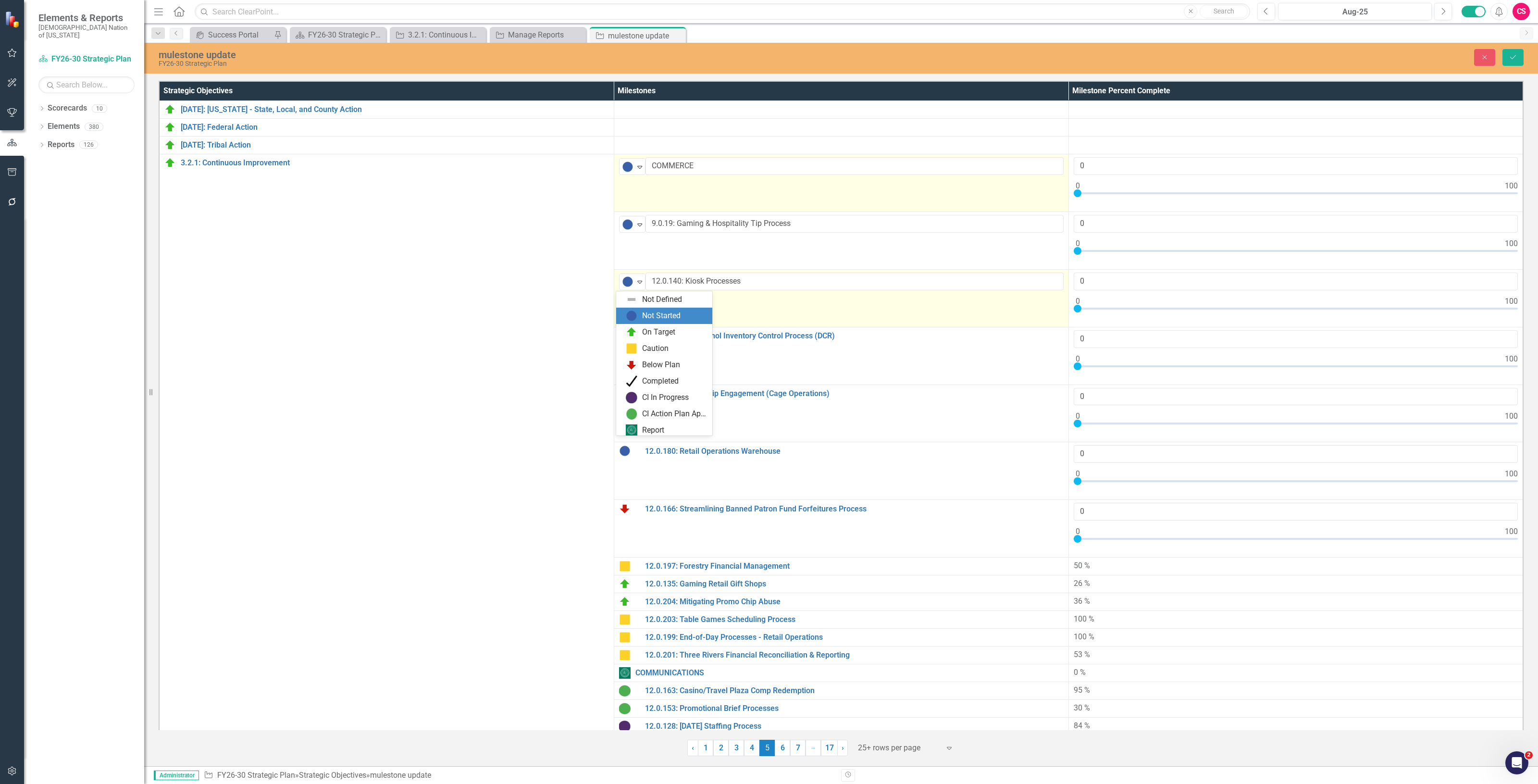
scroll to position [3, 0]
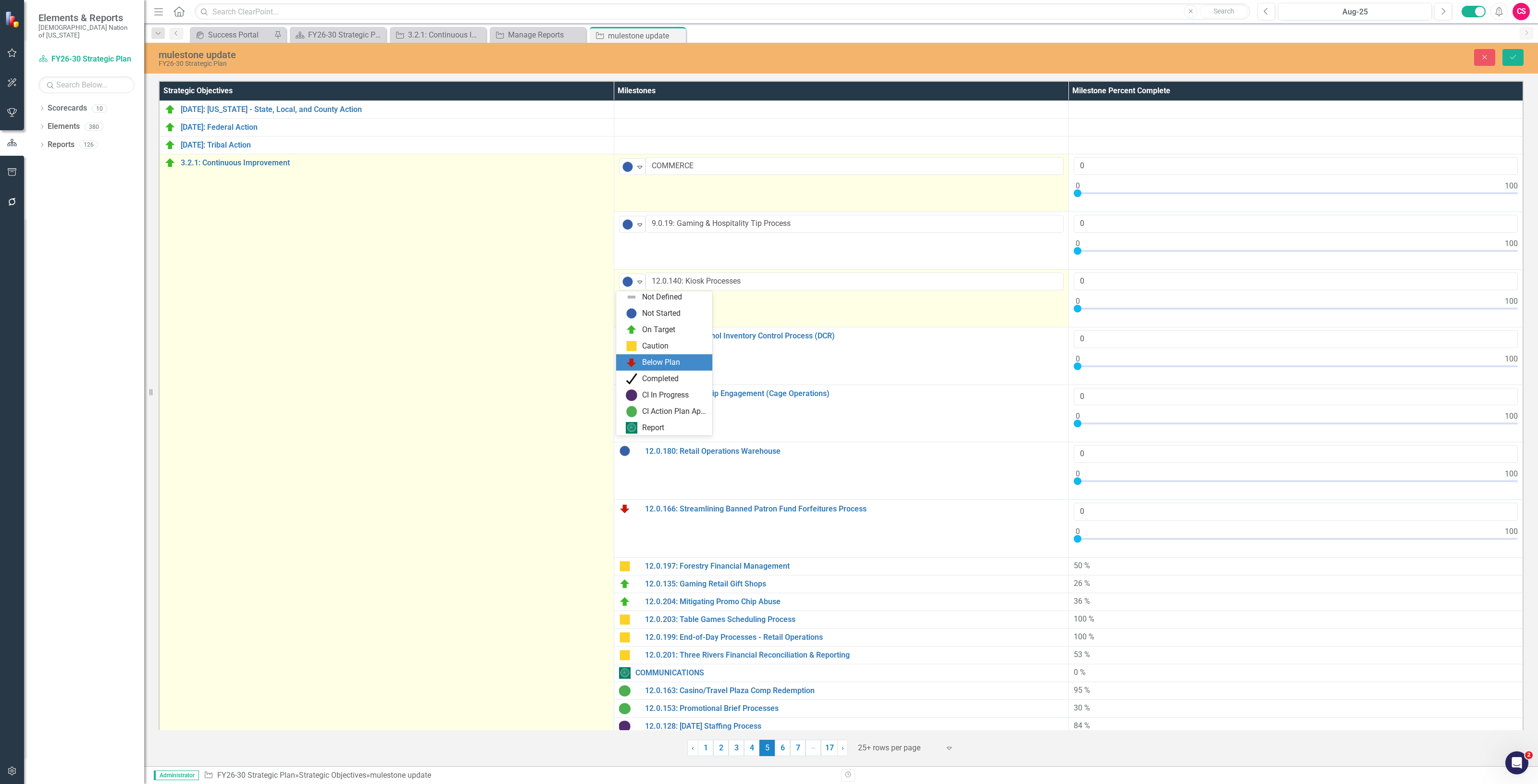
click at [549, 365] on td "3.2.1: Continuous Improvement Link Map View Link Map Edit Edit Strategic Object…" at bounding box center [387, 773] width 455 height 1239
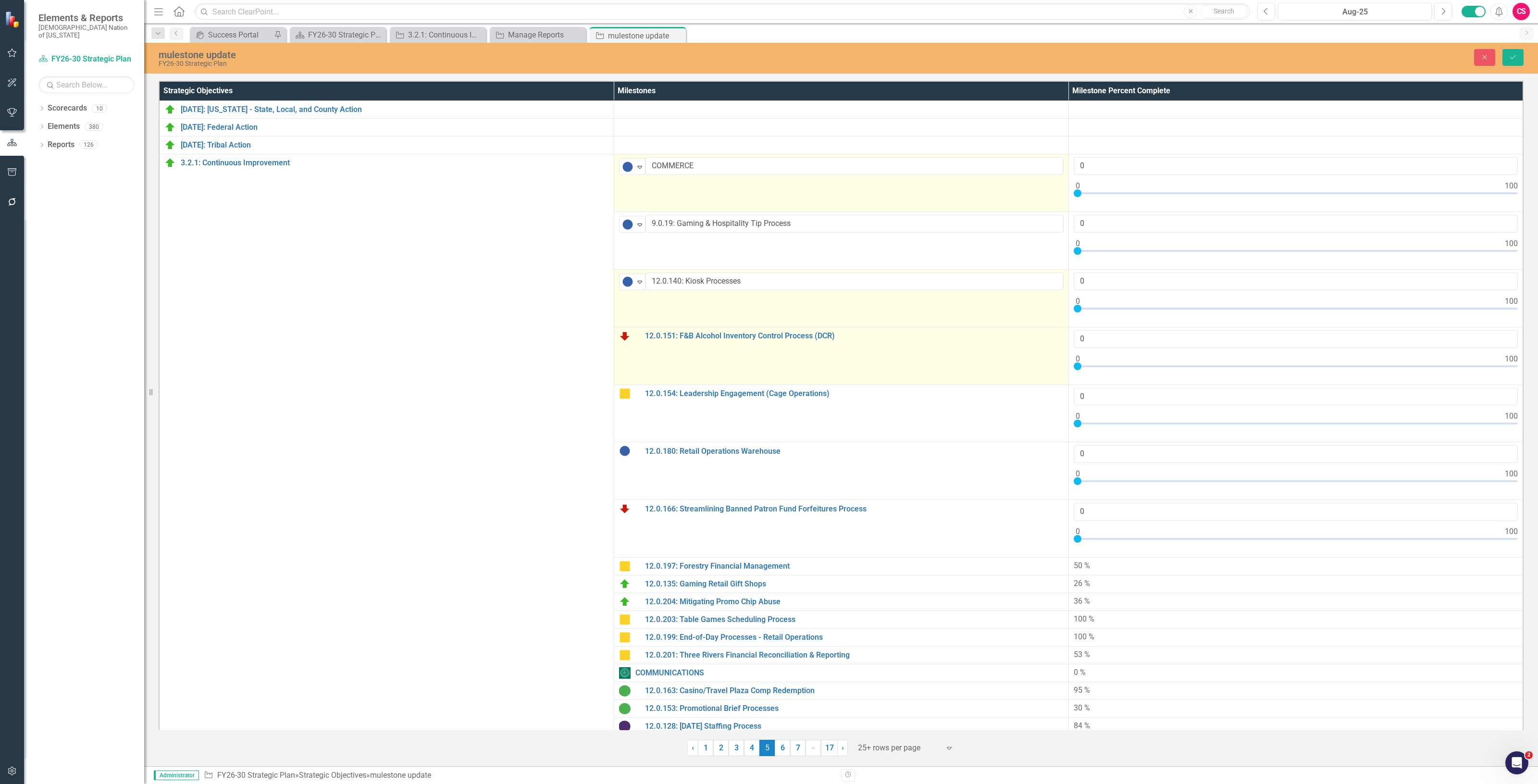
click at [621, 338] on img at bounding box center [624, 335] width 11 height 11
click at [621, 337] on img at bounding box center [624, 335] width 11 height 11
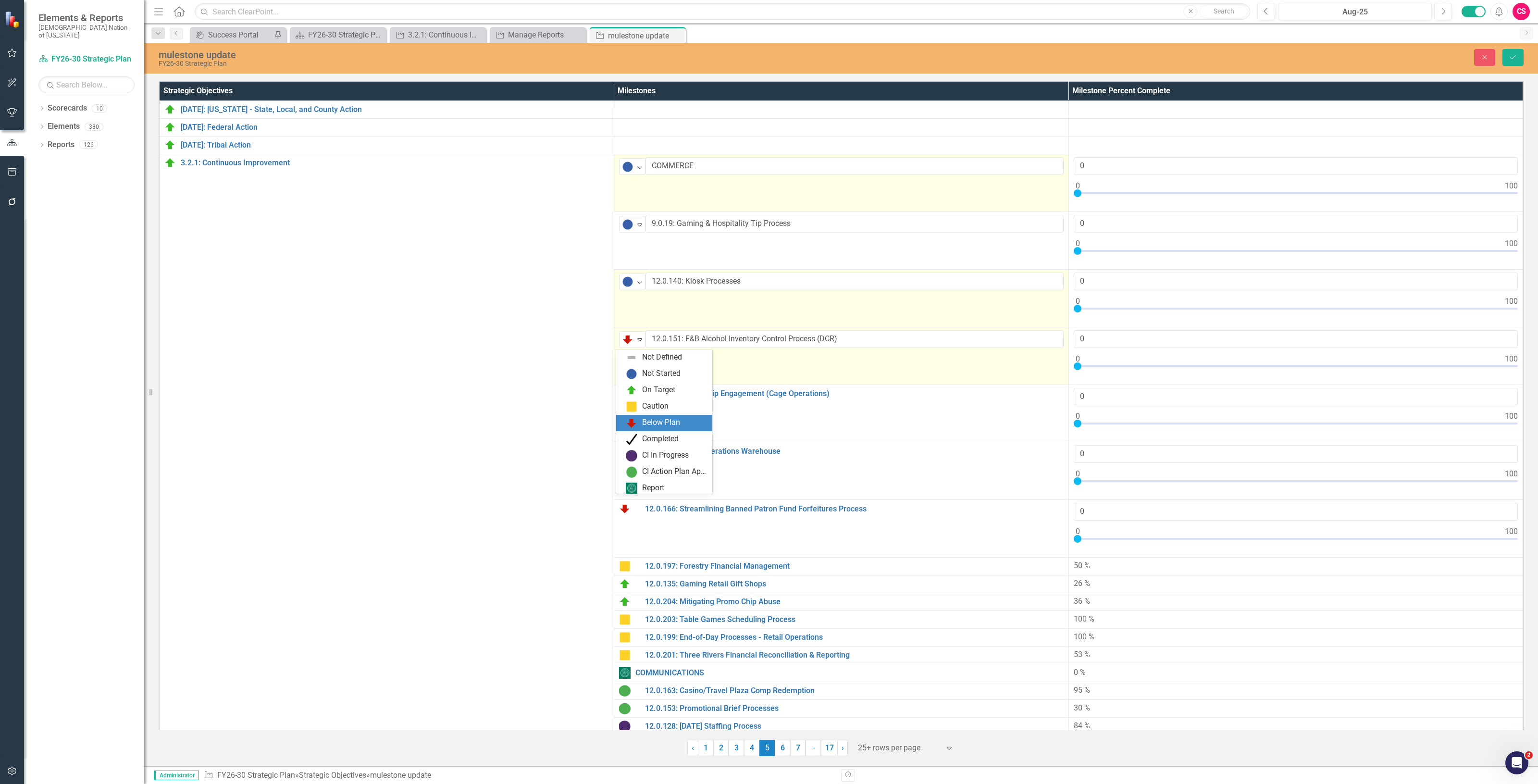
click at [622, 337] on img at bounding box center [627, 339] width 11 height 11
click at [647, 369] on div "Not Started" at bounding box center [661, 371] width 39 height 11
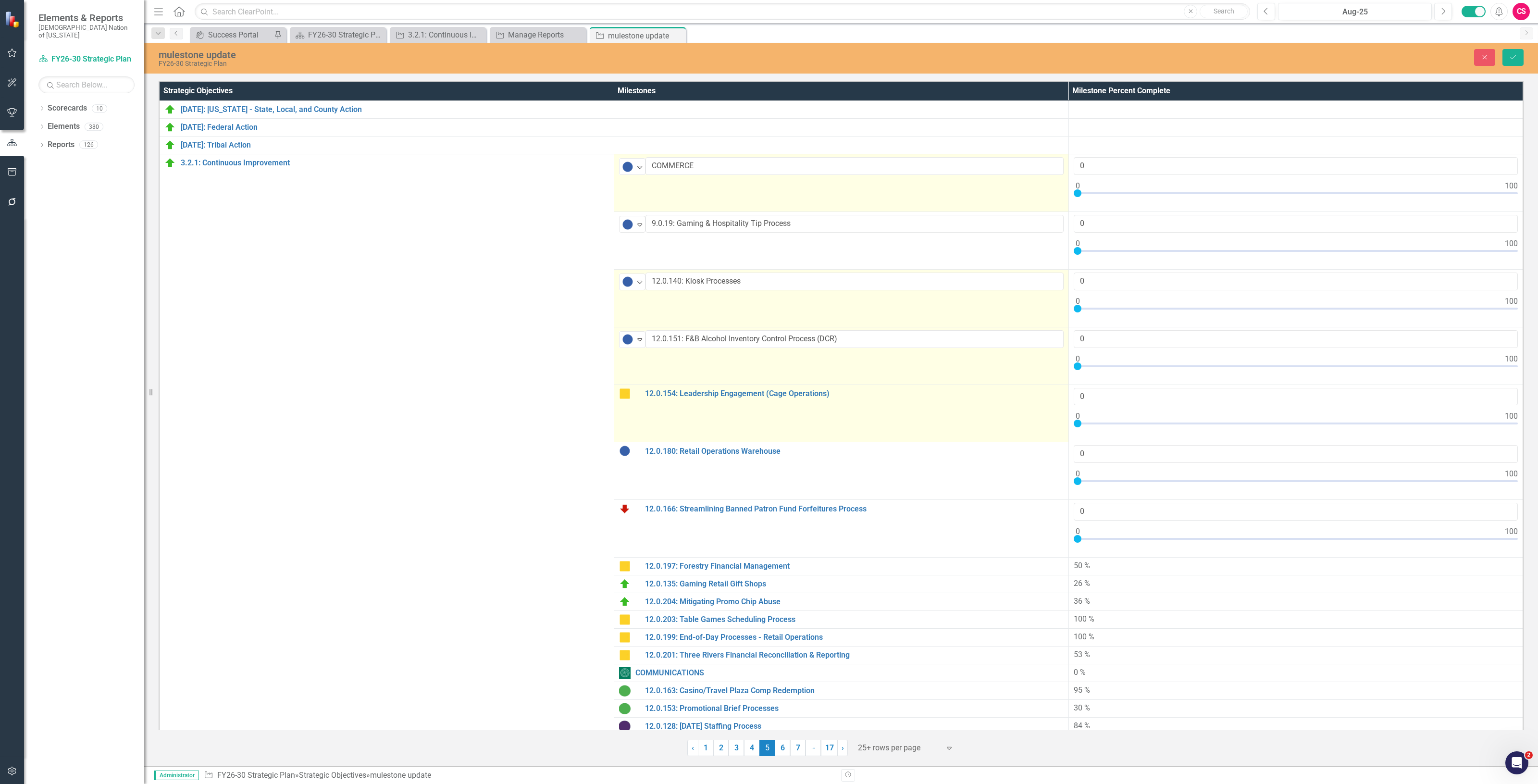
click at [627, 395] on img at bounding box center [624, 393] width 11 height 11
click at [627, 395] on img at bounding box center [627, 397] width 11 height 11
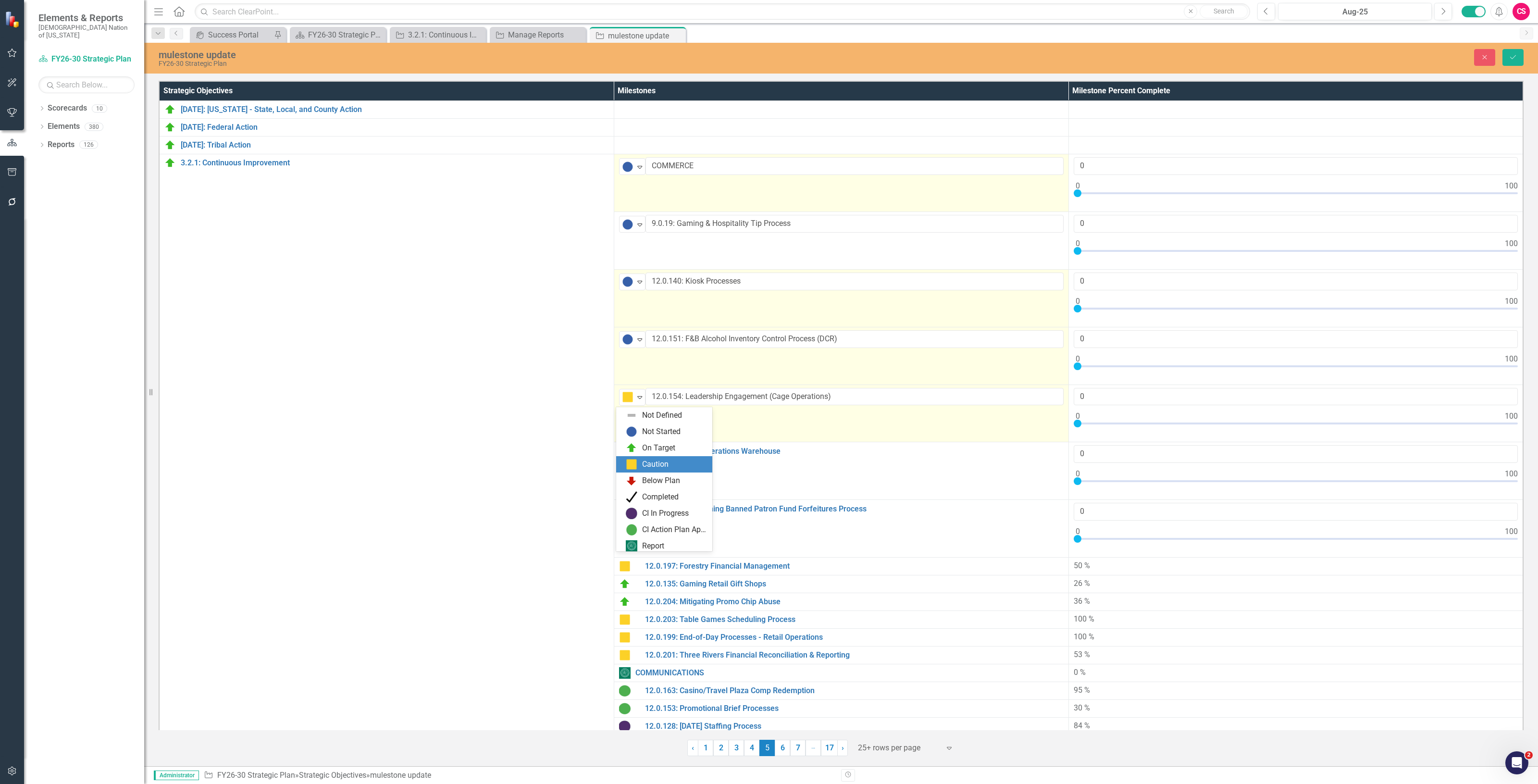
scroll to position [3, 0]
click at [639, 428] on div "Not Started" at bounding box center [666, 429] width 81 height 11
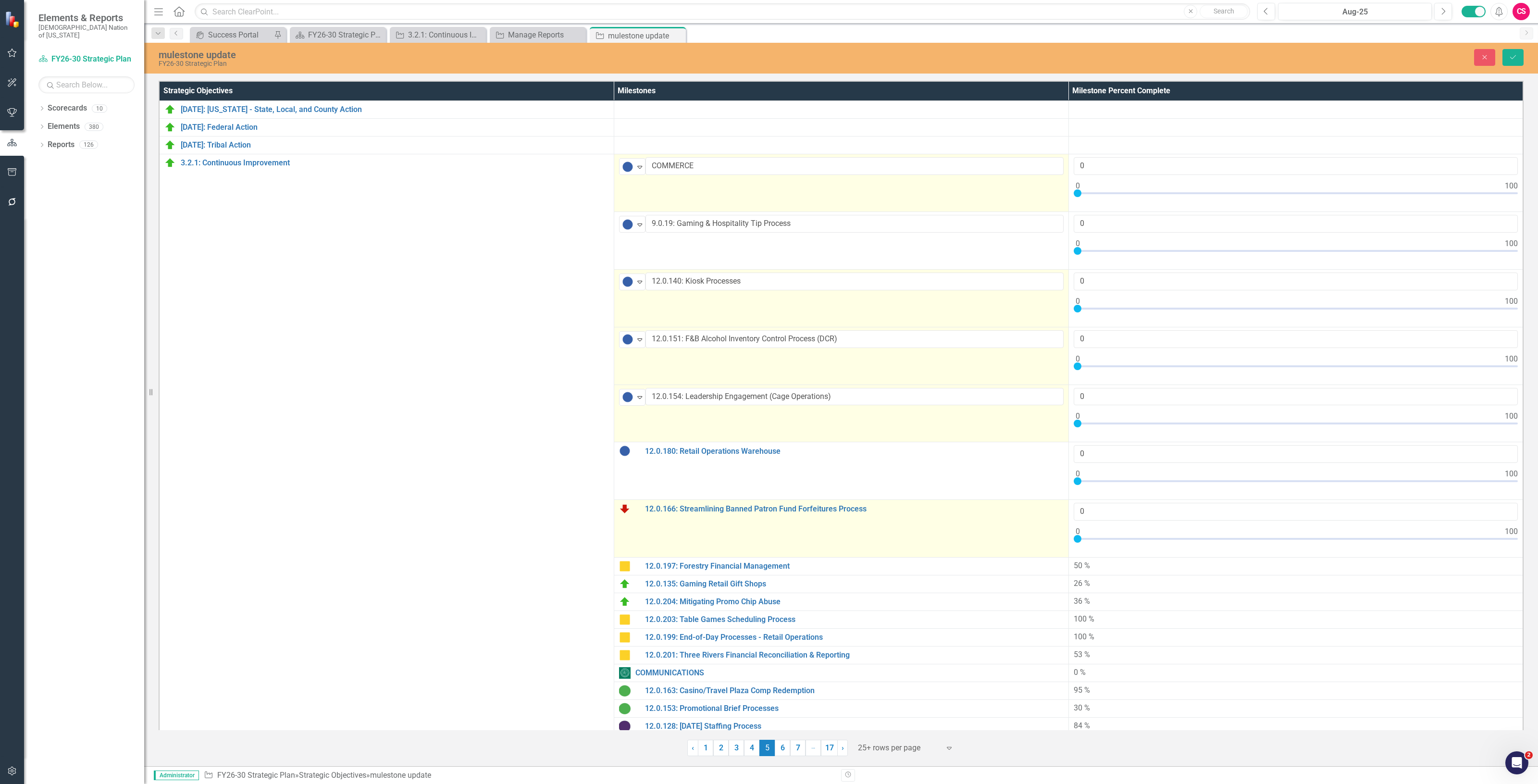
click at [619, 505] on img at bounding box center [624, 508] width 11 height 11
click at [627, 512] on img at bounding box center [627, 512] width 11 height 11
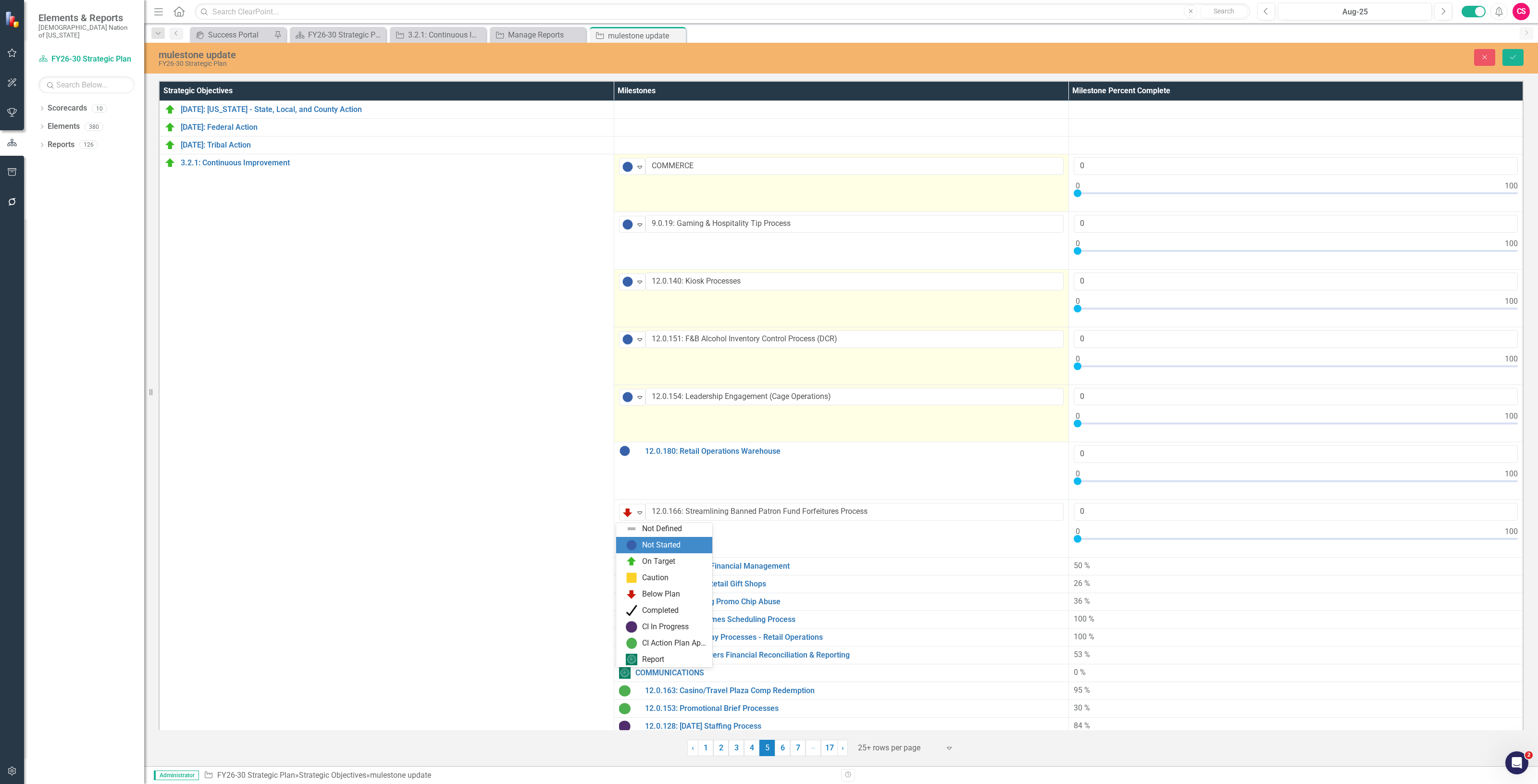
click at [635, 537] on div "Not Started" at bounding box center [664, 545] width 96 height 17
click at [1513, 55] on icon "Save" at bounding box center [1513, 57] width 9 height 7
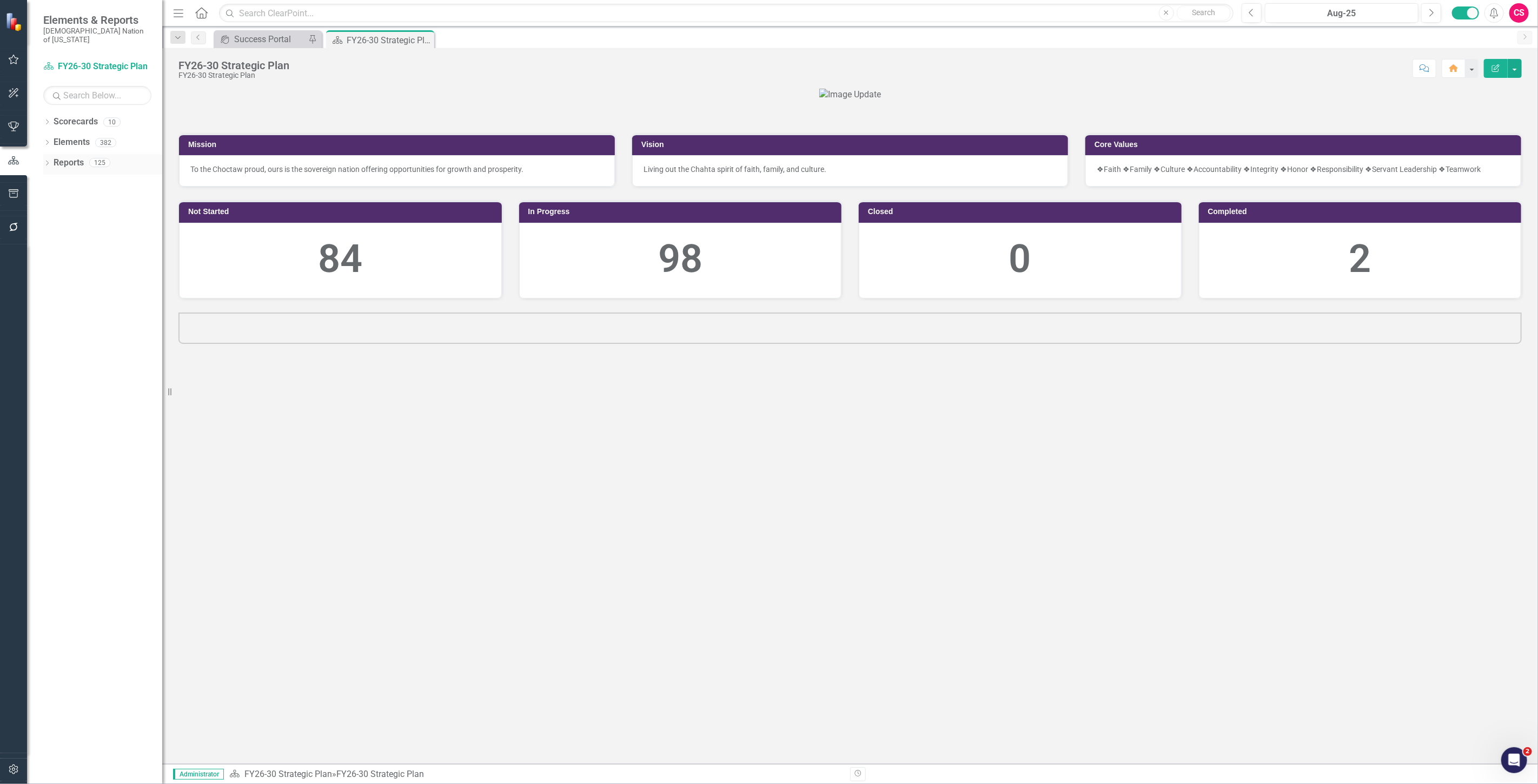
click at [61, 158] on link "Reports" at bounding box center [68, 163] width 30 height 13
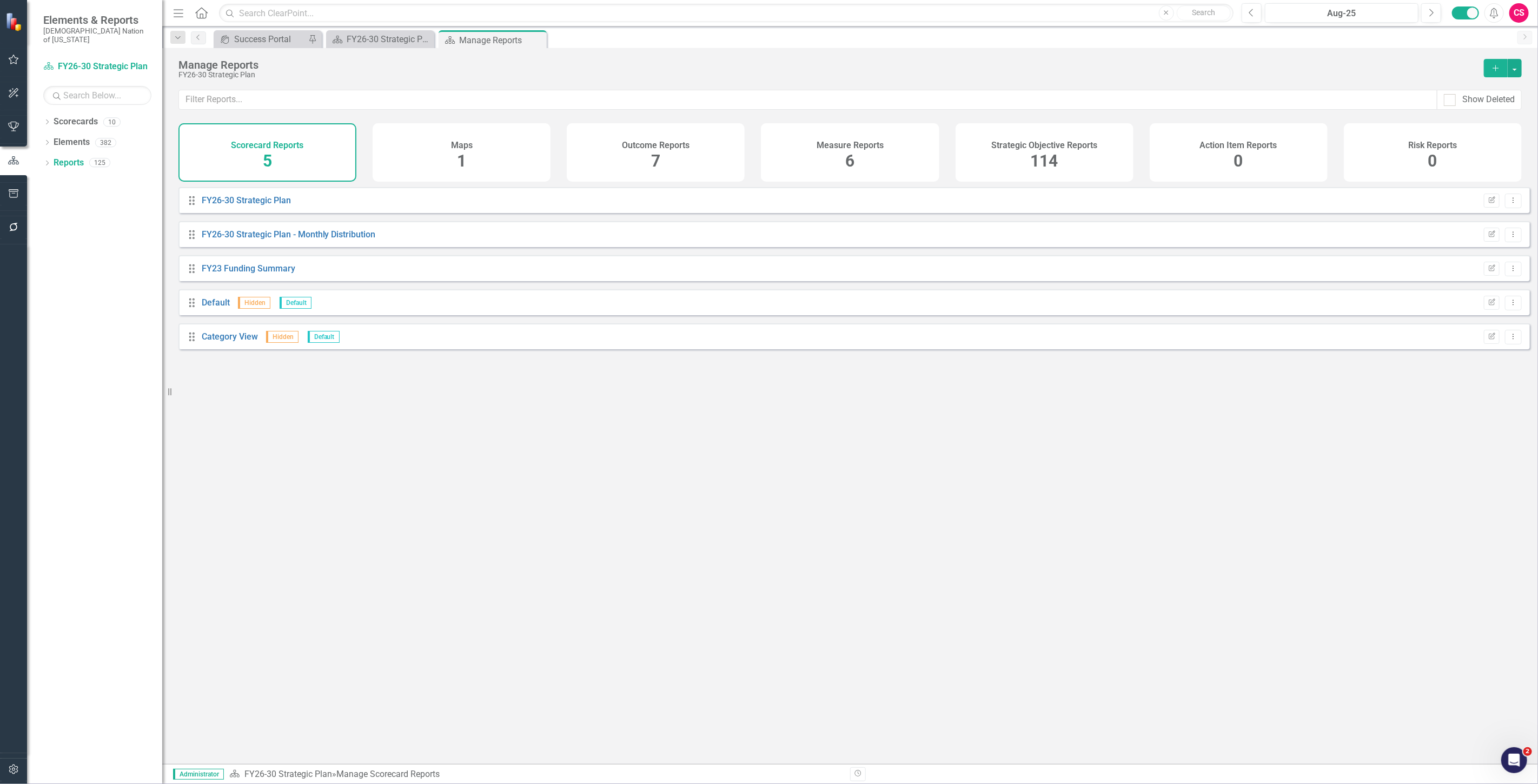
click at [1026, 160] on div "Strategic Objective Reports 114" at bounding box center [1044, 152] width 178 height 59
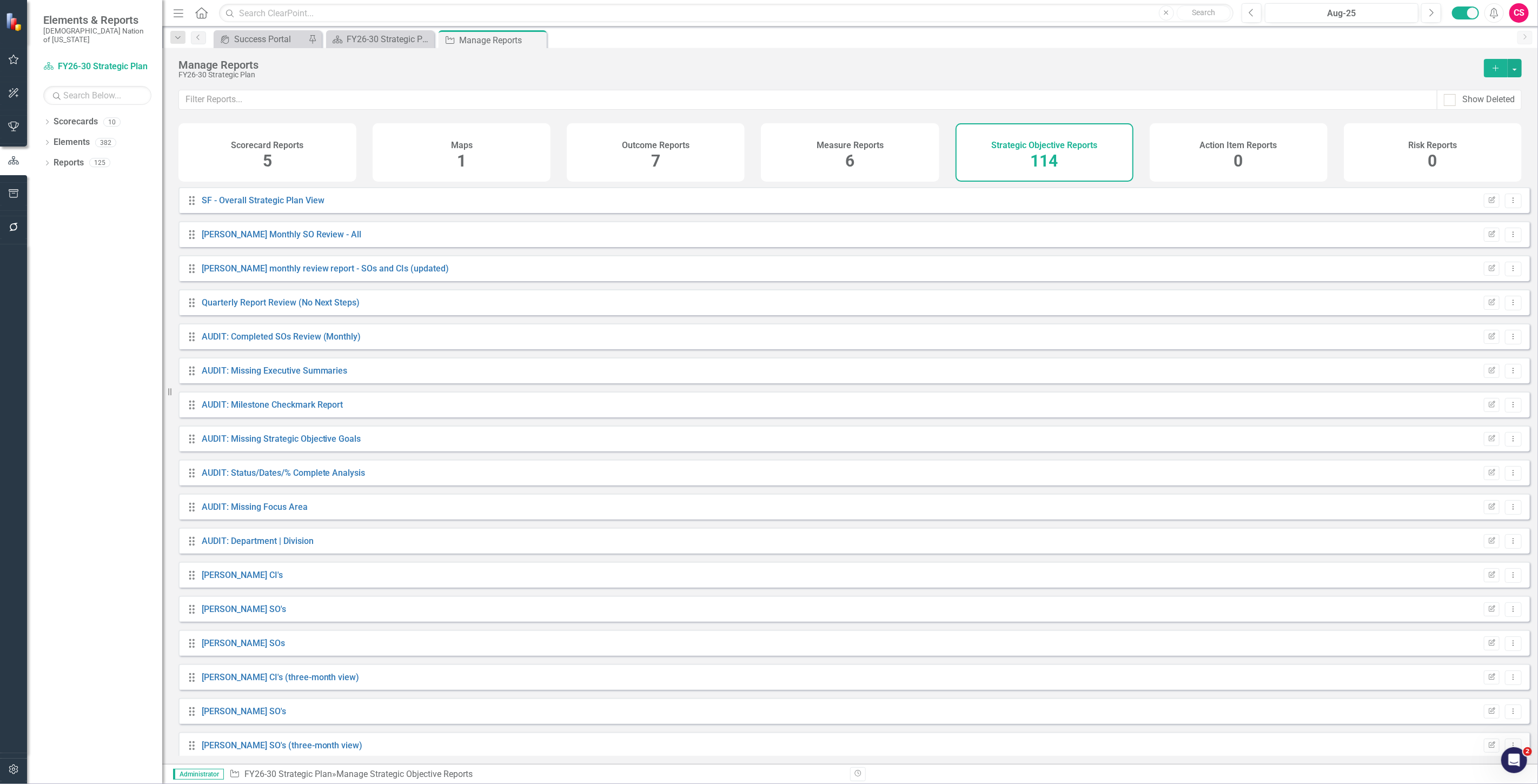
click at [1496, 65] on icon "Add" at bounding box center [1495, 68] width 10 height 8
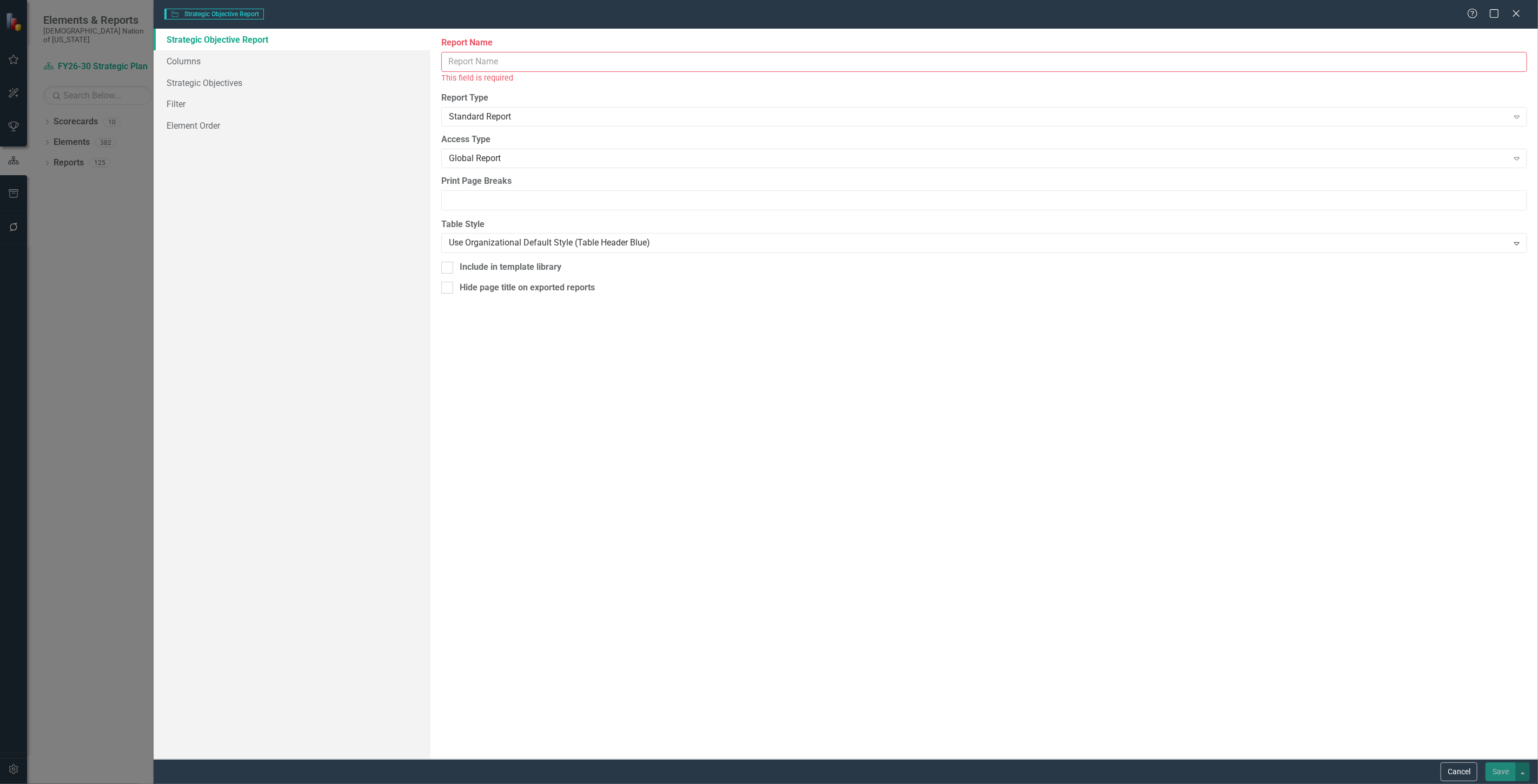
click at [495, 71] on input "Report Name" at bounding box center [984, 62] width 1086 height 20
type input "SO Milestone Update"
click at [259, 79] on link "Strategic Objectives" at bounding box center [292, 83] width 277 height 22
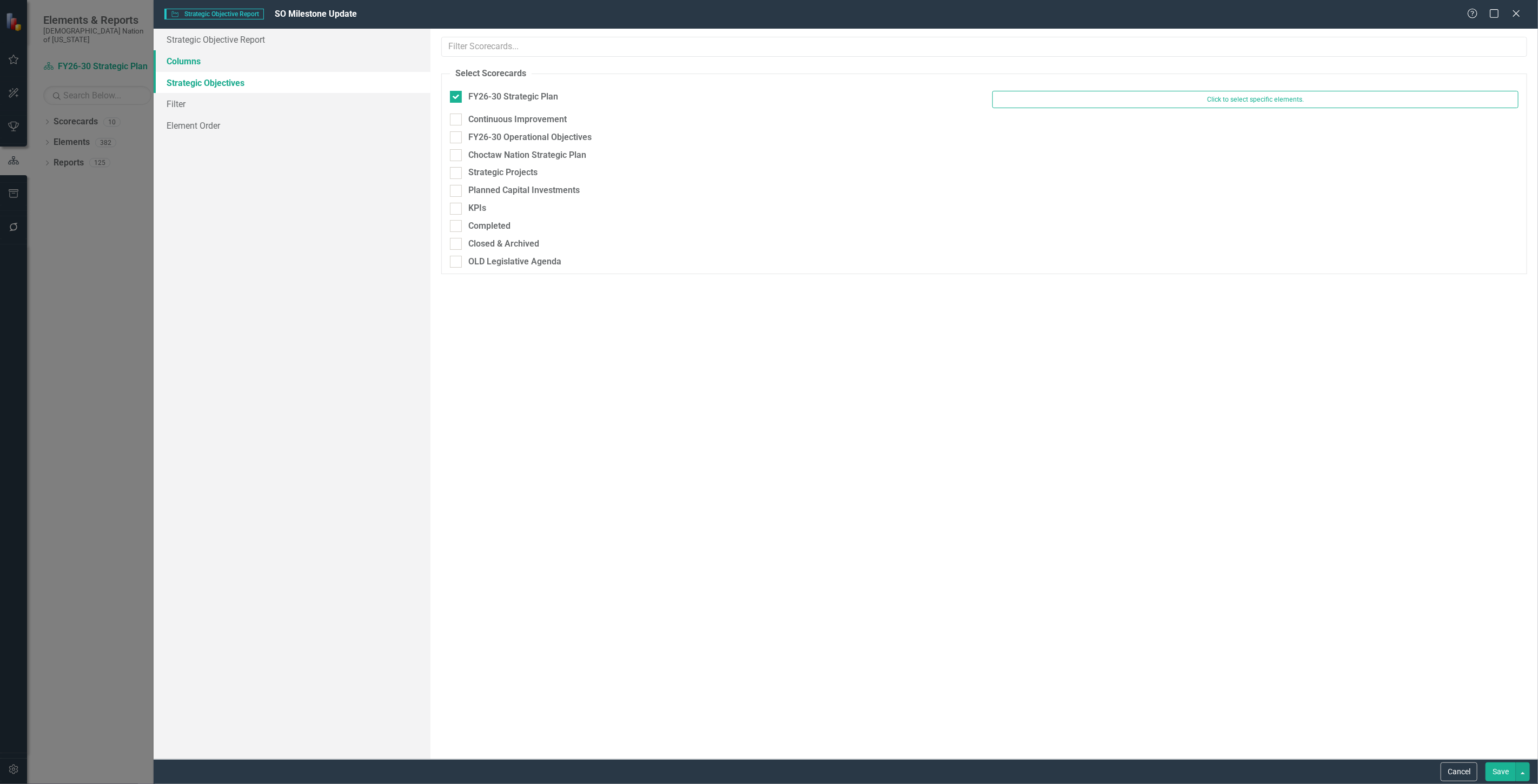
click at [203, 68] on link "Columns" at bounding box center [292, 61] width 277 height 22
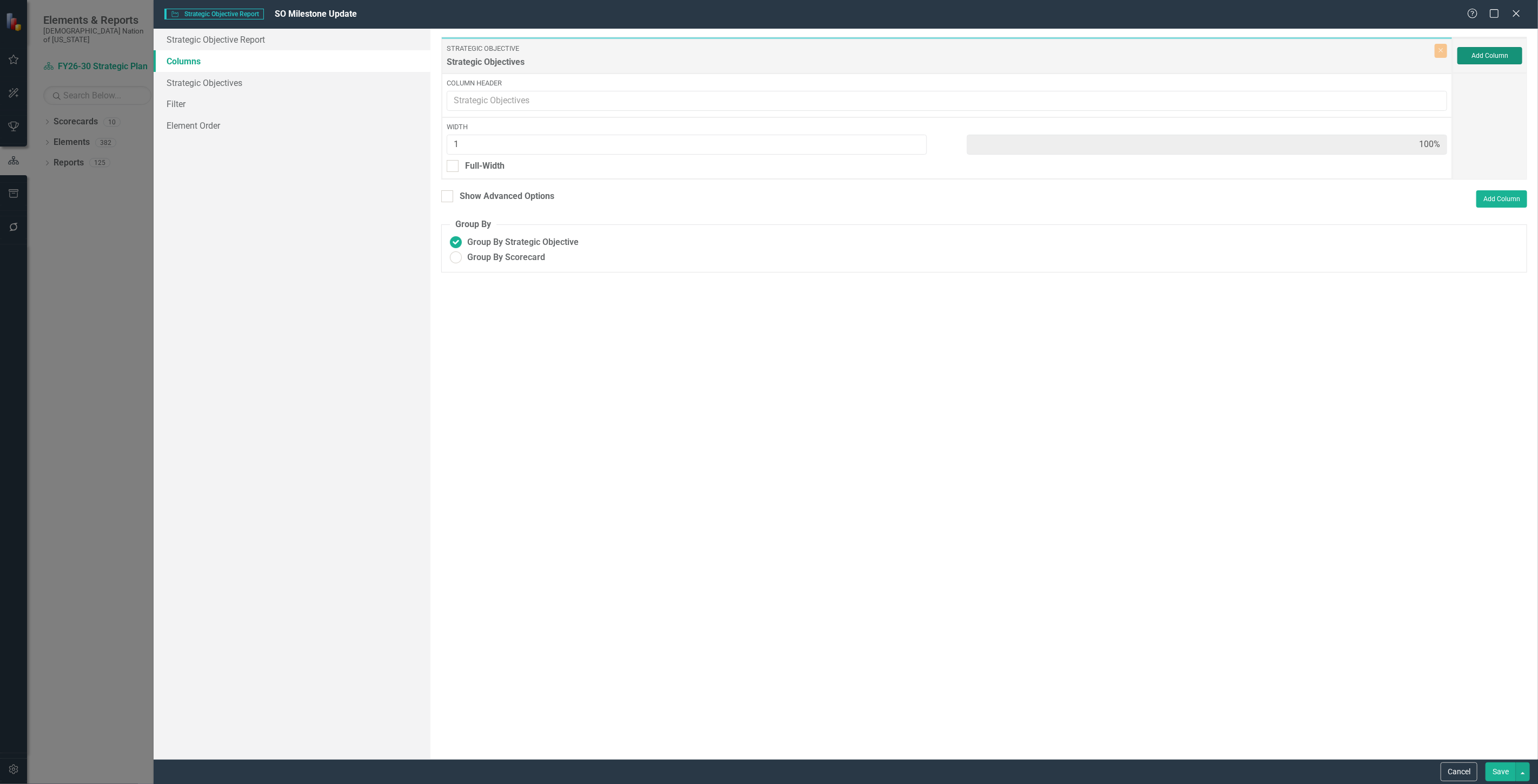
click at [1472, 50] on button "Add Column" at bounding box center [1490, 56] width 65 height 17
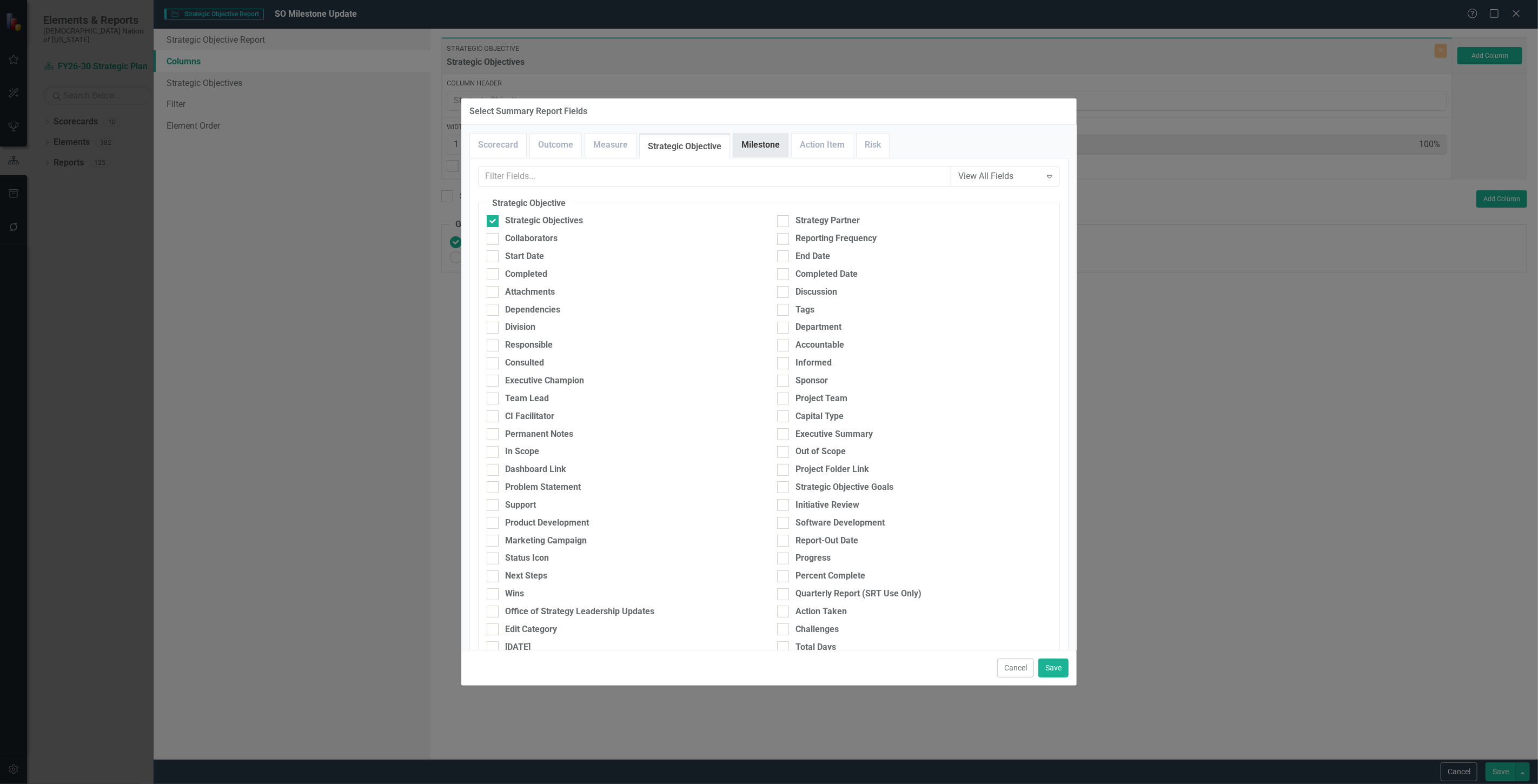
click at [757, 143] on link "Milestone" at bounding box center [760, 145] width 55 height 23
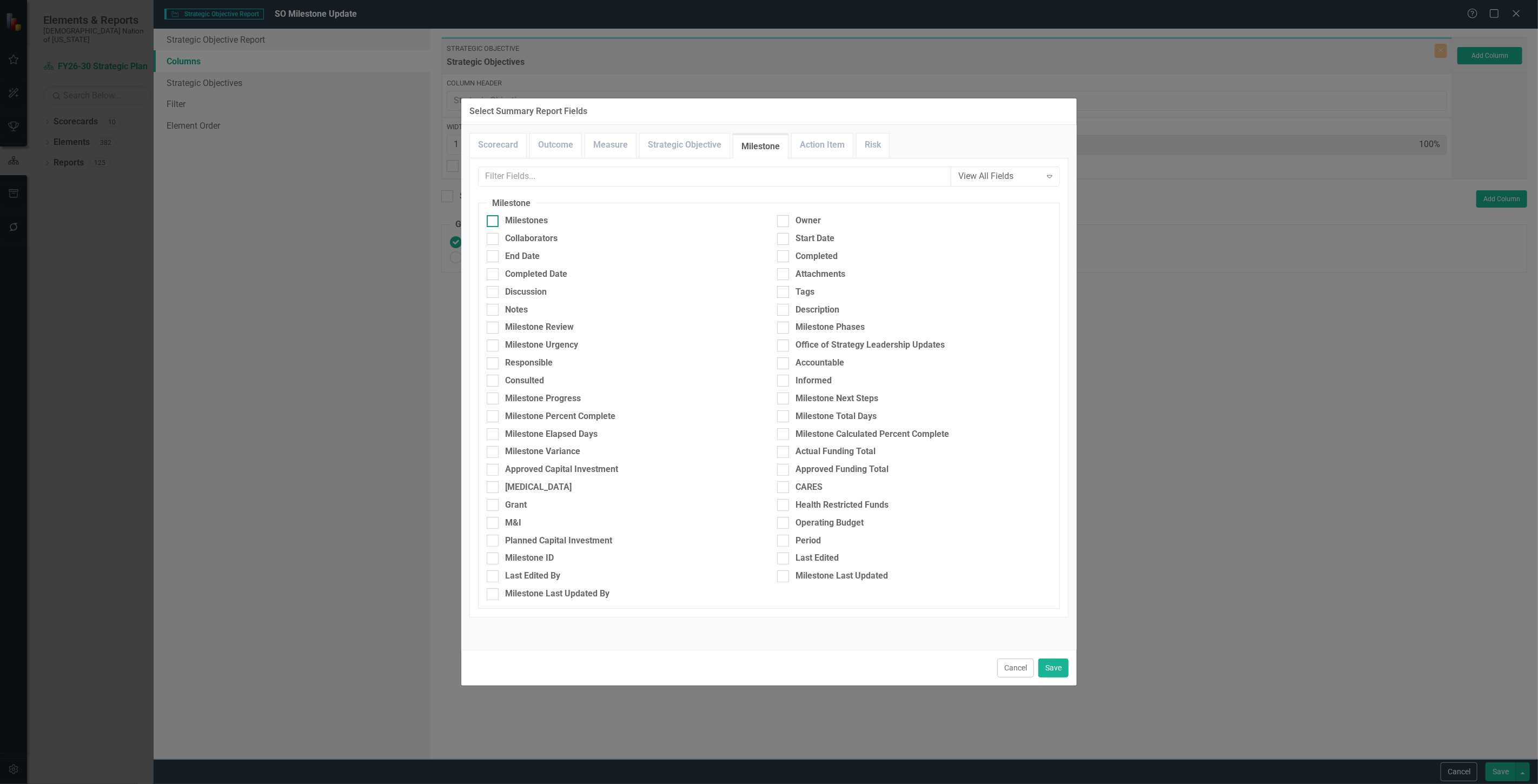
click at [533, 216] on div "Milestones" at bounding box center [526, 221] width 43 height 13
click at [494, 216] on input "Milestones" at bounding box center [490, 218] width 7 height 7
checkbox input "true"
click at [603, 414] on div "Milestone Percent Complete" at bounding box center [560, 416] width 110 height 13
click at [494, 414] on input "Milestone Percent Complete" at bounding box center [490, 413] width 7 height 7
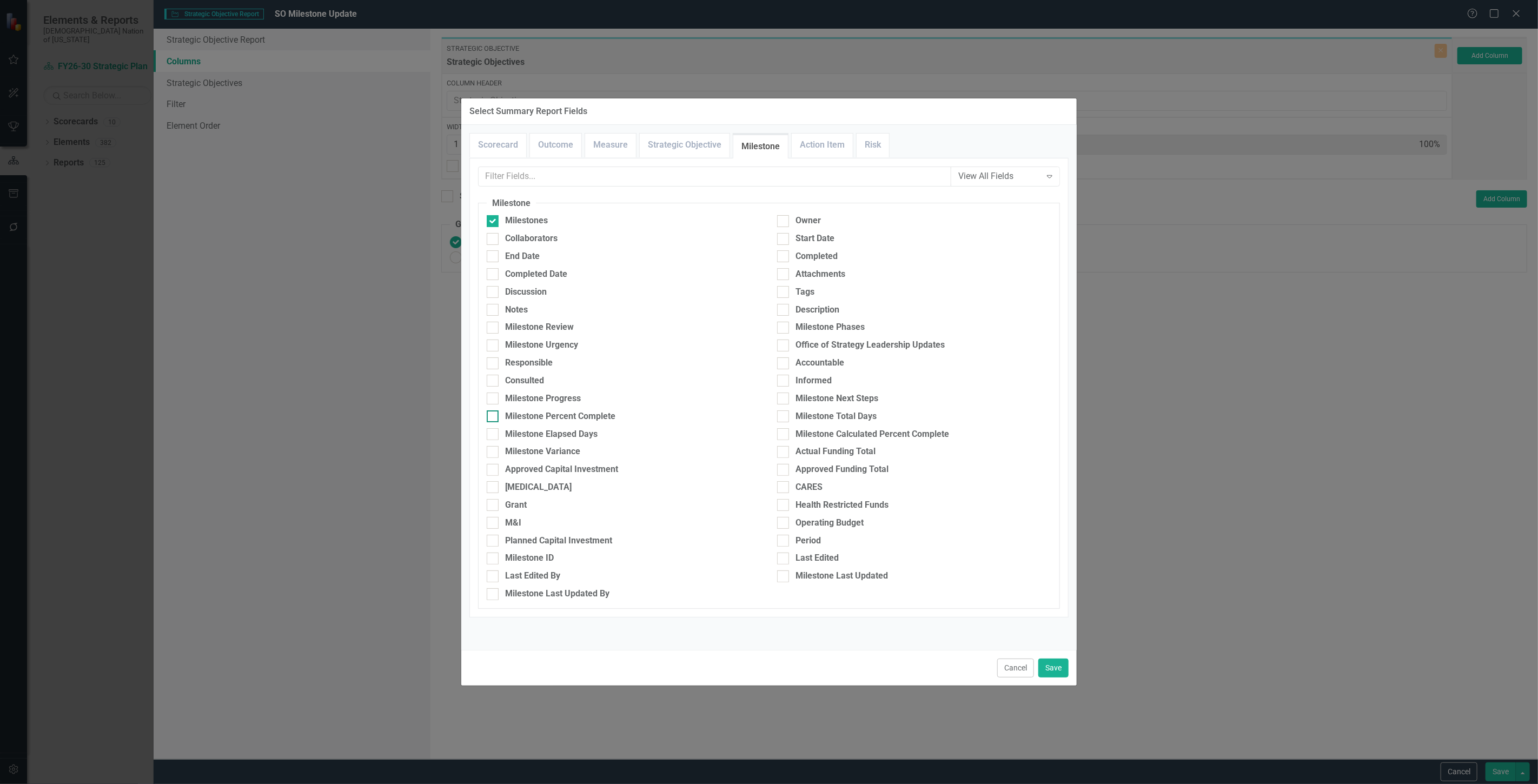
checkbox input "true"
click at [1061, 663] on button "Save" at bounding box center [1053, 668] width 30 height 19
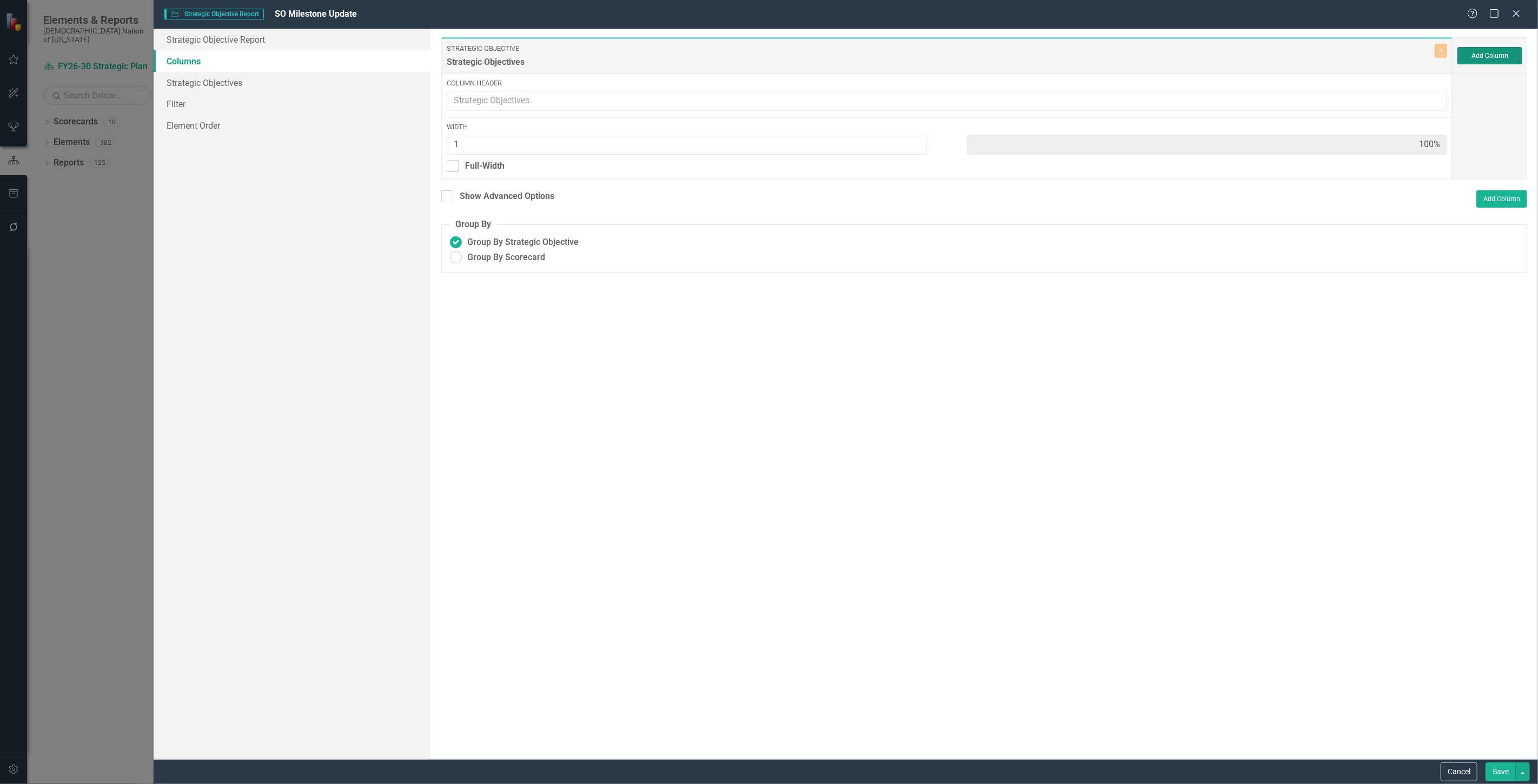
type input "33%"
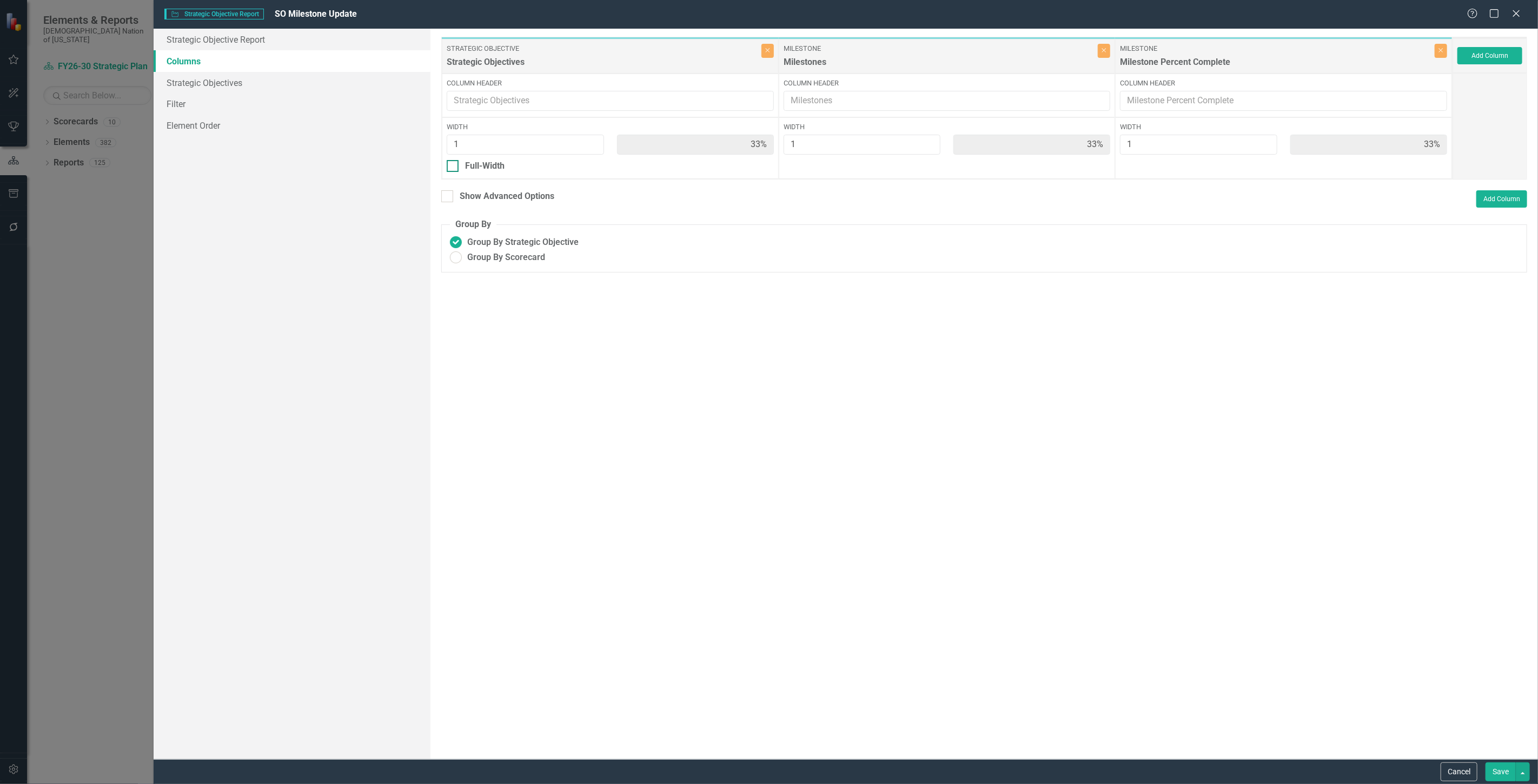
click at [494, 169] on div "Full-Width" at bounding box center [485, 166] width 40 height 13
click at [454, 167] on input "Full-Width" at bounding box center [449, 163] width 7 height 7
checkbox input "true"
type input "100%"
type input "50%"
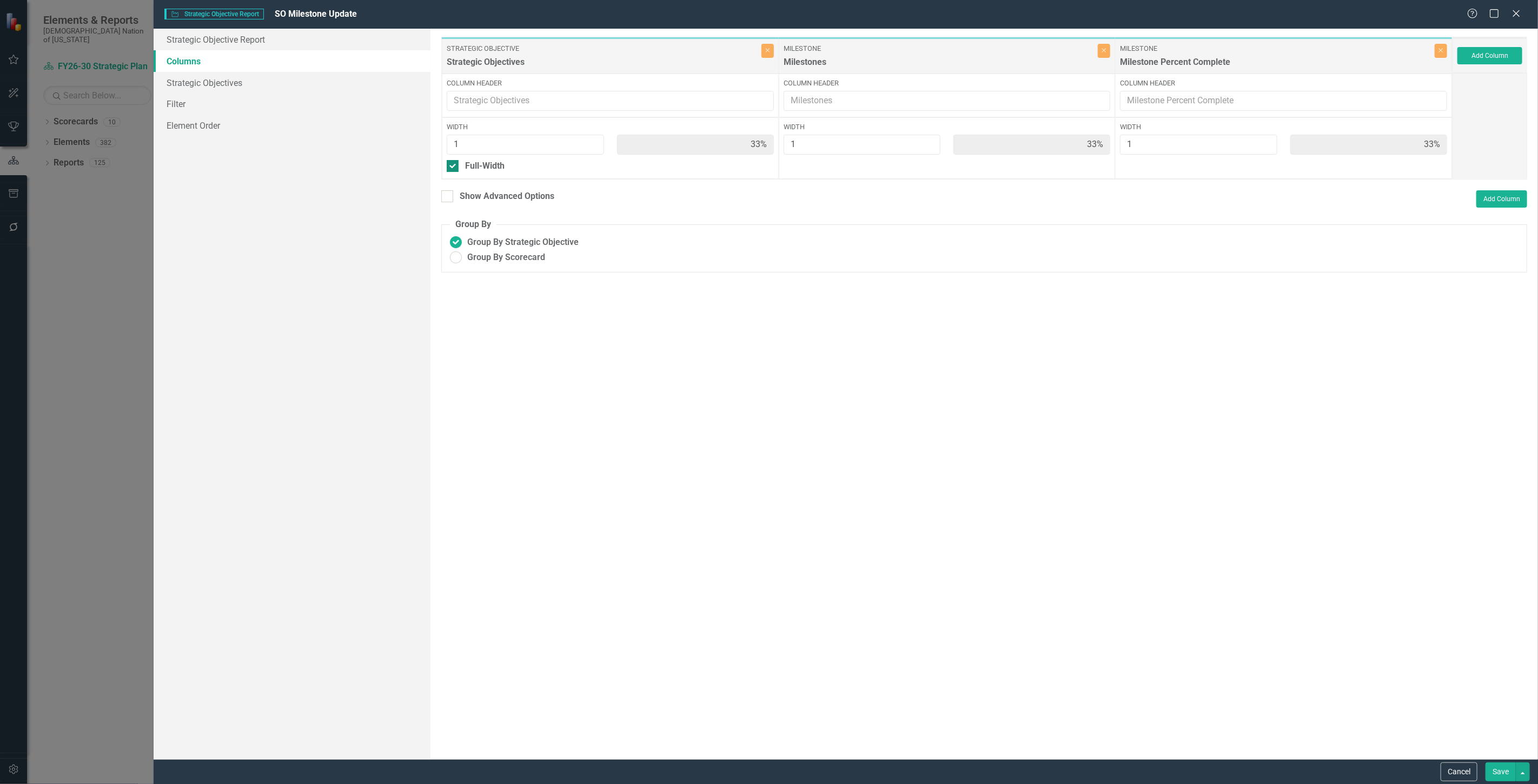
type input "50%"
click at [483, 176] on div "Show Header" at bounding box center [491, 182] width 53 height 13
click at [454, 176] on input "Show Header" at bounding box center [449, 179] width 7 height 7
checkbox input "true"
click at [495, 203] on div "To add columns to your report, click on the "Select Columns" button below. All …" at bounding box center [984, 394] width 1107 height 731
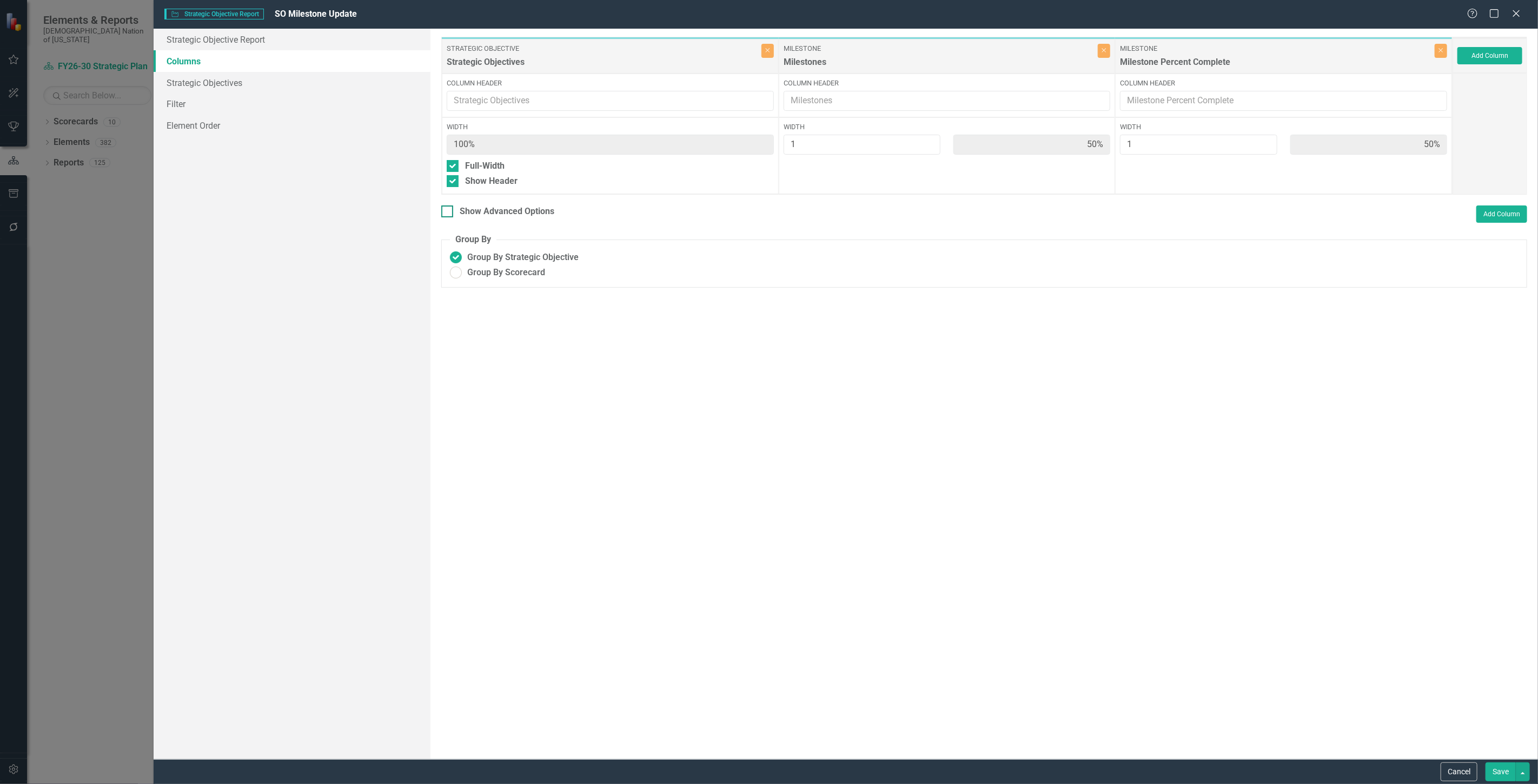
click at [497, 215] on div "Show Advanced Options" at bounding box center [507, 212] width 95 height 13
click at [449, 212] on input "Show Advanced Options" at bounding box center [444, 209] width 7 height 7
checkbox input "true"
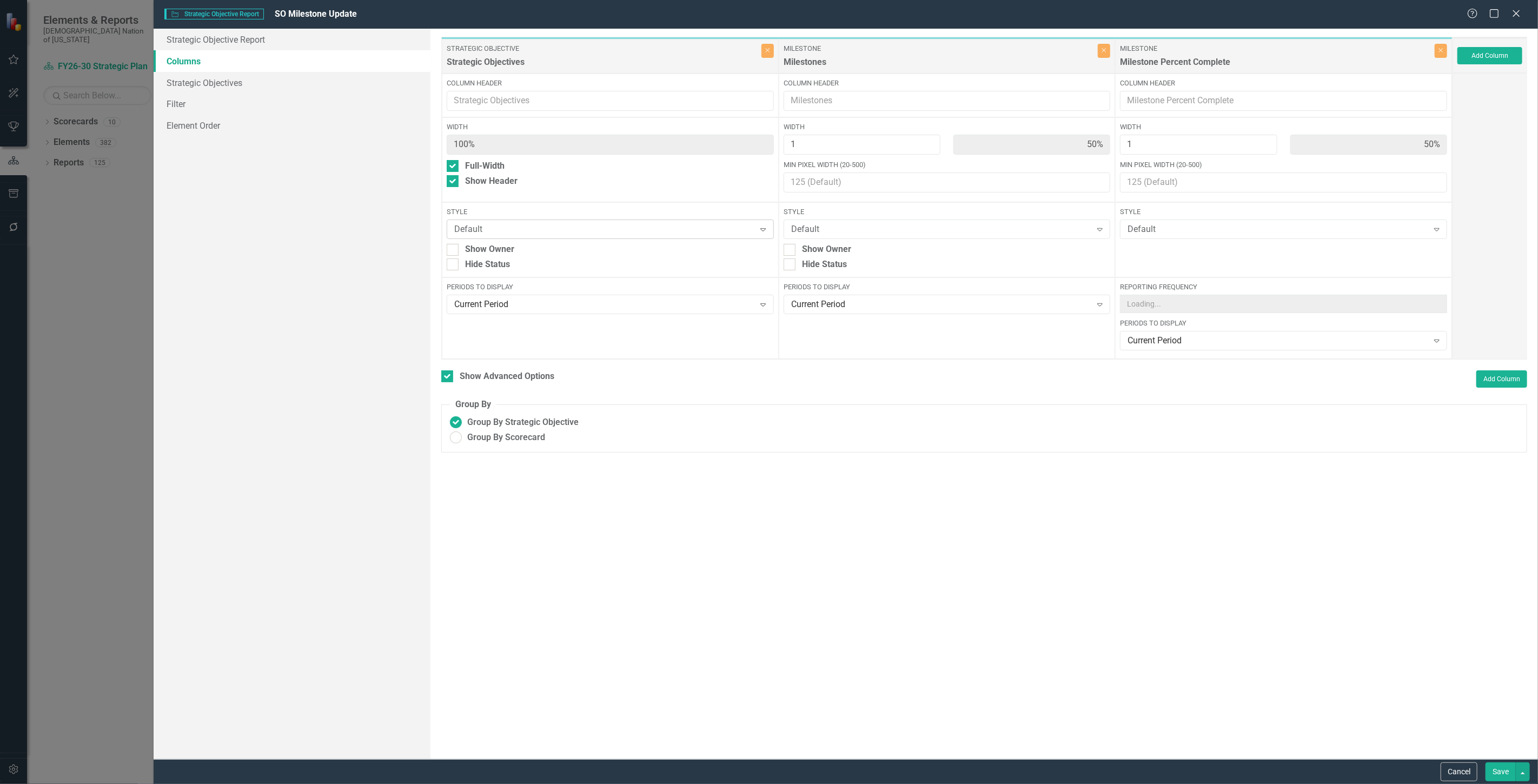
click at [494, 224] on div "Default" at bounding box center [605, 230] width 300 height 13
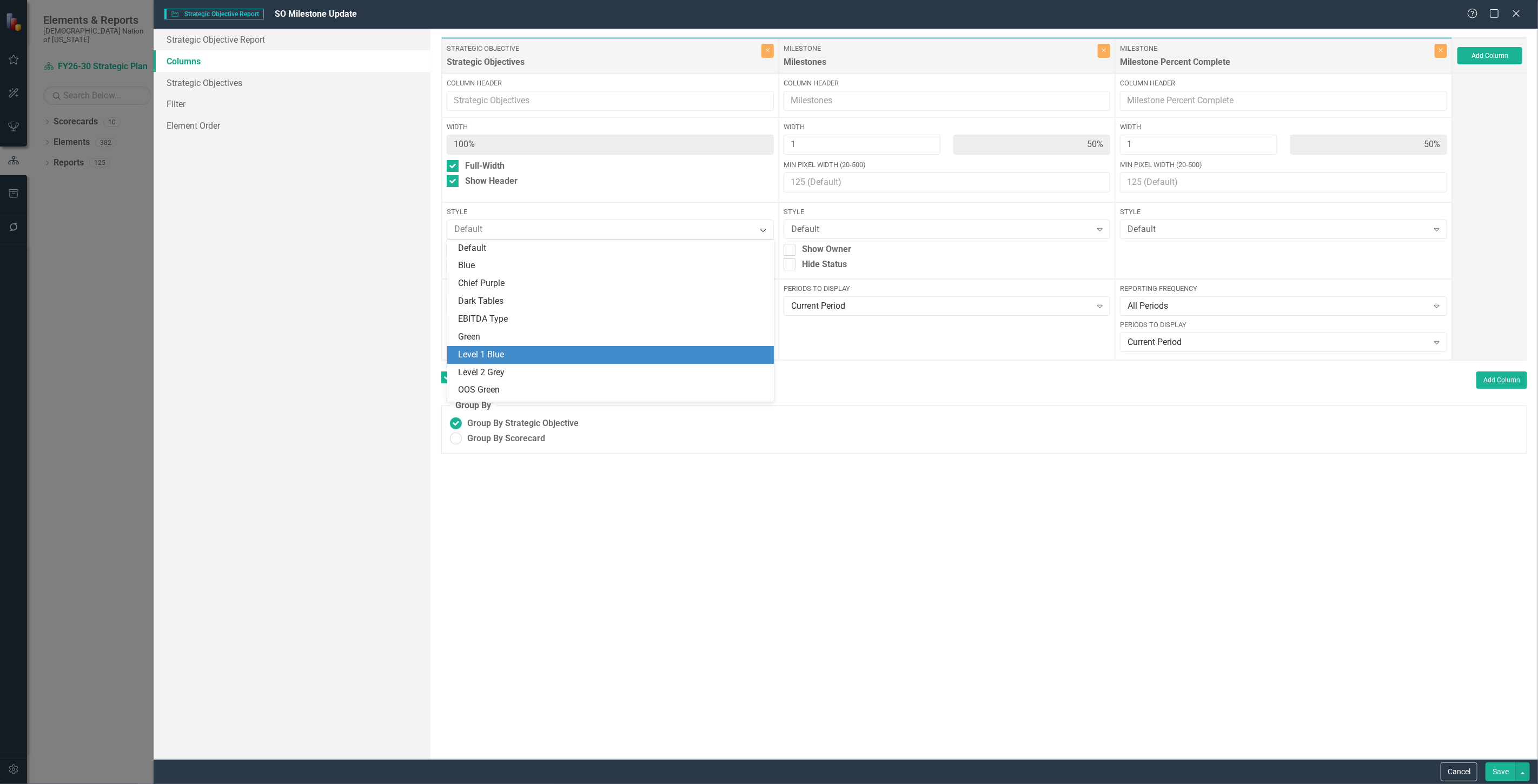
click at [507, 352] on div "Level 1 Blue" at bounding box center [613, 355] width 309 height 13
click at [1488, 770] on button "Save" at bounding box center [1500, 771] width 30 height 19
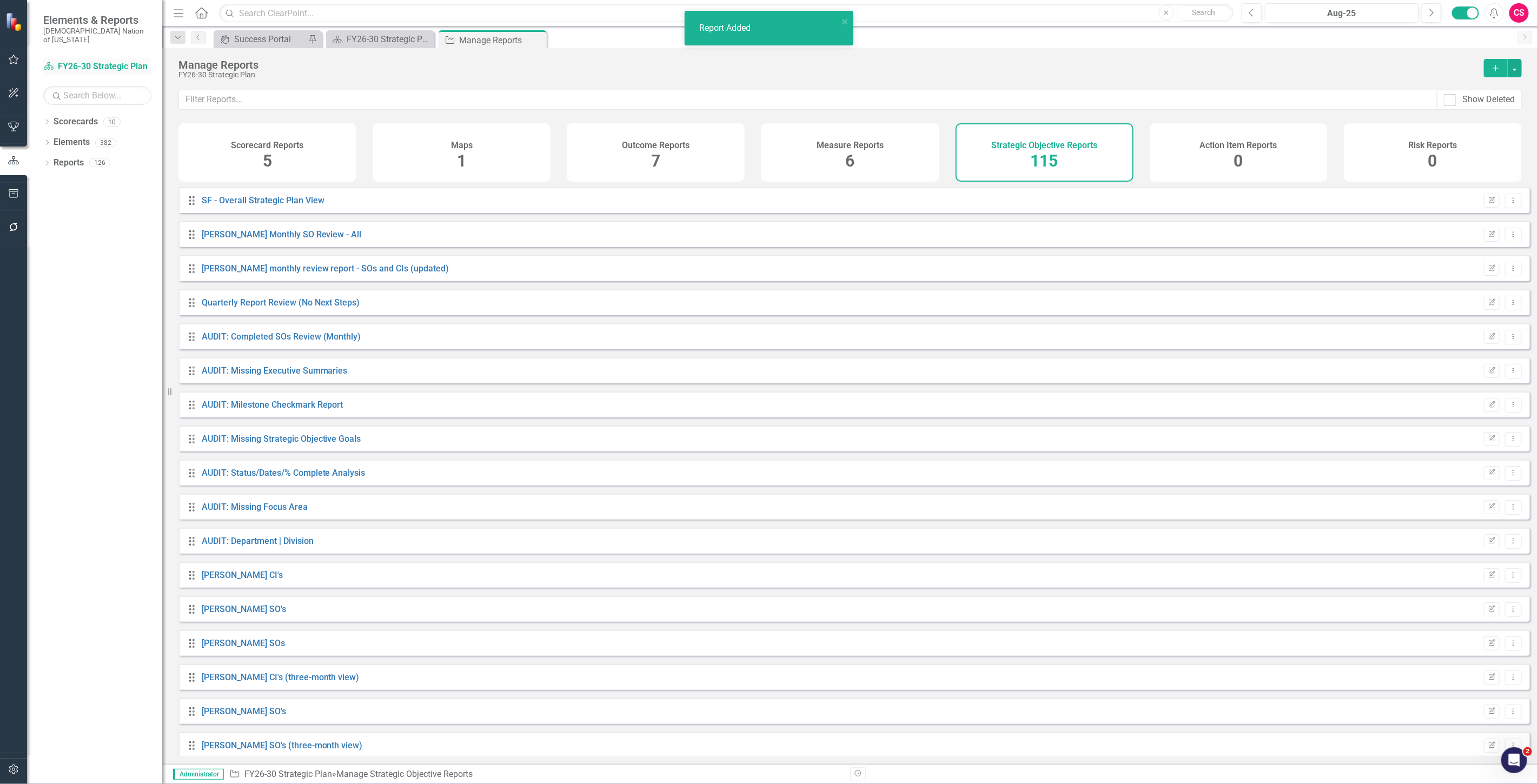
click at [104, 58] on div "Scorecard FY26-30 Strategic Plan" at bounding box center [98, 67] width 108 height 18
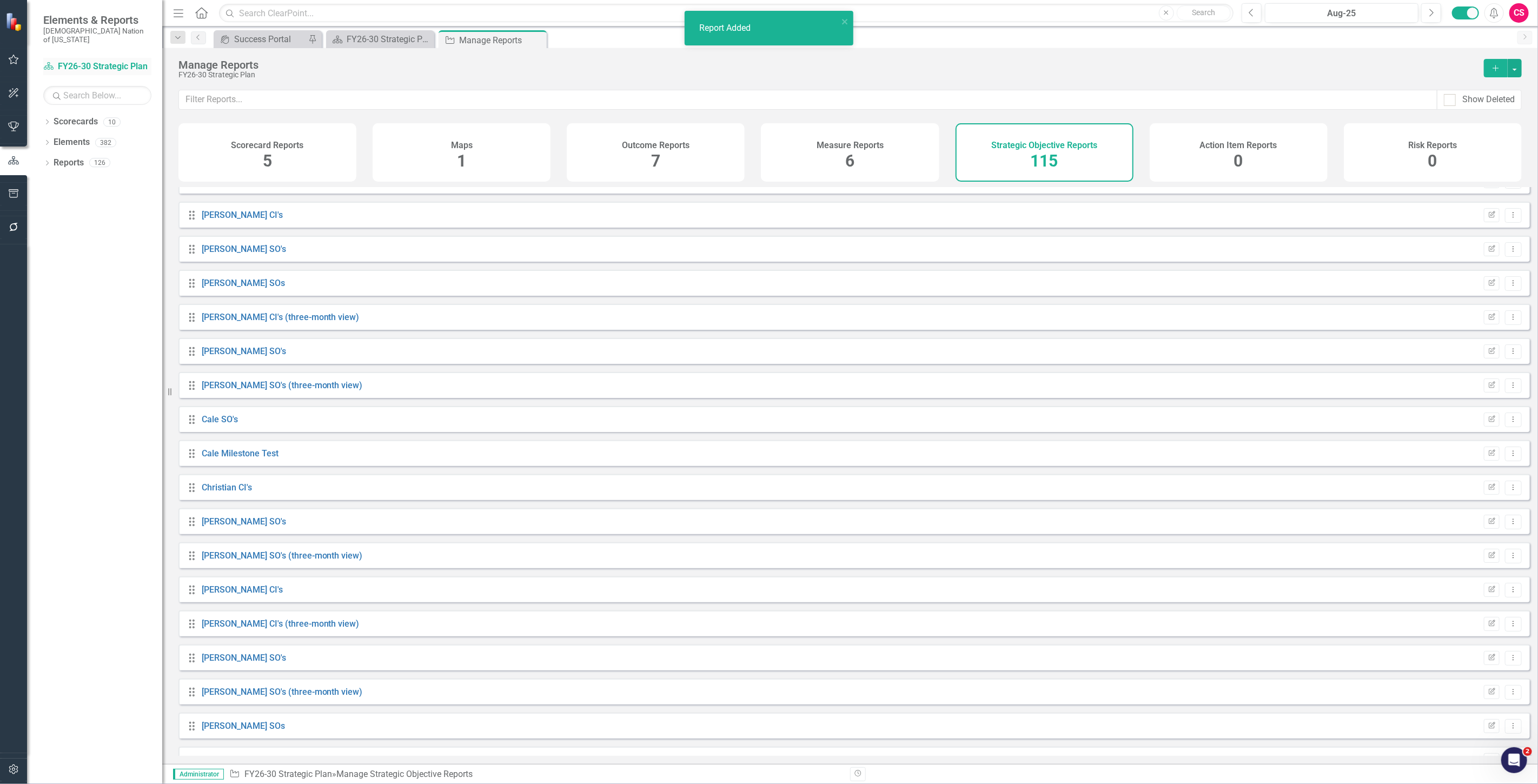
click at [105, 58] on div "Scorecard FY26-30 Strategic Plan" at bounding box center [98, 67] width 108 height 18
click at [113, 61] on link "Scorecard FY26-30 Strategic Plan" at bounding box center [98, 67] width 108 height 13
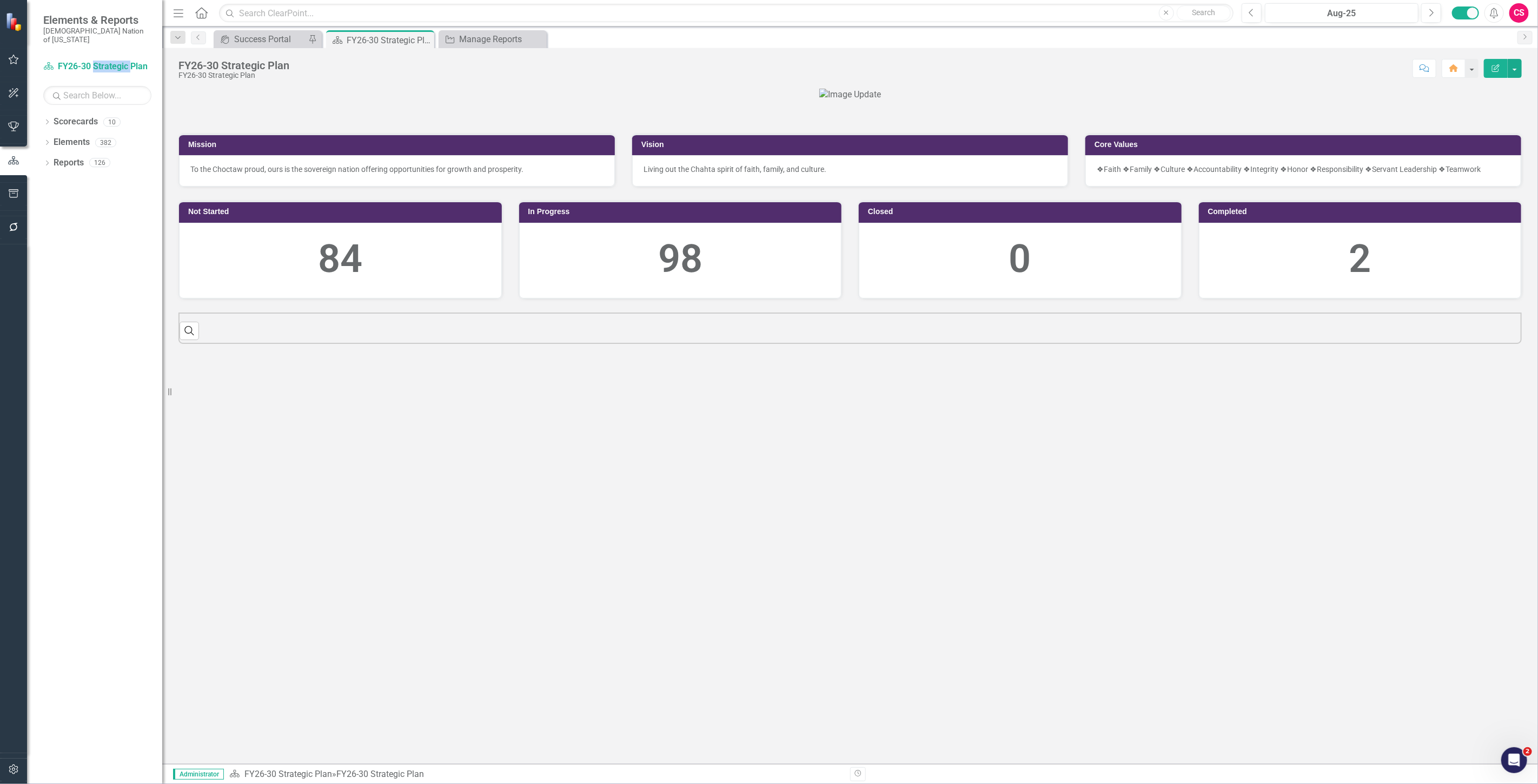
click at [317, 101] on div at bounding box center [850, 95] width 1344 height 13
click at [125, 184] on div "Dropdown Scorecards 10 FY26-30 Strategic Plan Continuous Improvement FY26-30 Op…" at bounding box center [95, 449] width 135 height 671
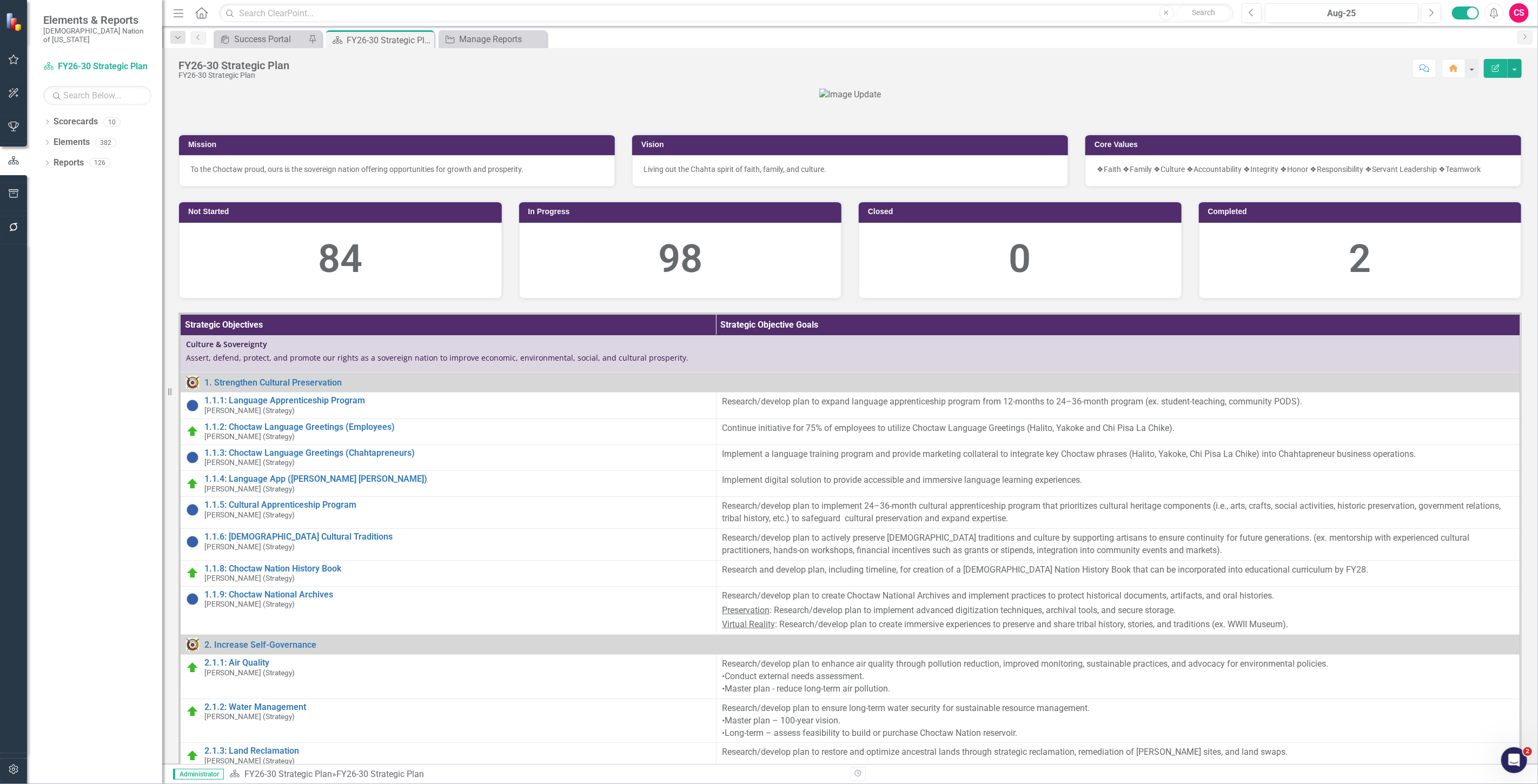
click at [594, 336] on th "Strategic Objectives" at bounding box center [448, 325] width 536 height 22
click at [594, 336] on th "Strategic Objectives Sort Ascending" at bounding box center [448, 325] width 536 height 22
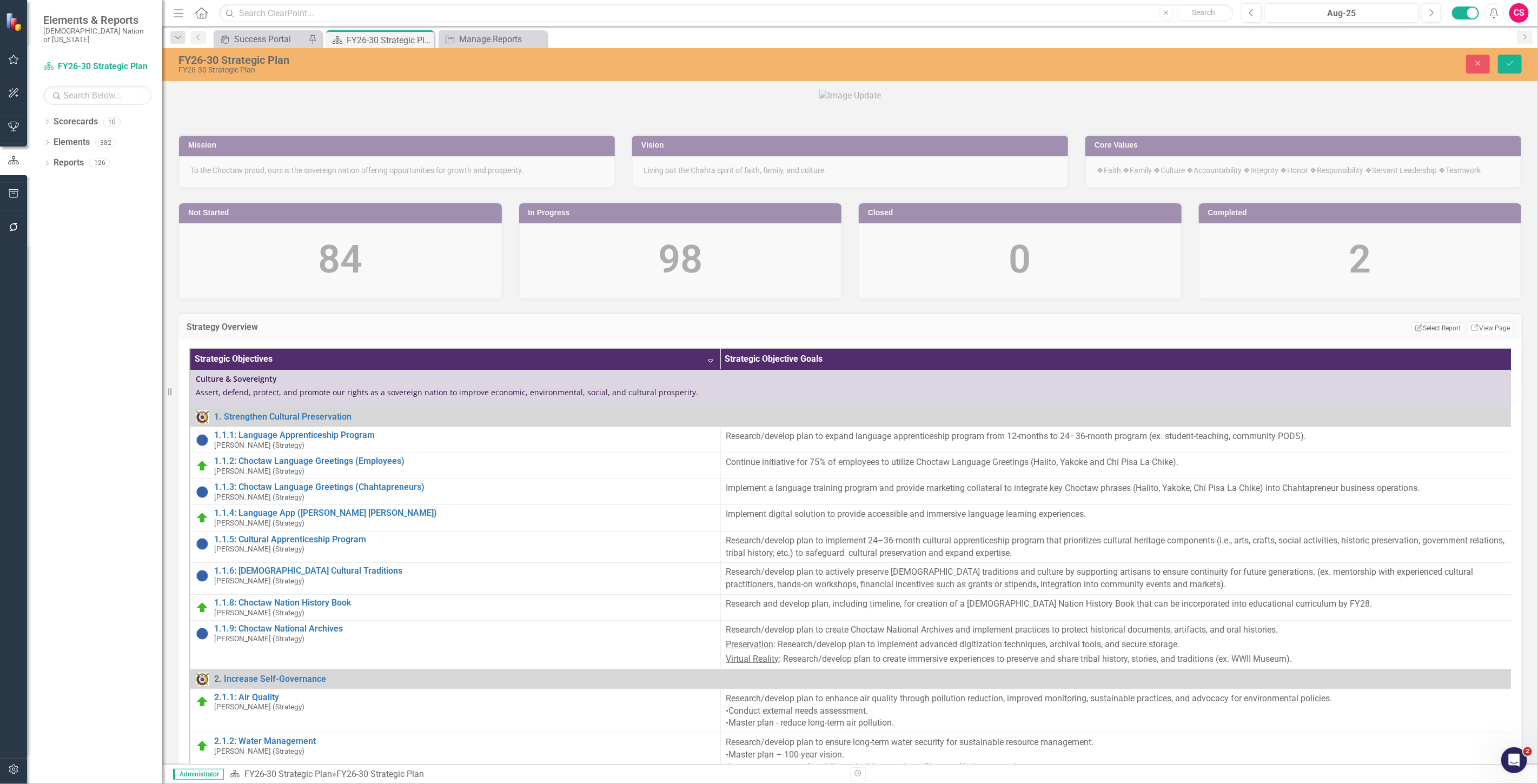
click at [1483, 340] on div "Strategy Overview Edit Report Select Report Link View Page" at bounding box center [850, 326] width 1344 height 26
click at [1479, 335] on link "Link View Page" at bounding box center [1491, 328] width 47 height 14
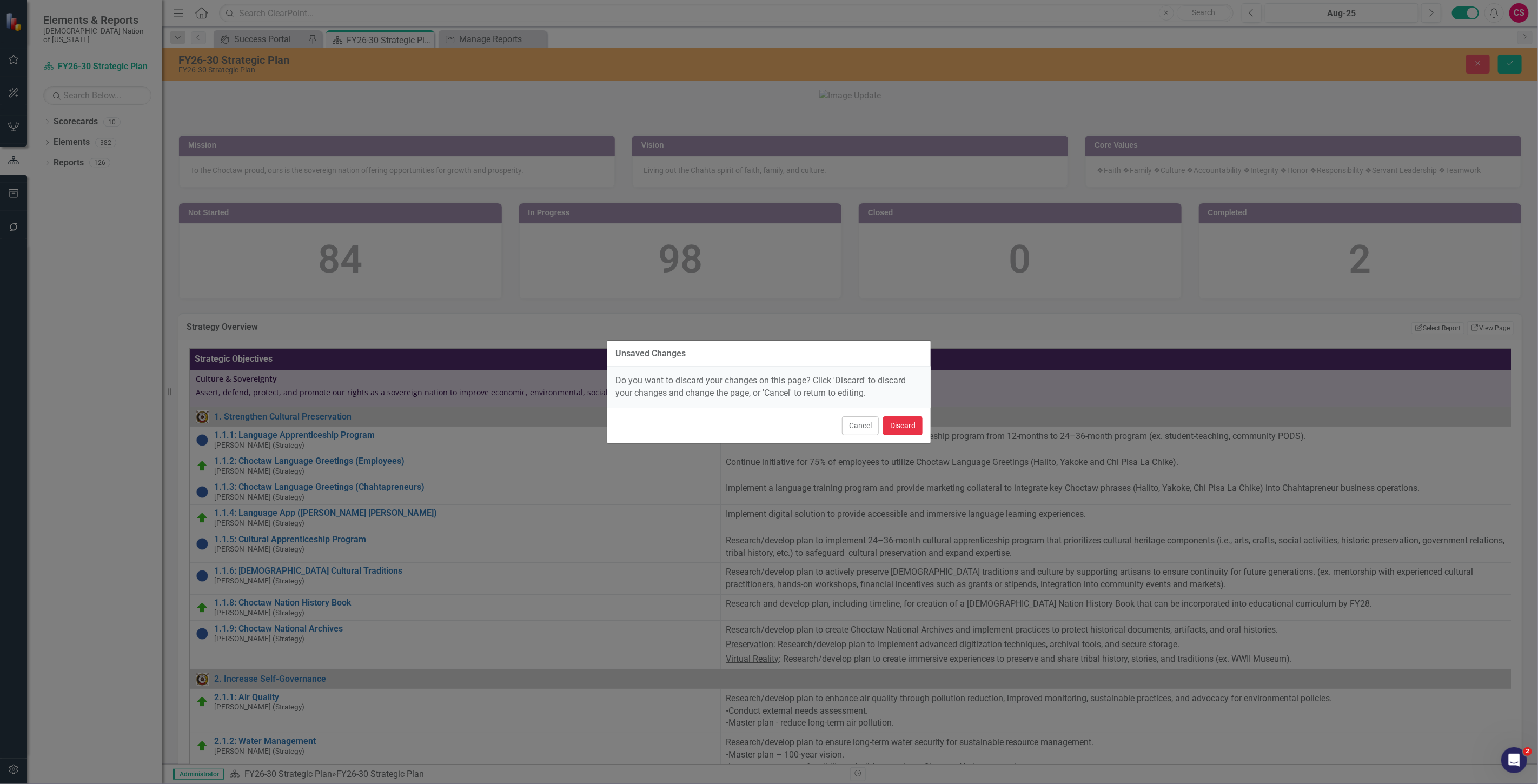
click at [887, 425] on button "Discard" at bounding box center [903, 425] width 40 height 19
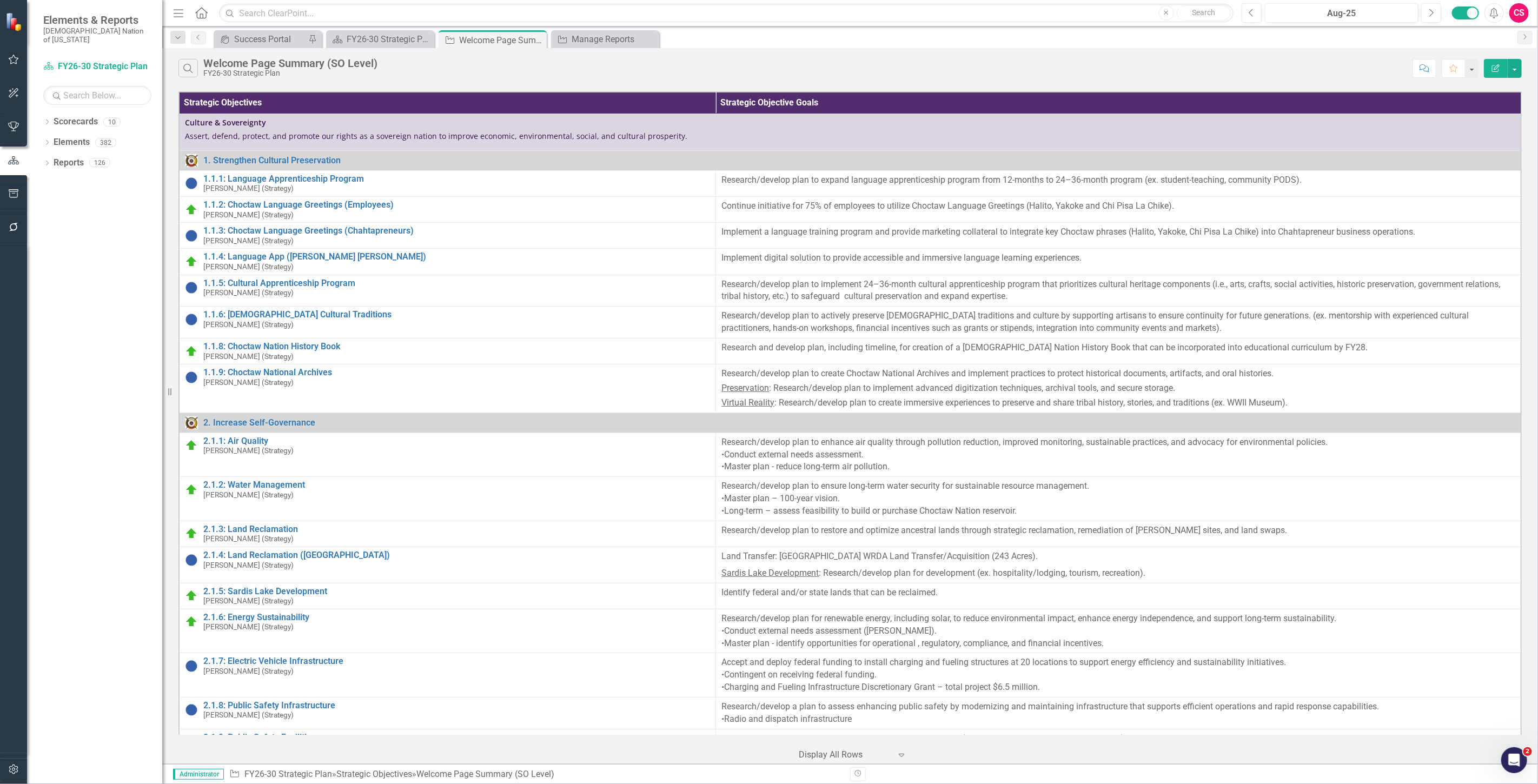
click at [1491, 68] on icon "Edit Report" at bounding box center [1495, 68] width 10 height 8
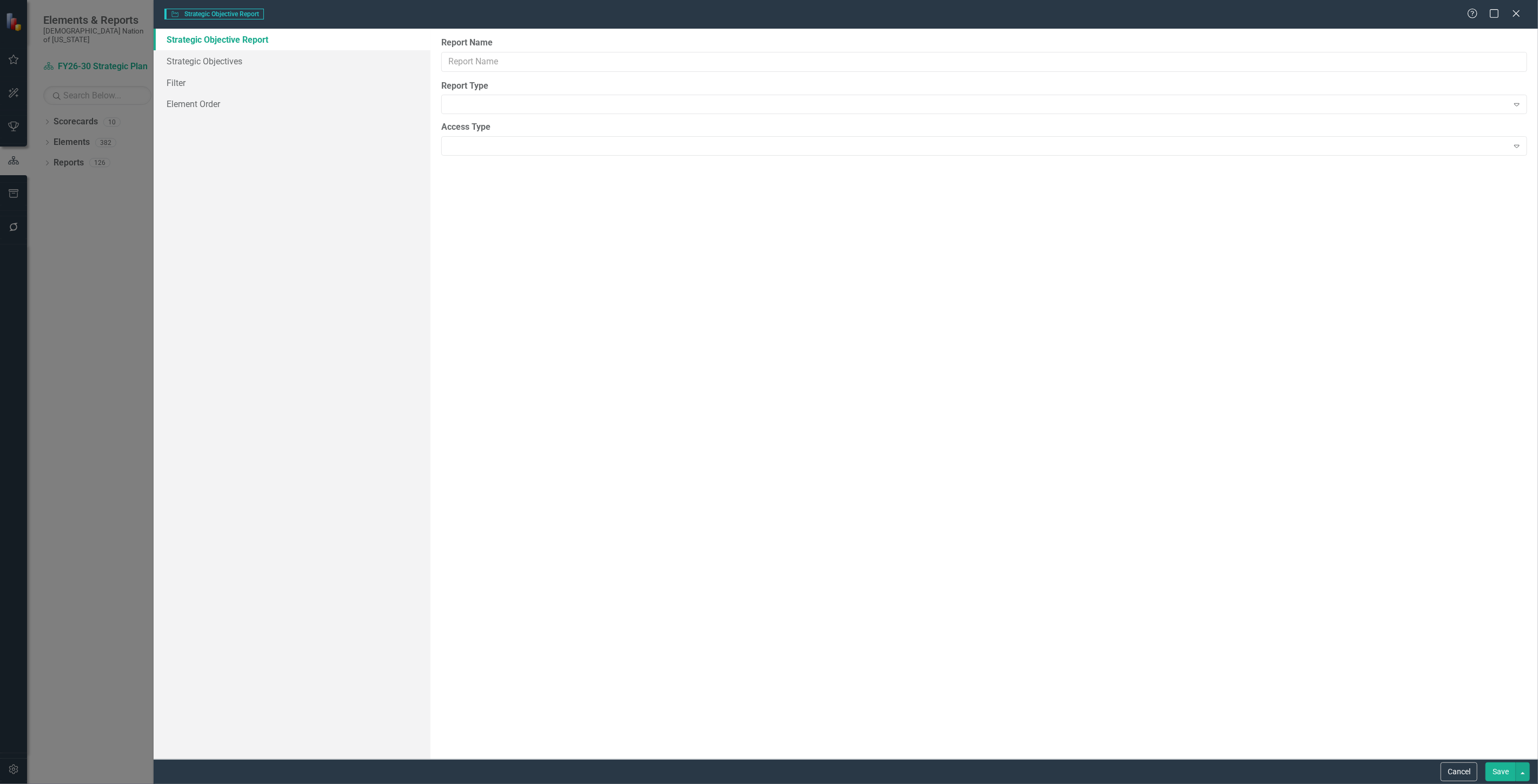
type input "Welcome Page Summary (SO Level)"
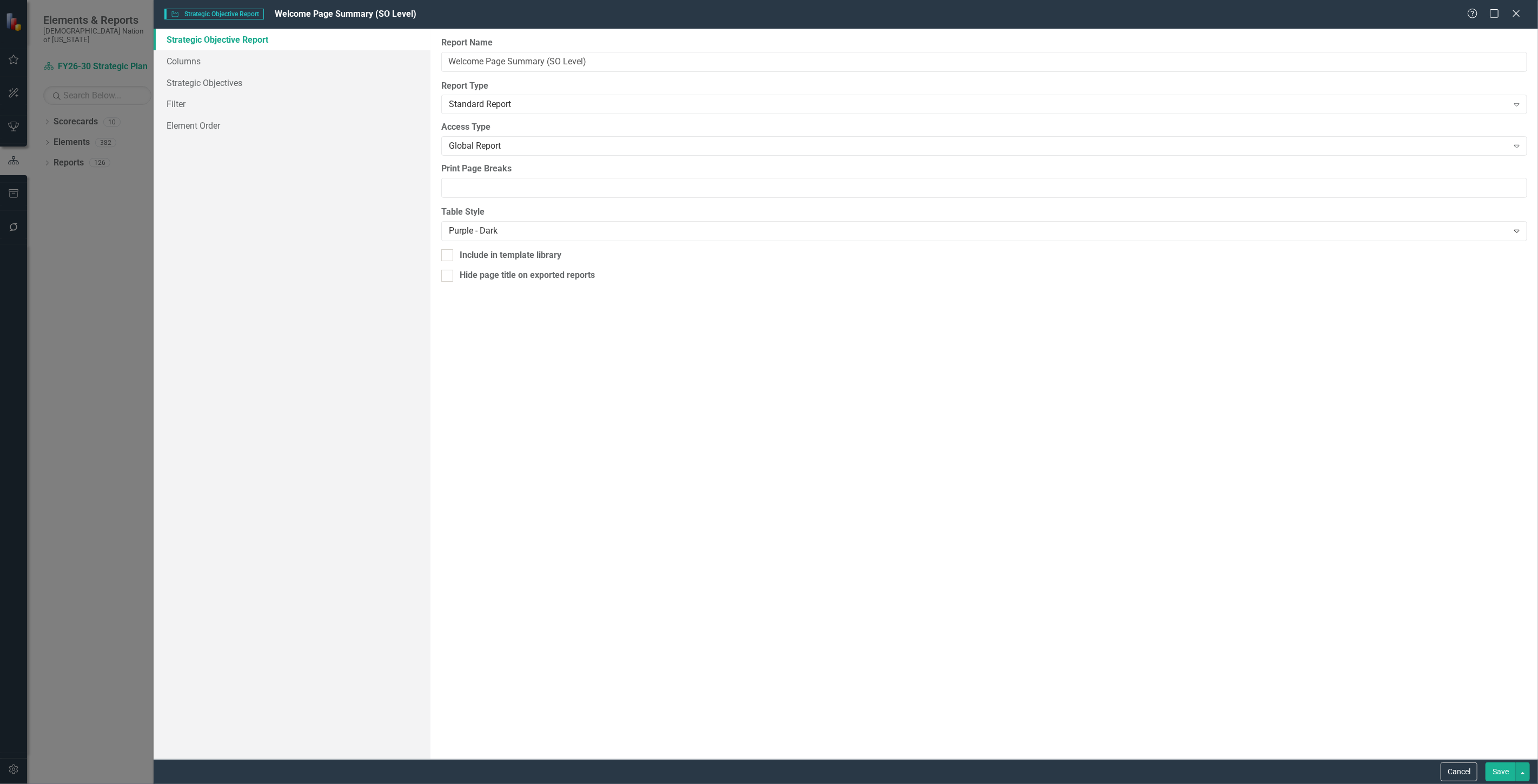
click at [290, 59] on link "Columns" at bounding box center [292, 61] width 277 height 22
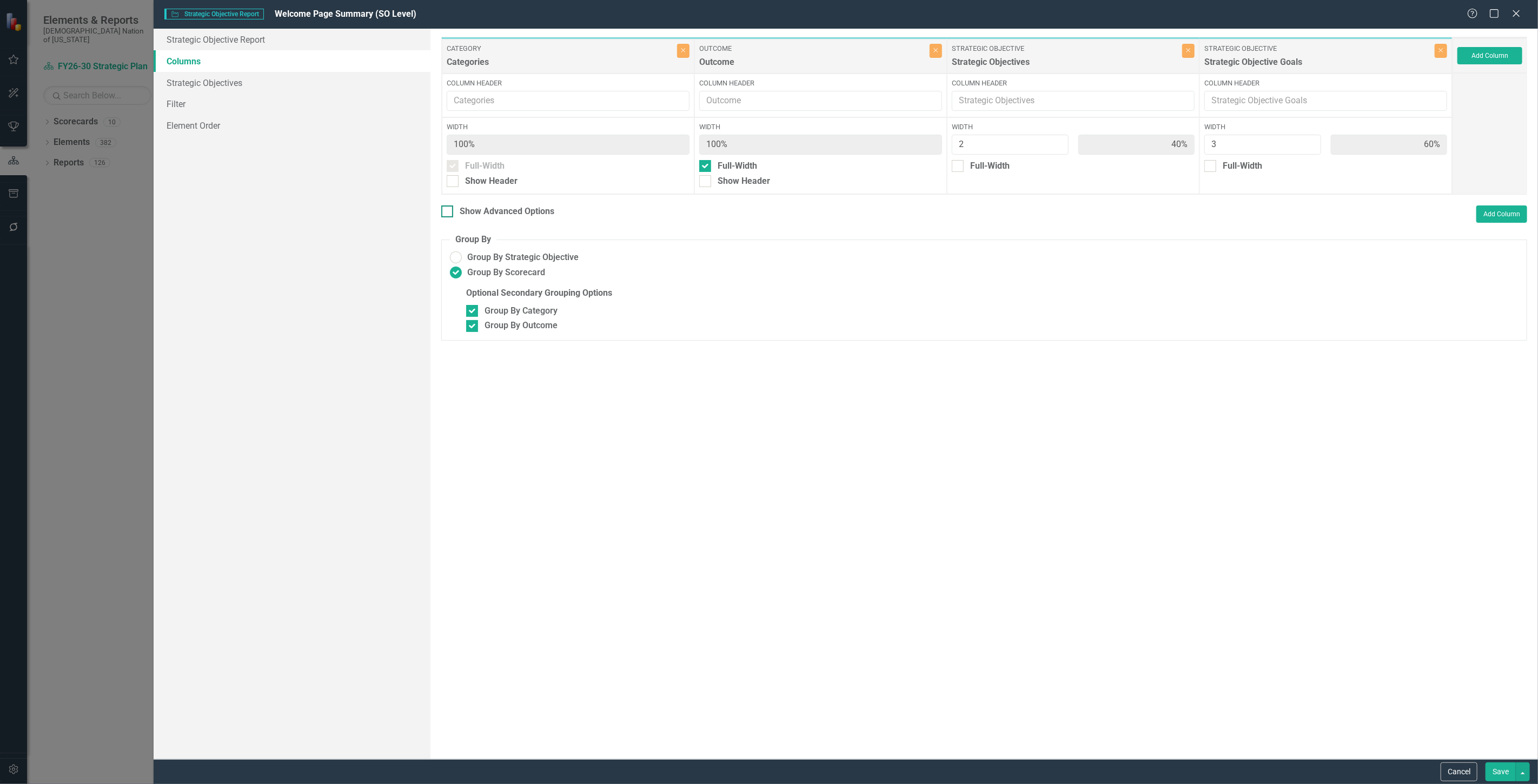
click at [509, 211] on div "Show Advanced Options" at bounding box center [507, 212] width 95 height 13
click at [449, 211] on input "Show Advanced Options" at bounding box center [444, 209] width 7 height 7
checkbox input "true"
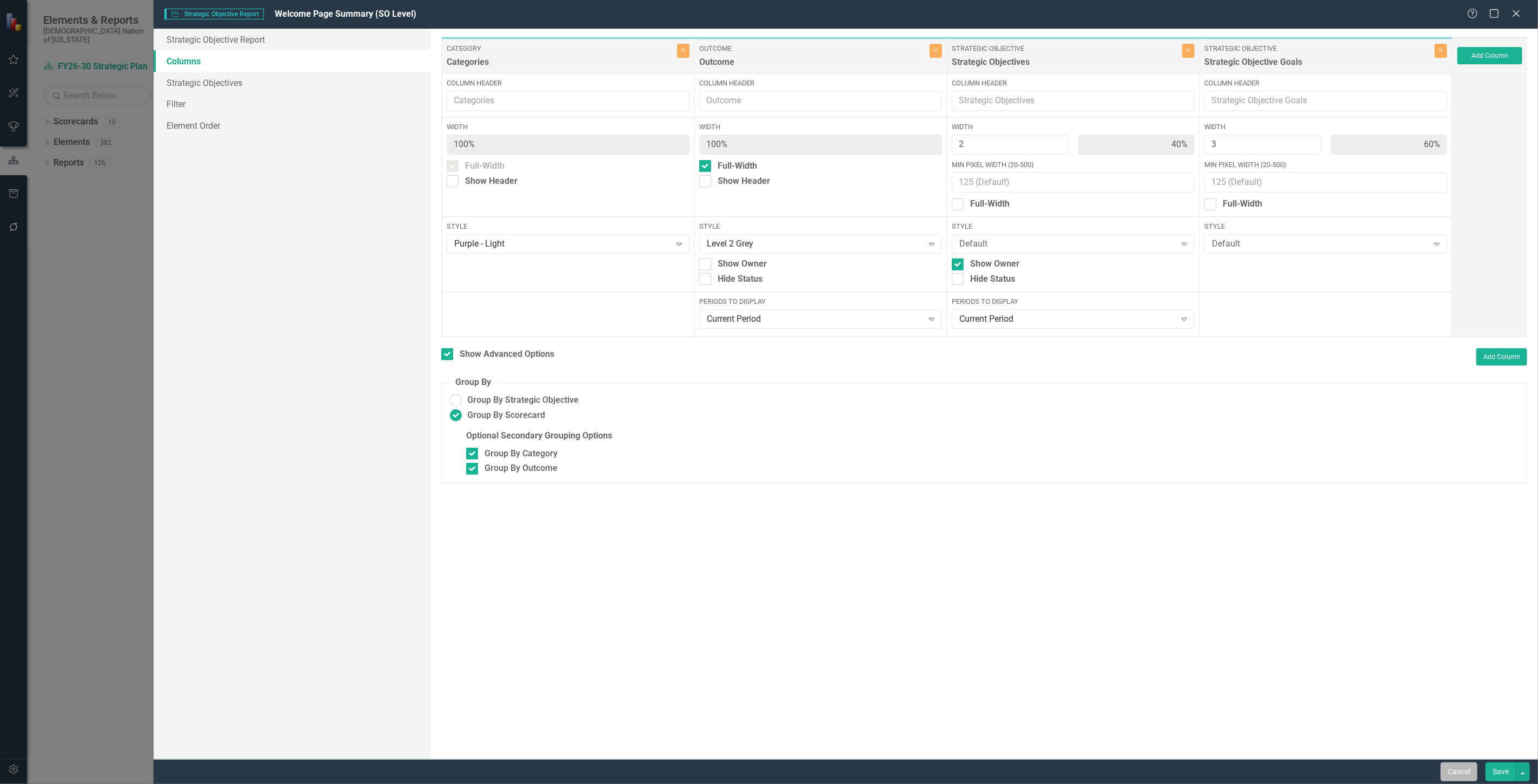
click at [1469, 775] on button "Cancel" at bounding box center [1458, 771] width 37 height 19
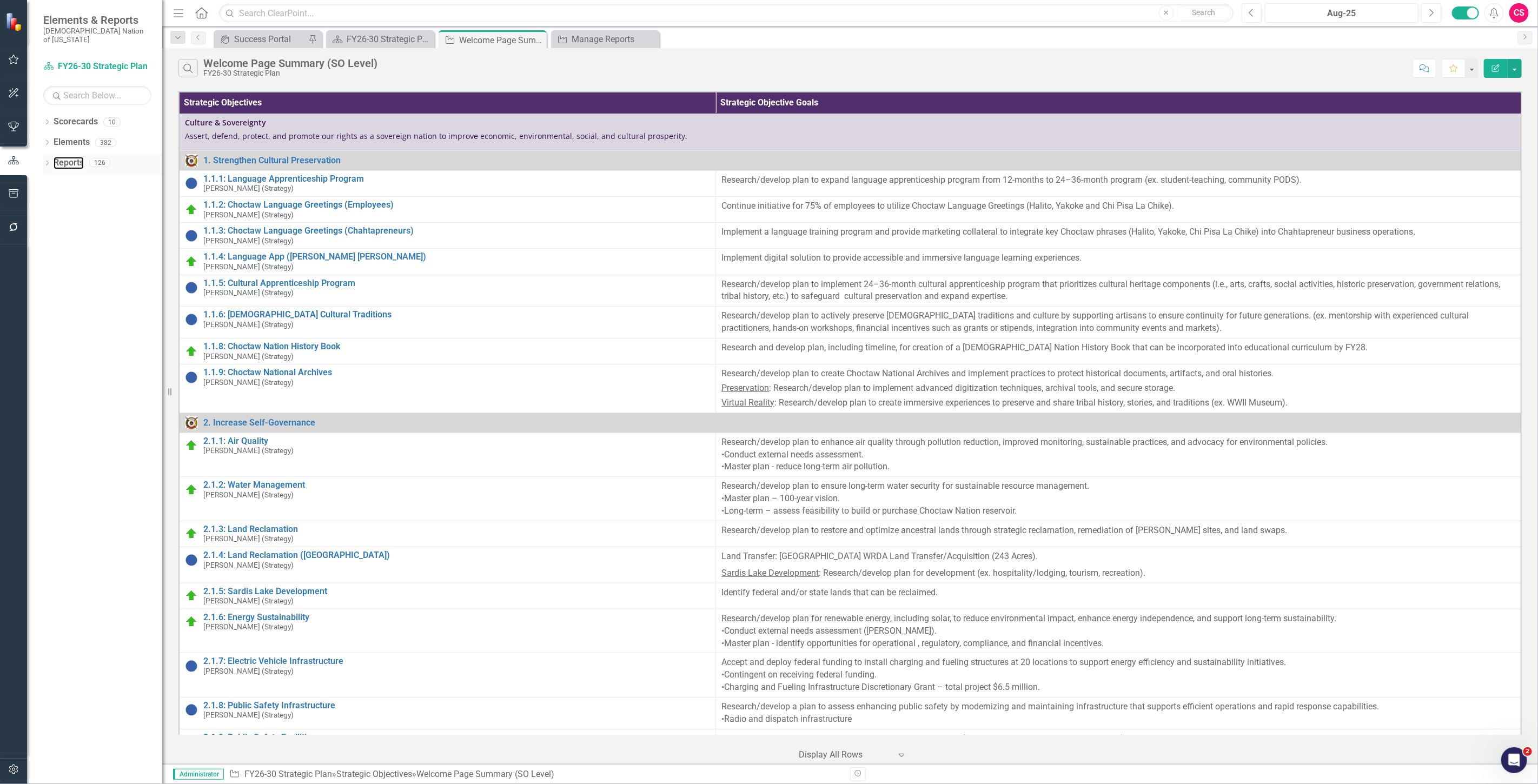
click at [71, 157] on link "Reports" at bounding box center [68, 163] width 30 height 13
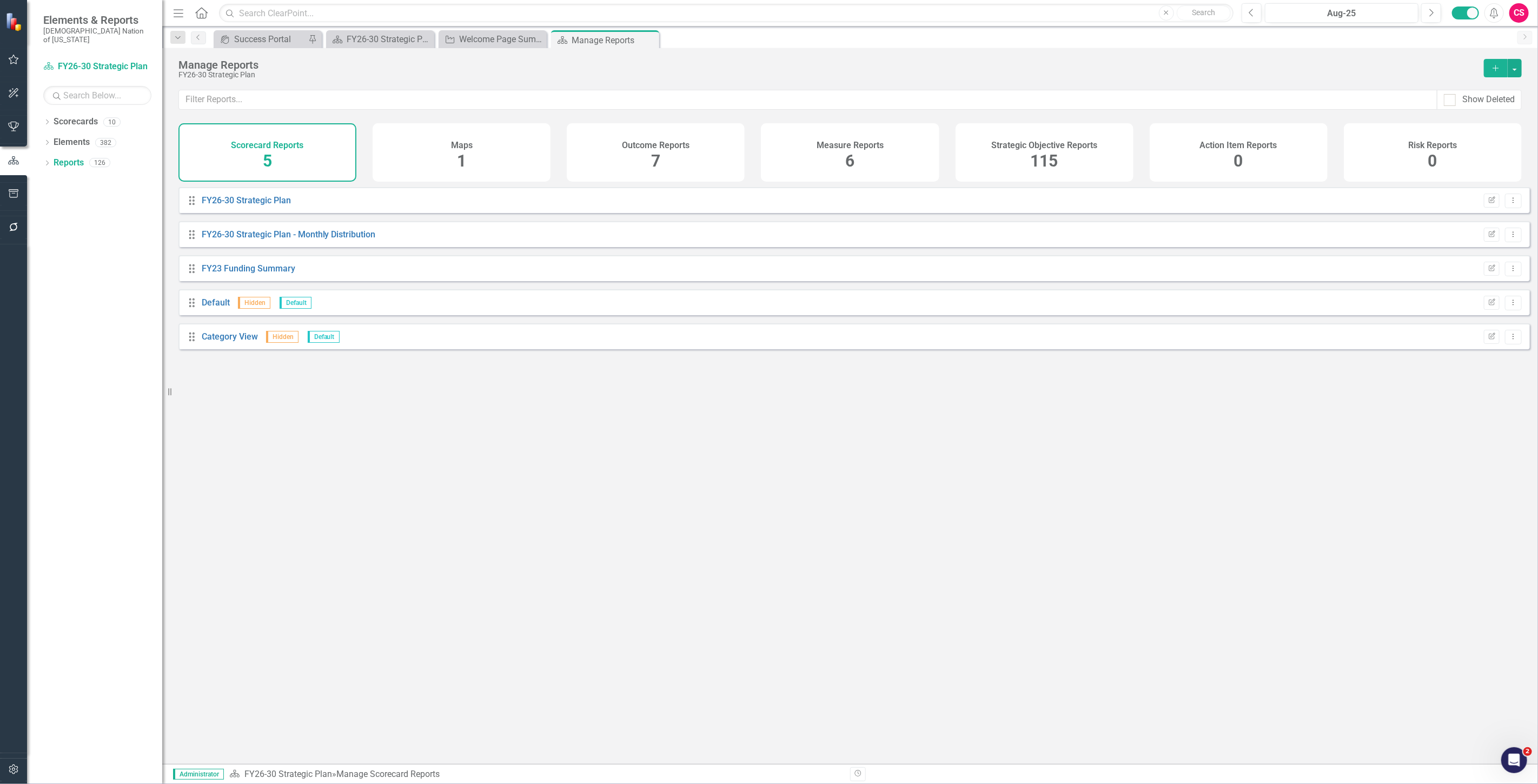
drag, startPoint x: 817, startPoint y: 158, endPoint x: 1057, endPoint y: 143, distance: 240.5
click at [817, 158] on div "Measure Reports 6" at bounding box center [849, 152] width 178 height 59
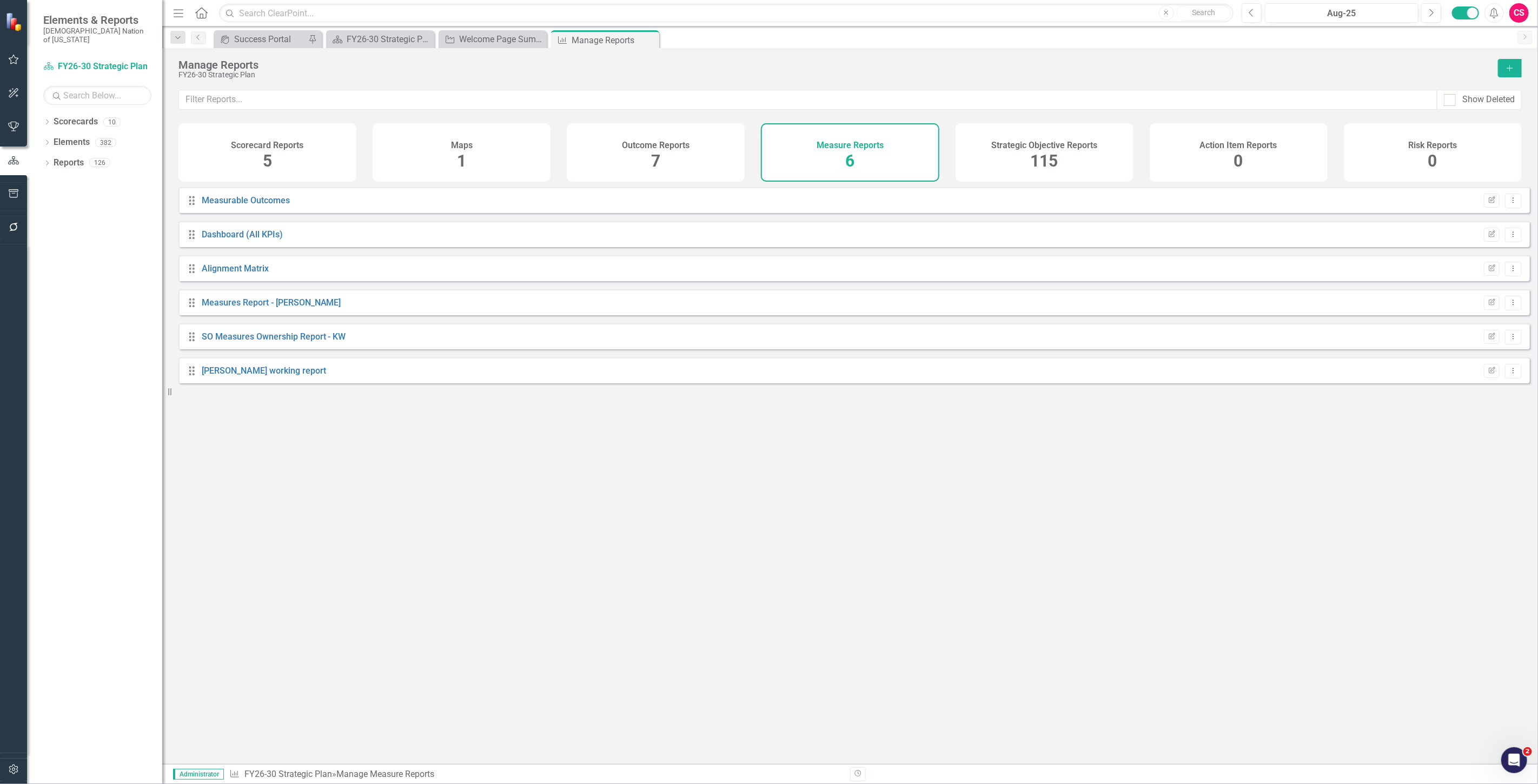
click at [1058, 144] on h4 "Strategic Objective Reports" at bounding box center [1044, 145] width 106 height 10
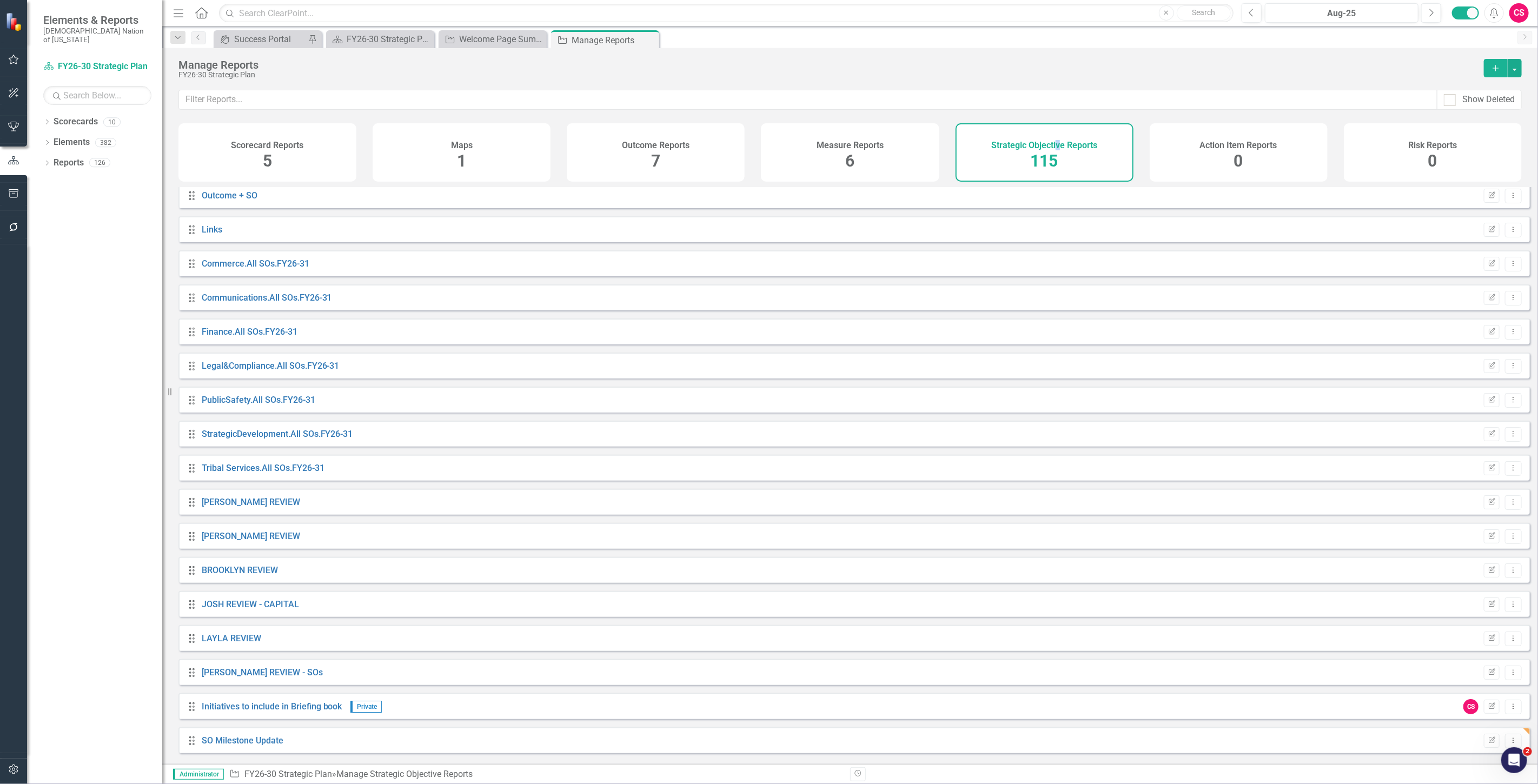
scroll to position [3349, 0]
click at [266, 741] on link "SO Milestone Update" at bounding box center [242, 736] width 82 height 11
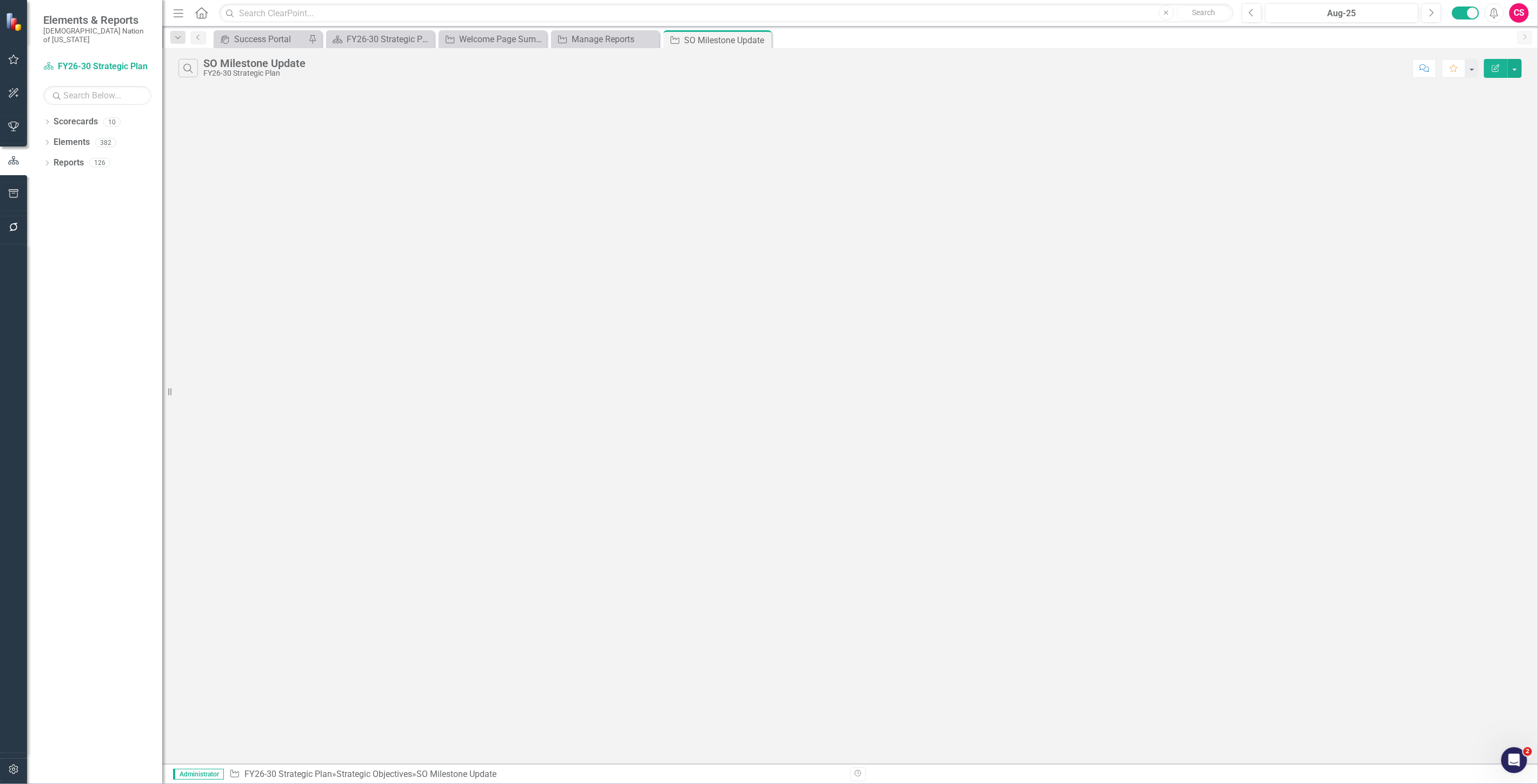
click at [1494, 65] on icon "Edit Report" at bounding box center [1495, 68] width 10 height 8
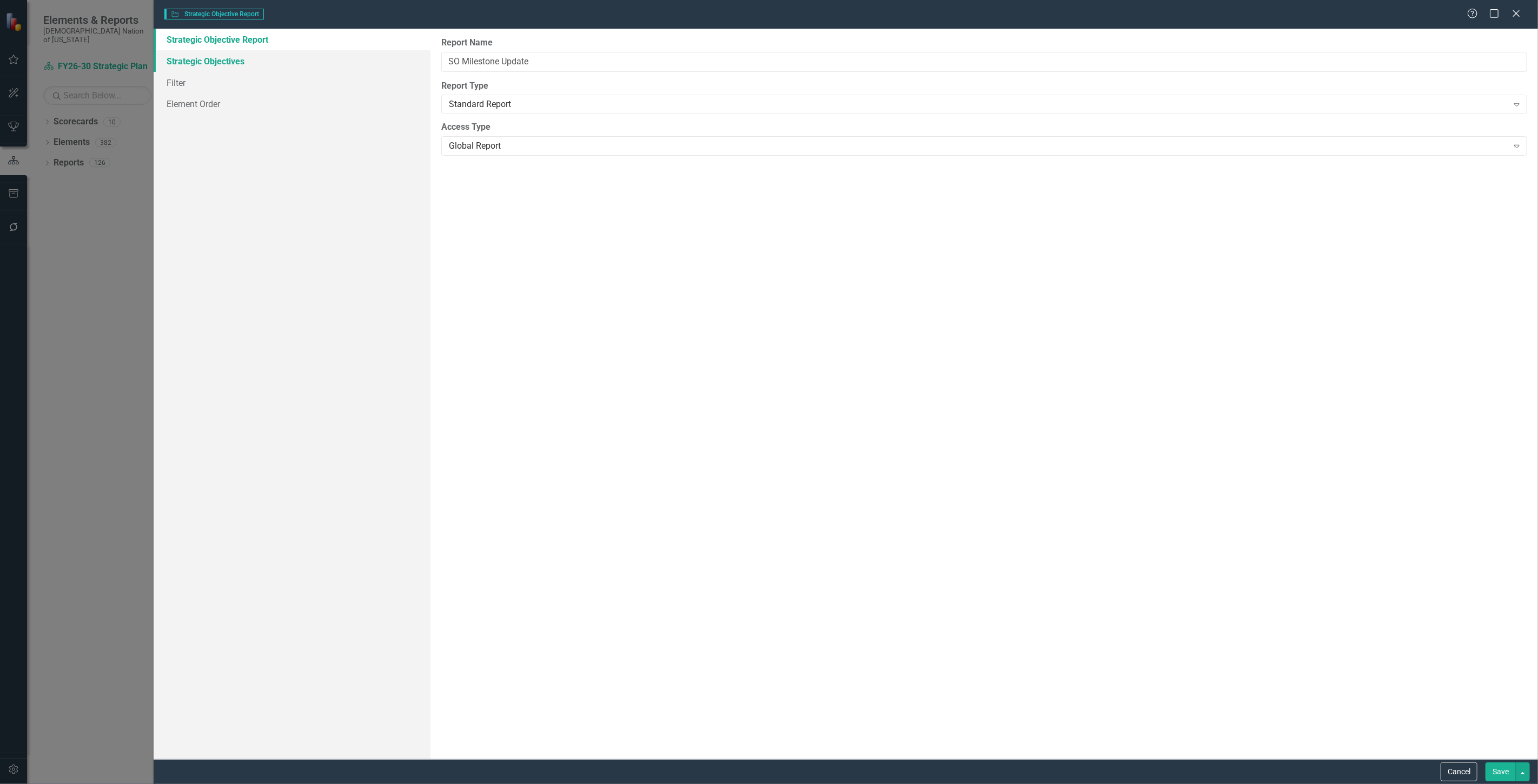
click at [215, 65] on link "Strategic Objectives" at bounding box center [292, 61] width 277 height 22
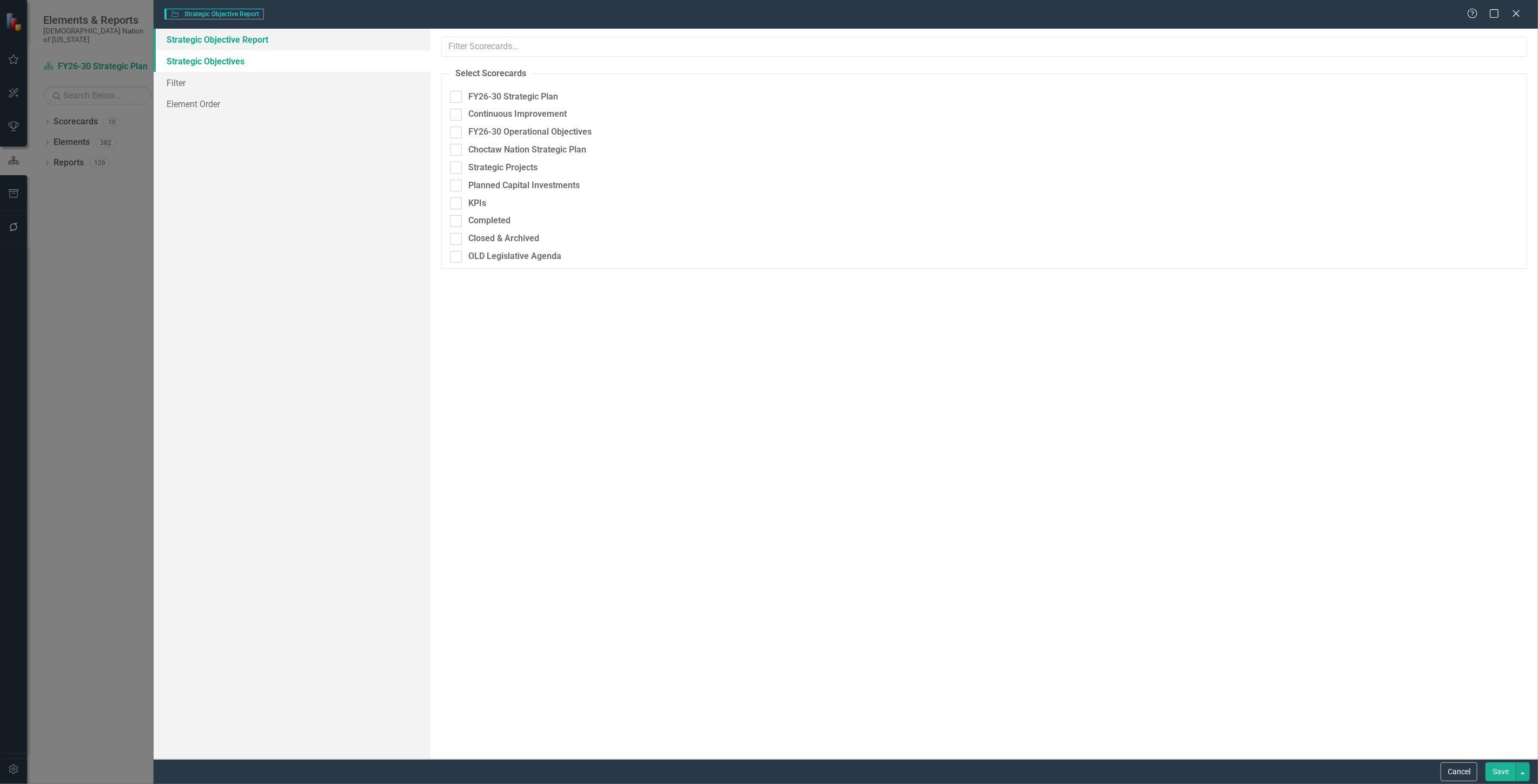
click at [224, 41] on link "Strategic Objective Report" at bounding box center [292, 39] width 277 height 22
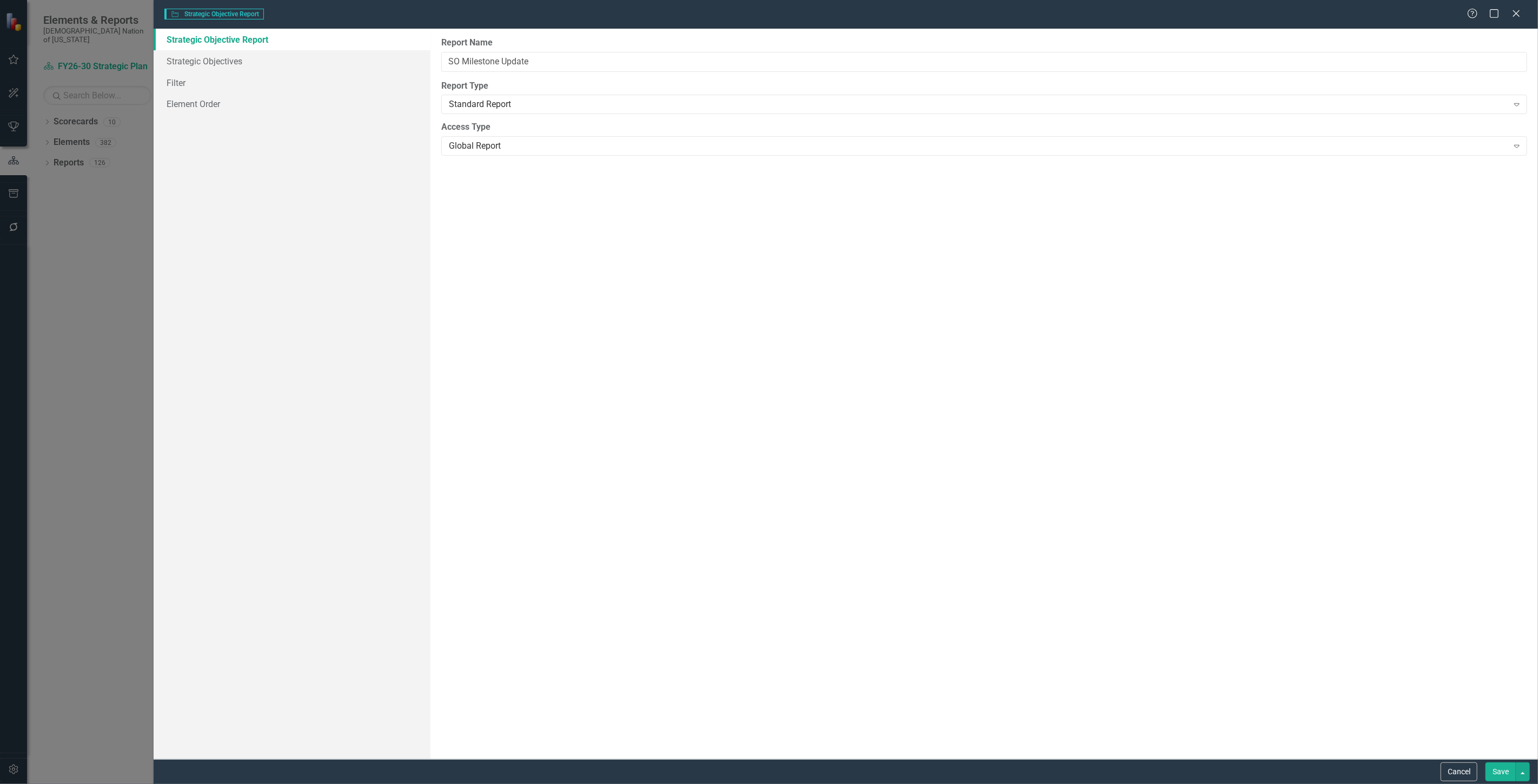
click at [1461, 760] on div "Cancel Save" at bounding box center [846, 771] width 1384 height 25
click at [1456, 775] on button "Cancel" at bounding box center [1458, 771] width 37 height 19
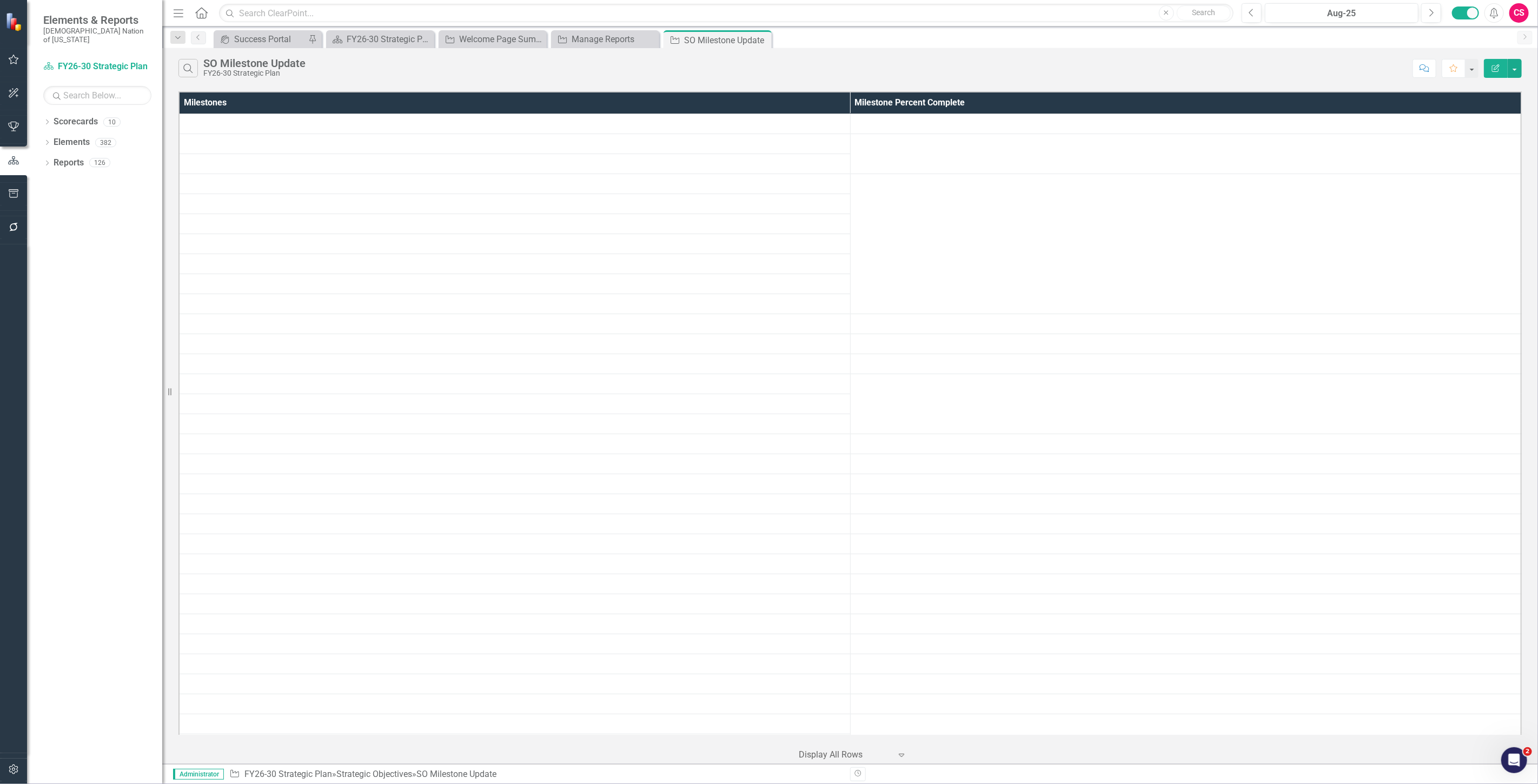
click at [1496, 71] on icon "button" at bounding box center [1496, 68] width 8 height 8
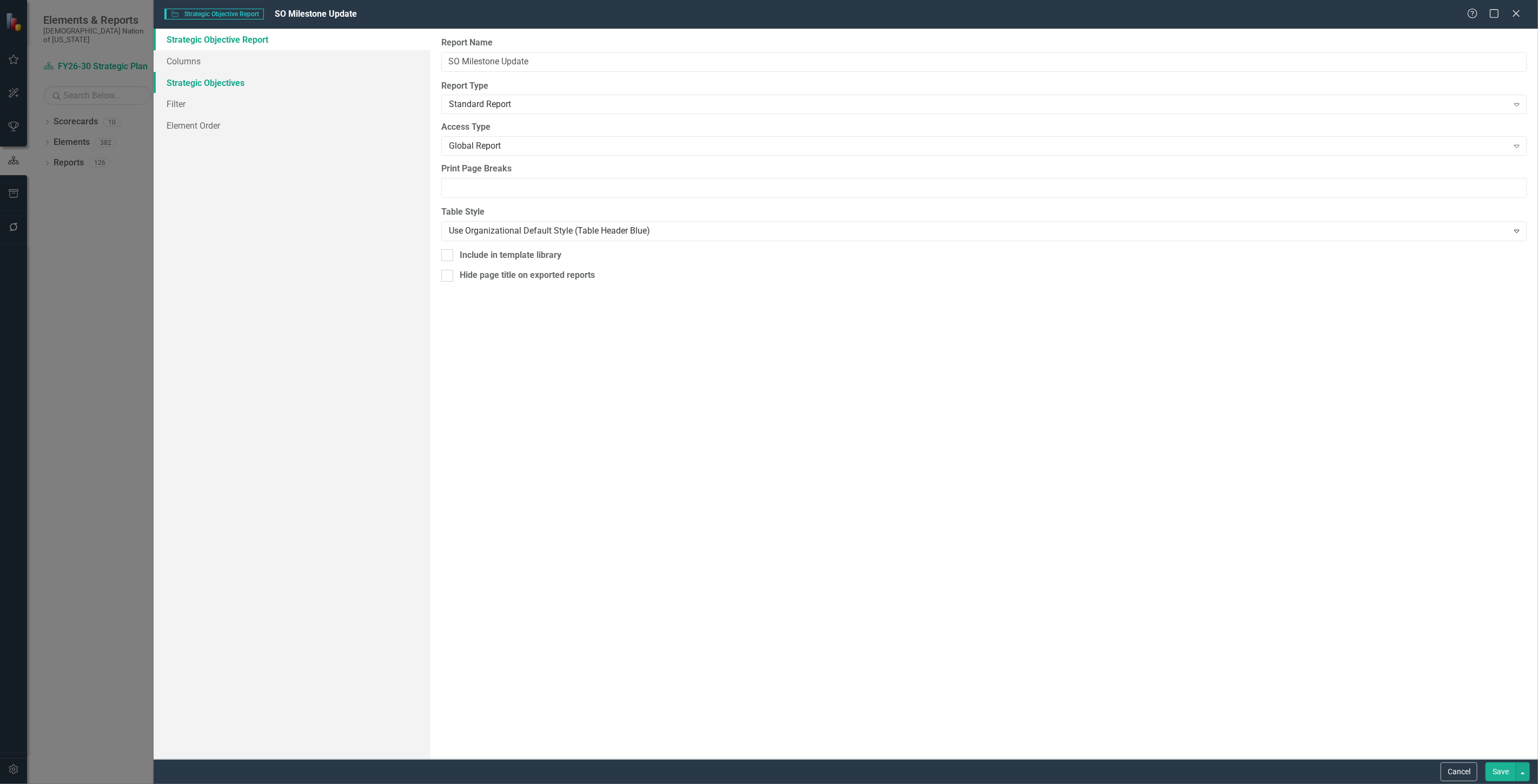
click at [255, 78] on link "Strategic Objectives" at bounding box center [292, 83] width 277 height 22
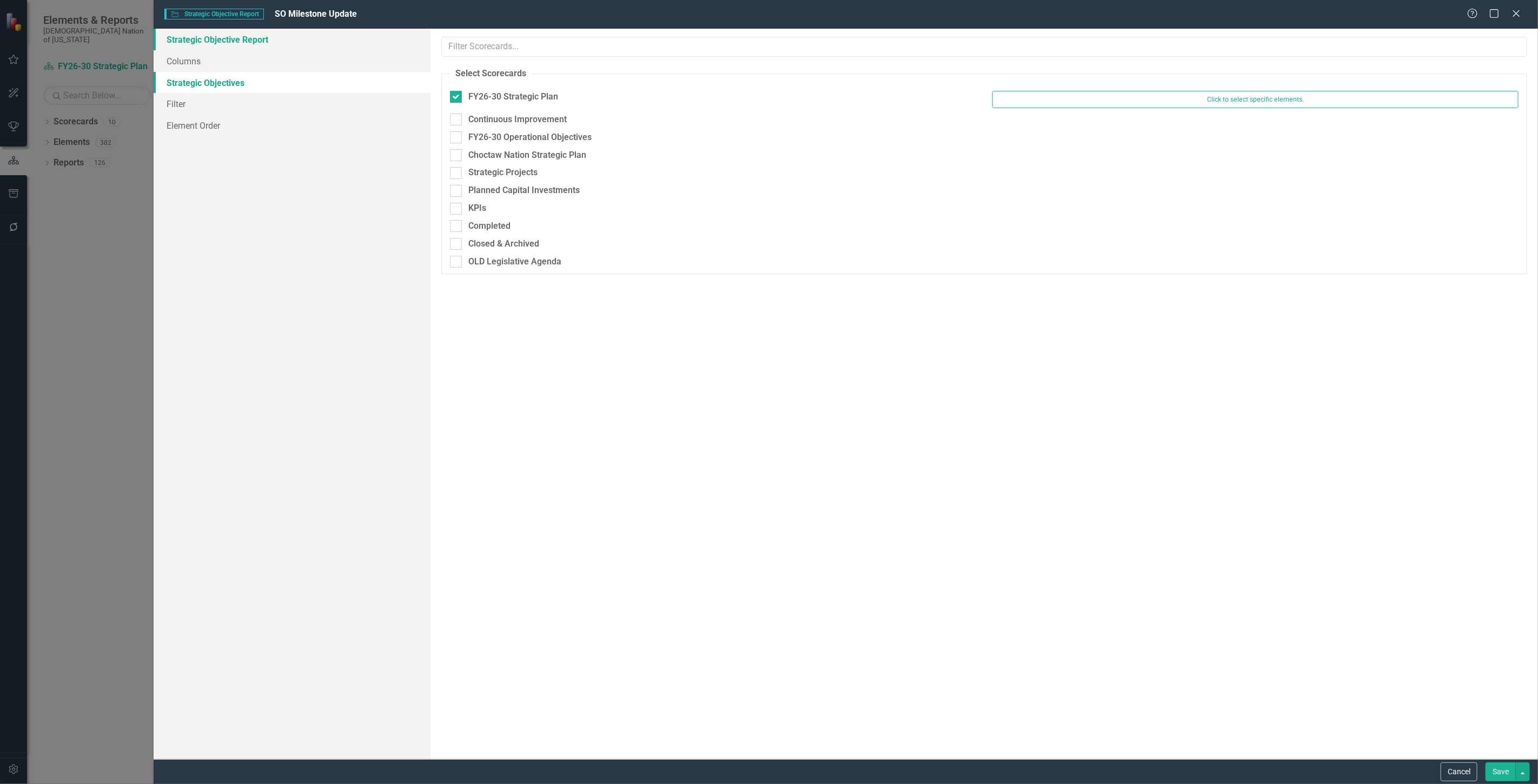
click at [236, 47] on link "Strategic Objective Report" at bounding box center [292, 39] width 277 height 22
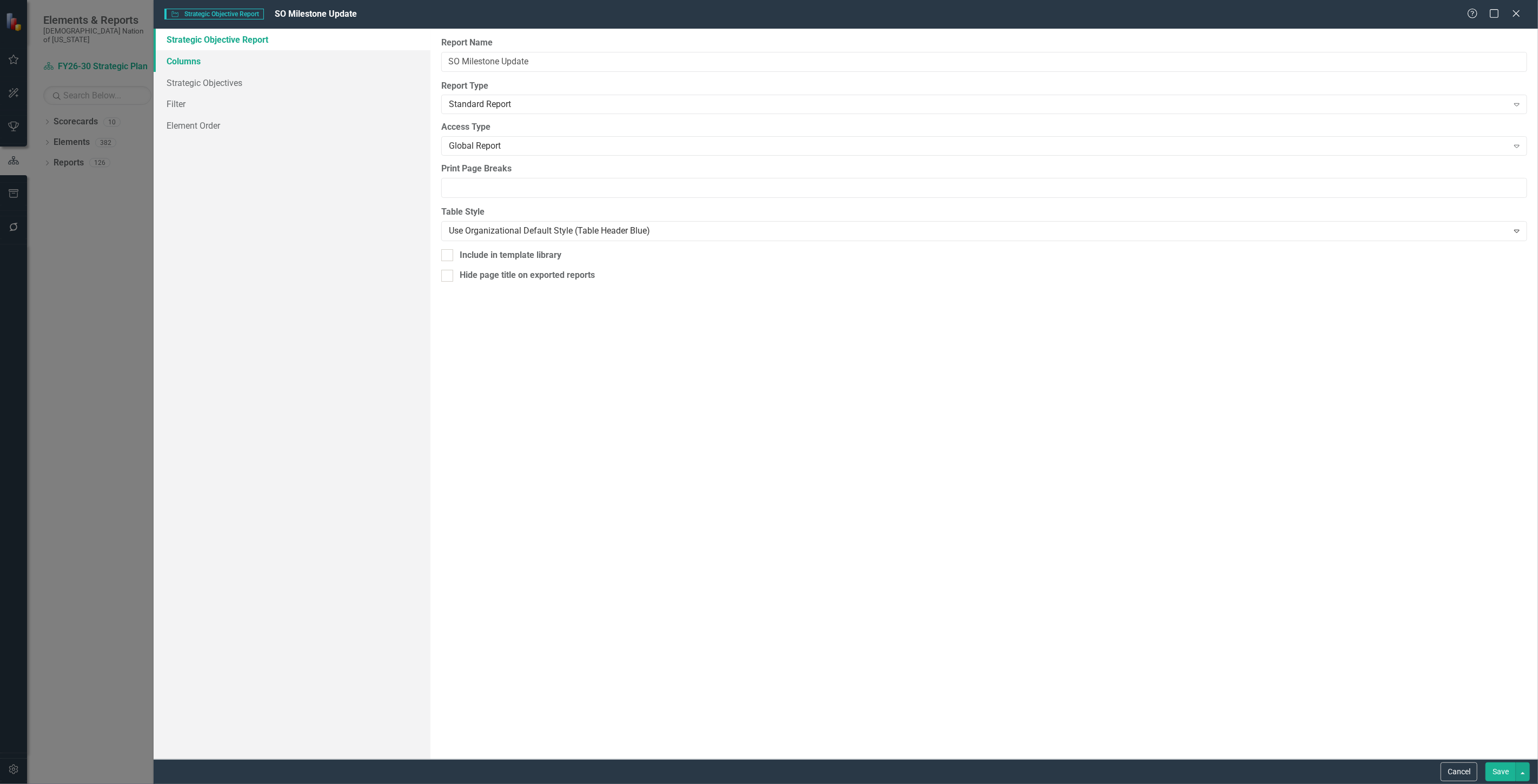
click at [305, 59] on link "Columns" at bounding box center [292, 61] width 277 height 22
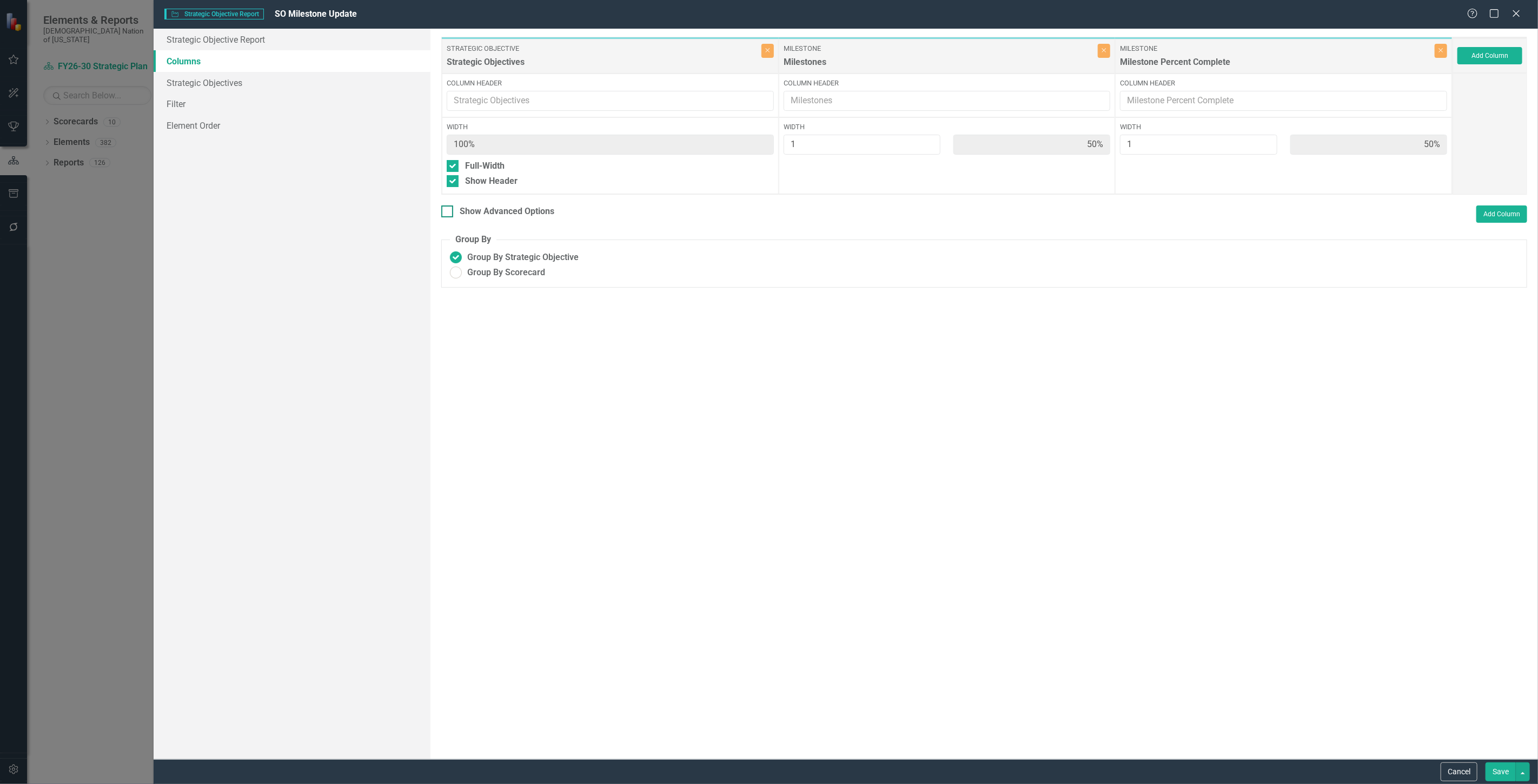
click at [530, 209] on div "Show Advanced Options" at bounding box center [507, 212] width 95 height 13
click at [449, 209] on input "Show Advanced Options" at bounding box center [444, 209] width 7 height 7
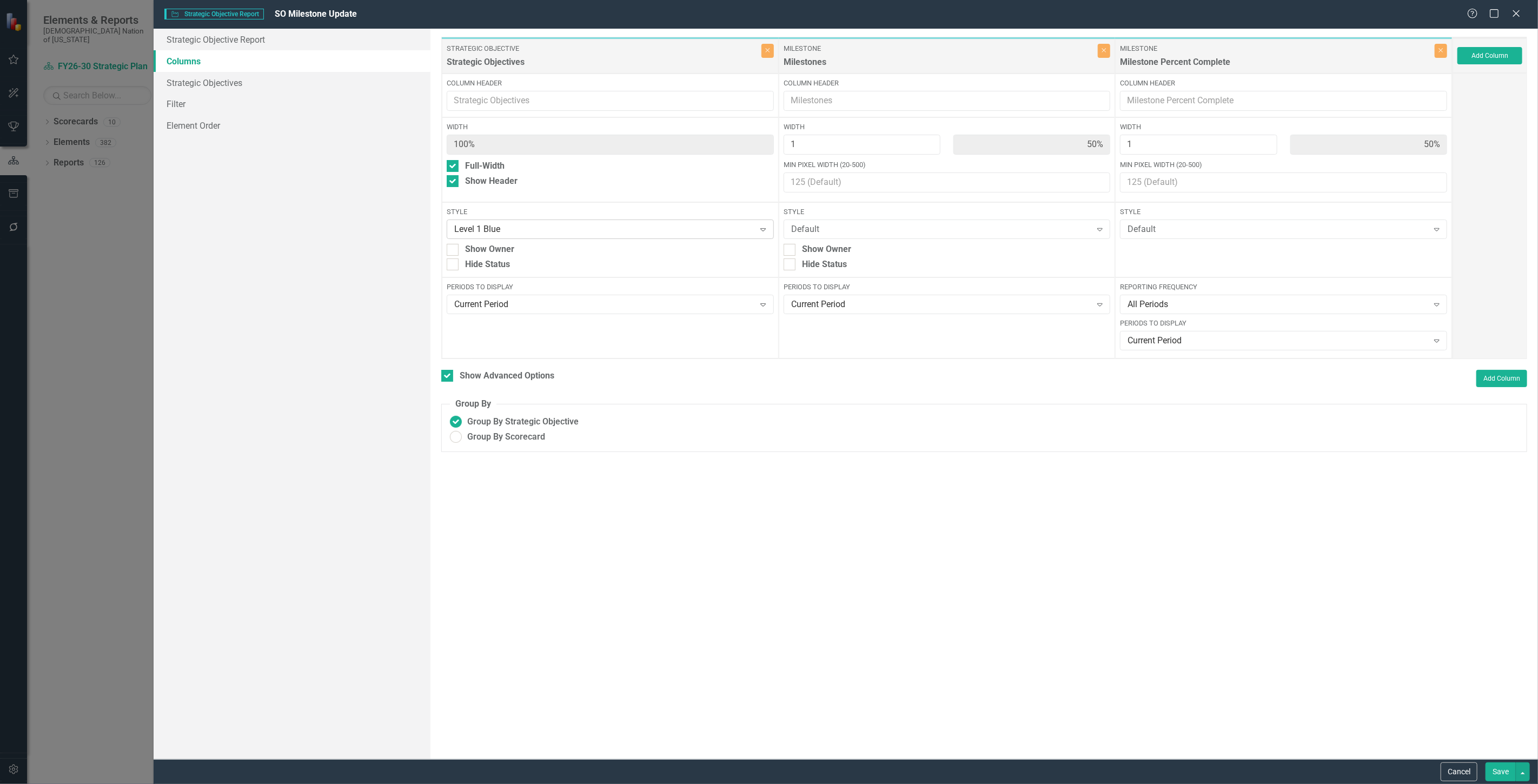
click at [515, 238] on div "Level 1 Blue Expand" at bounding box center [610, 230] width 327 height 20
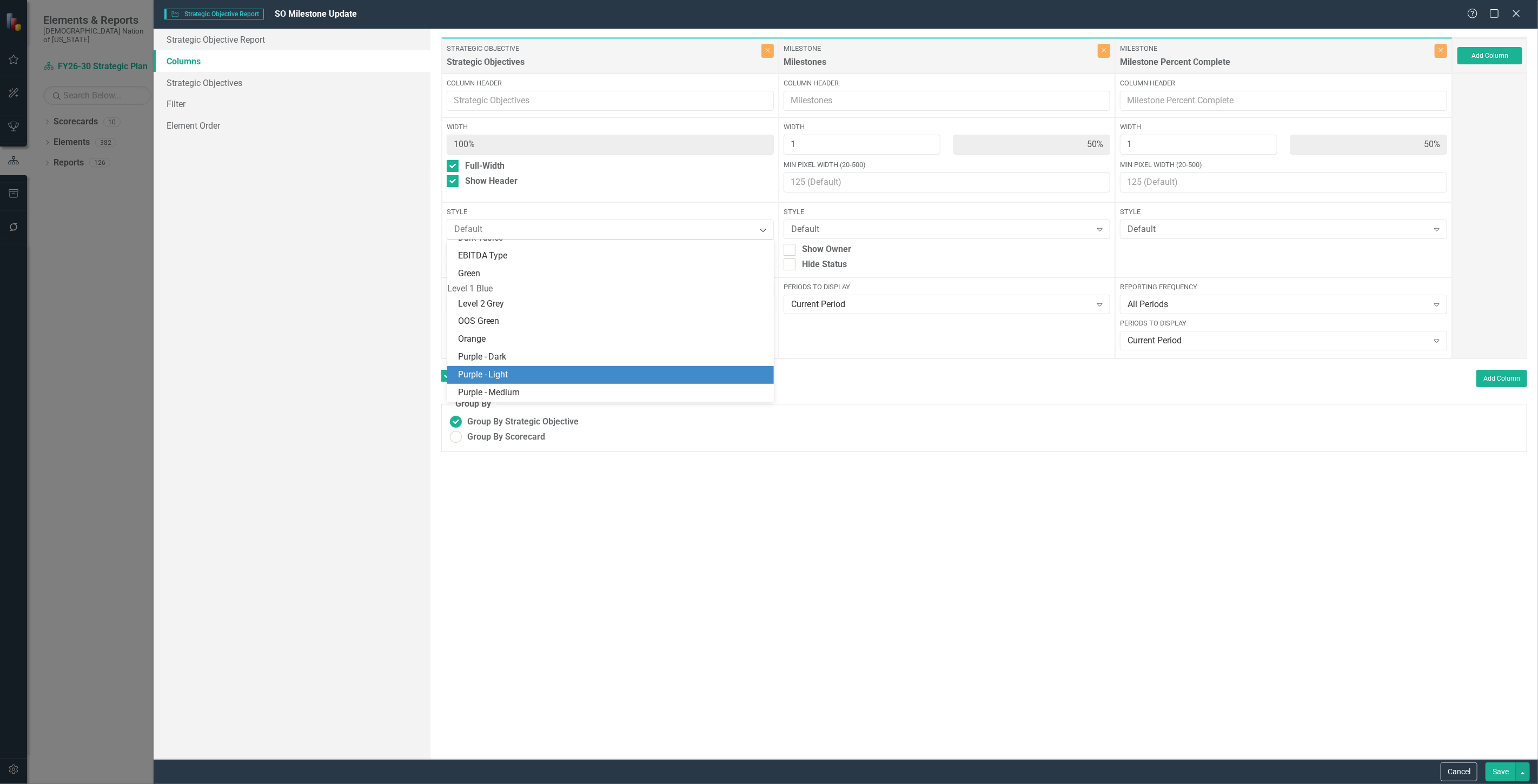
click at [526, 375] on div "Purple - Light" at bounding box center [613, 375] width 309 height 13
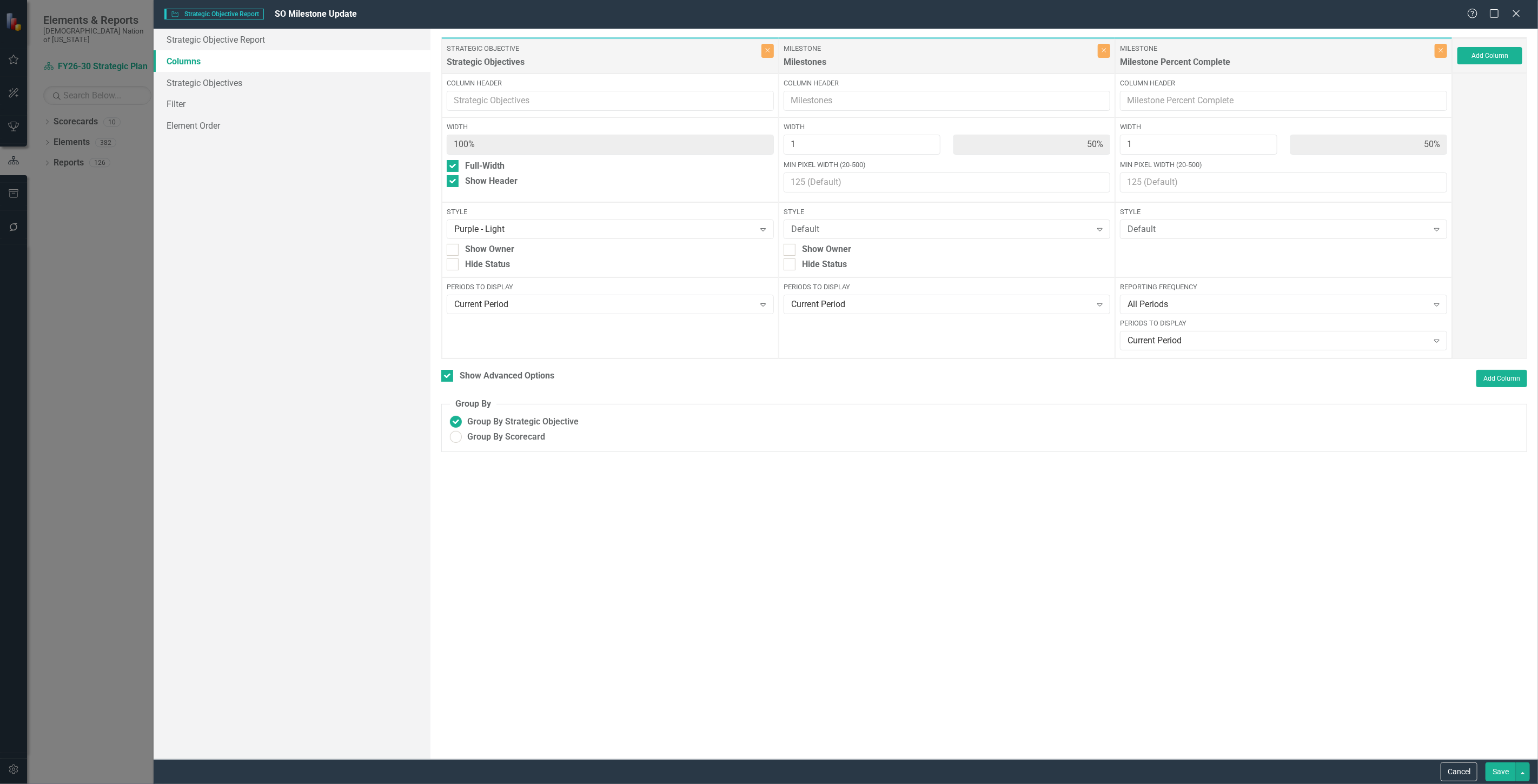
click at [1504, 771] on button "Save" at bounding box center [1500, 771] width 30 height 19
checkbox input "false"
radio input "false"
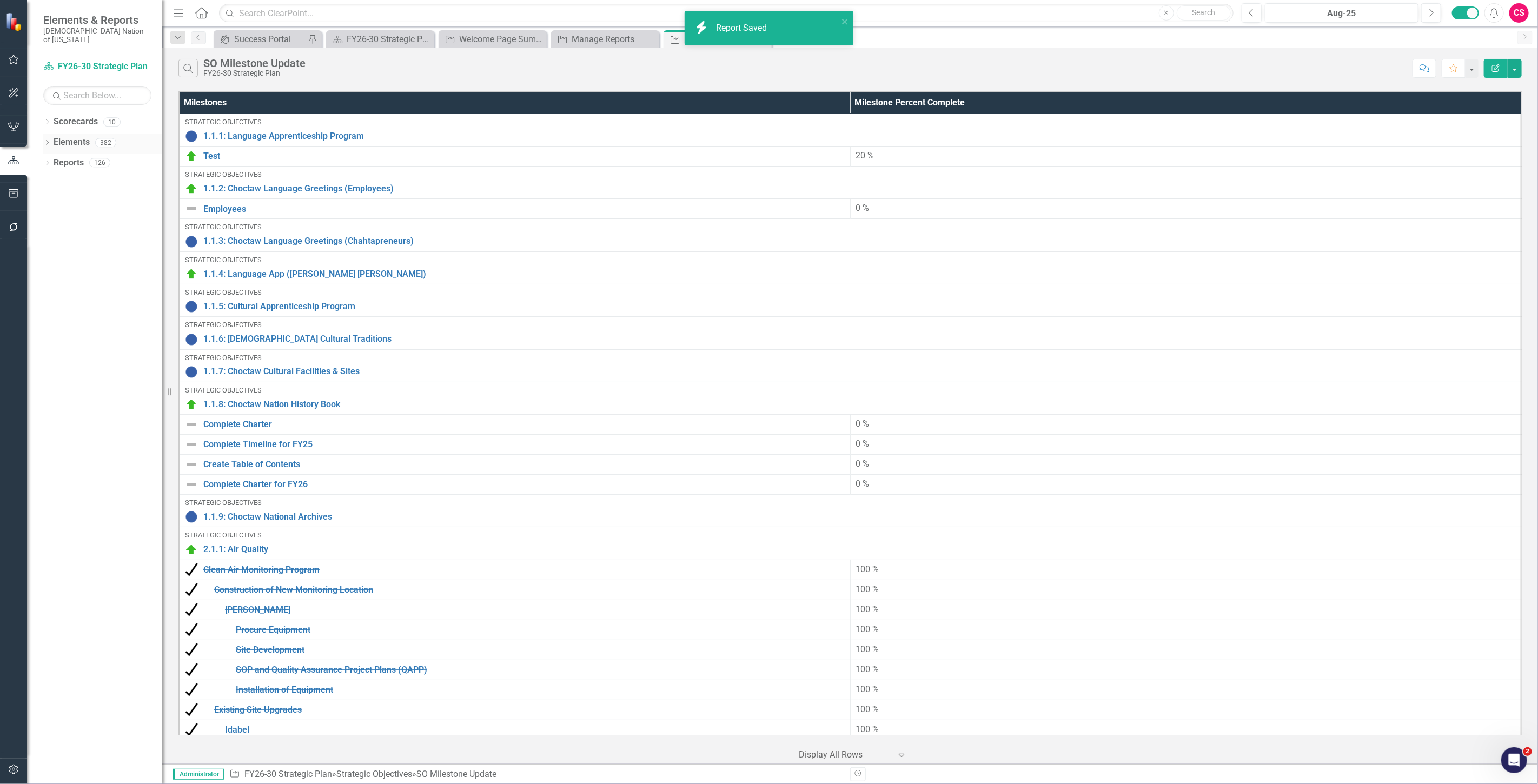
click at [46, 140] on icon "Dropdown" at bounding box center [47, 143] width 8 height 6
click at [38, 201] on icon at bounding box center [37, 203] width 3 height 5
